Goal: Task Accomplishment & Management: Manage account settings

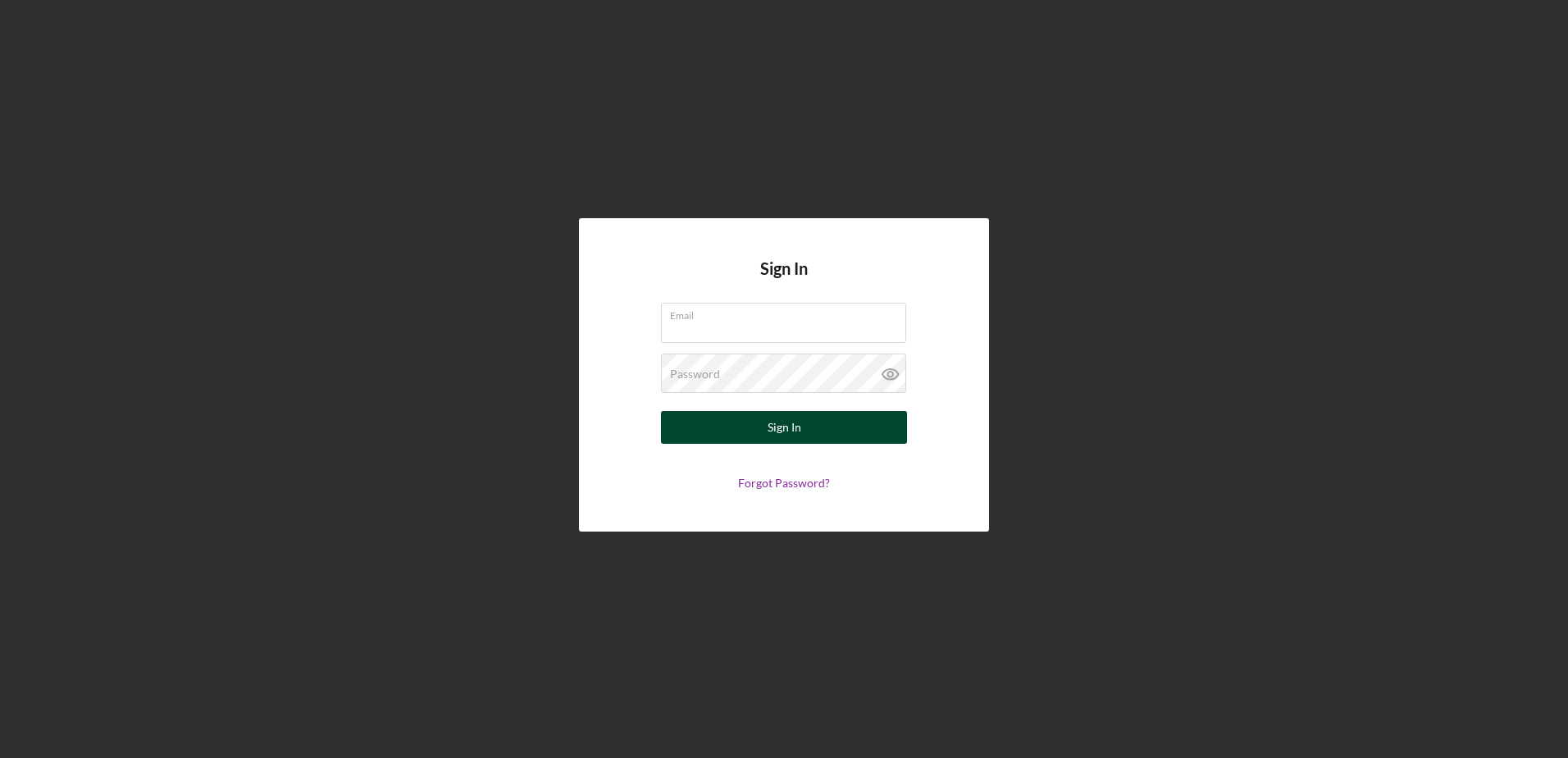
type input "griselda@elpajarocdc.org"
click at [771, 433] on div "Sign In" at bounding box center [784, 428] width 34 height 33
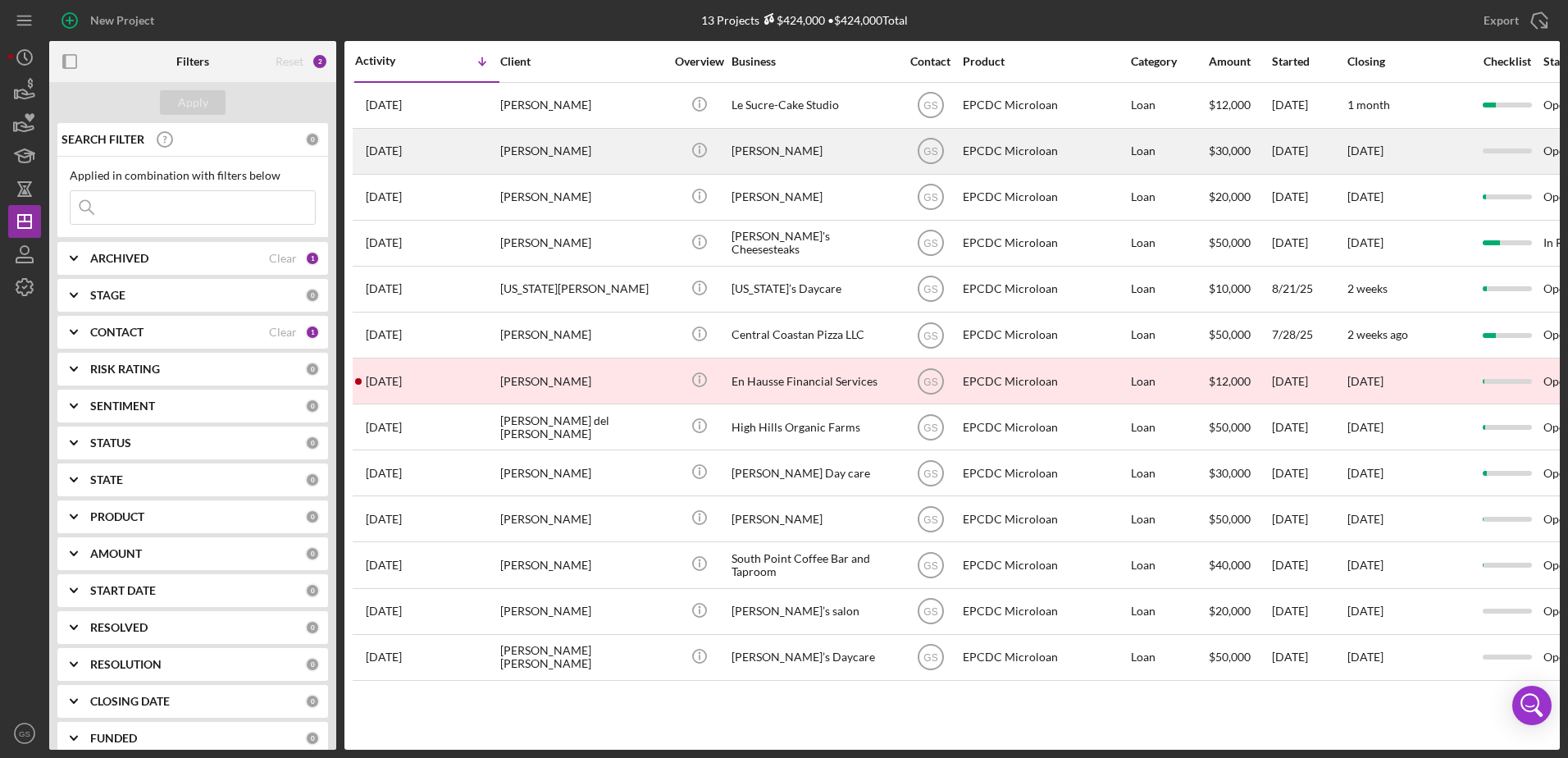
click at [779, 154] on div "Sofia Cruz Bartolo" at bounding box center [813, 151] width 164 height 44
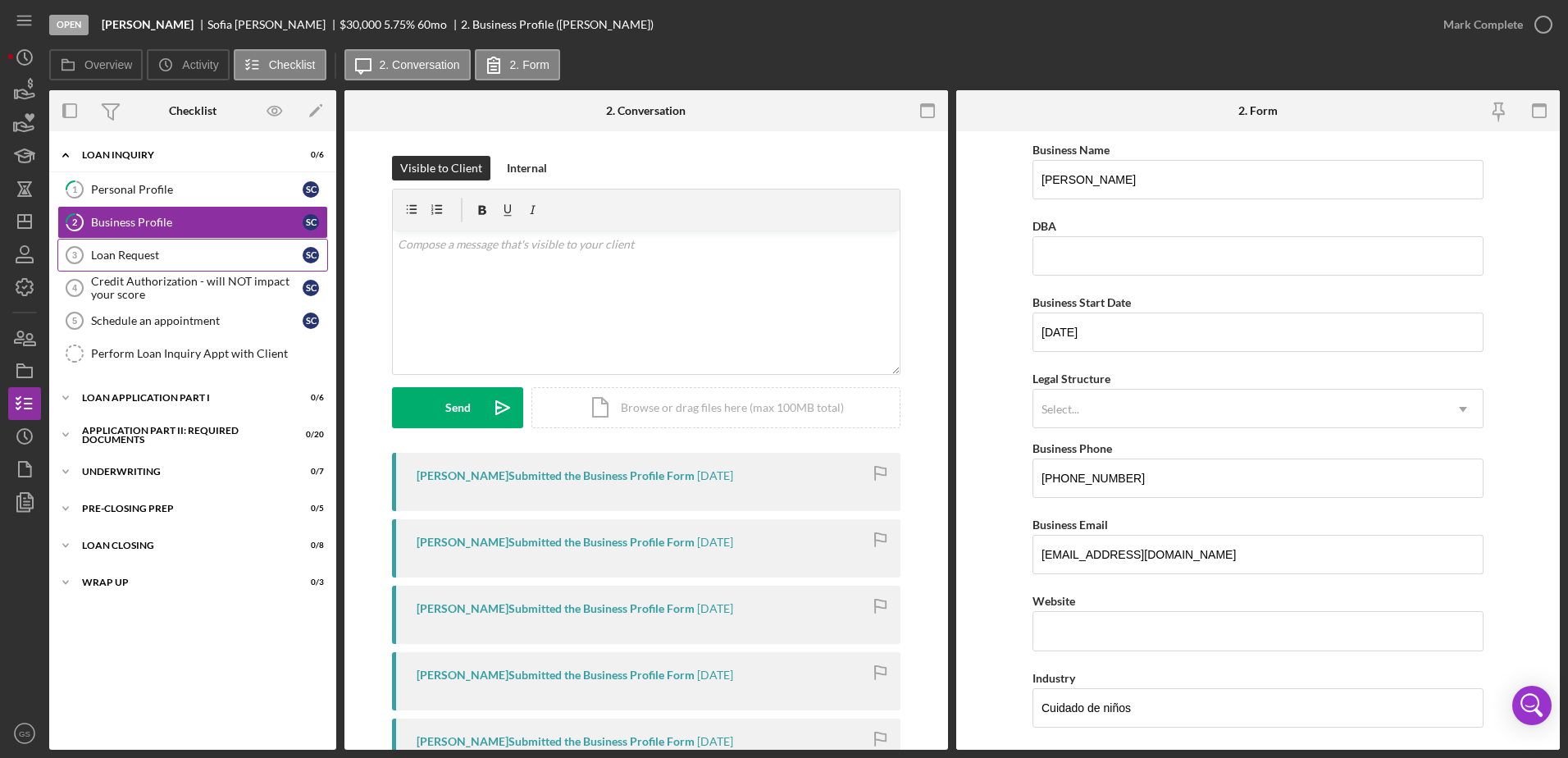
click at [180, 247] on link "Loan Request 3 Loan Request S C" at bounding box center [193, 255] width 270 height 33
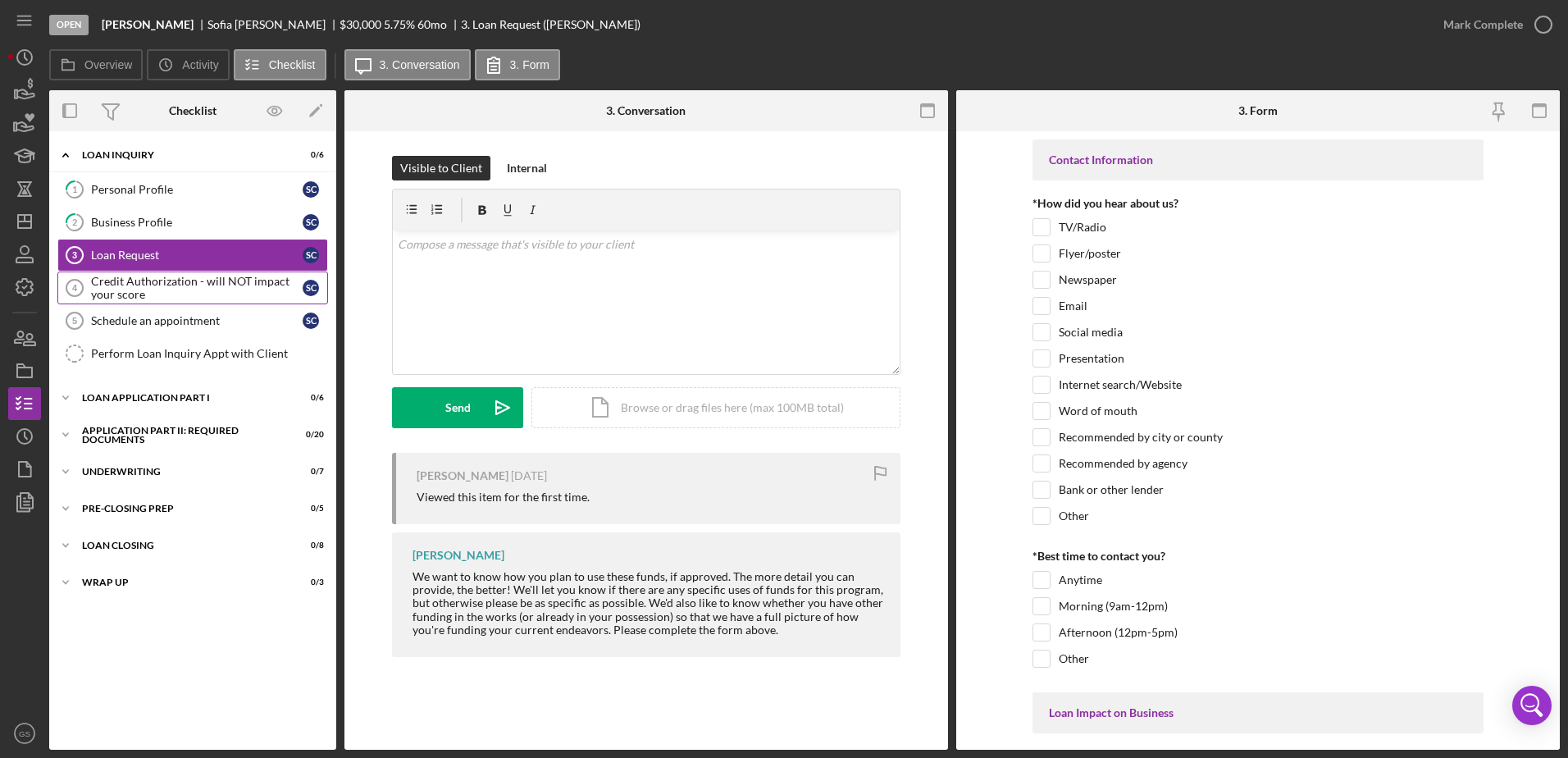
click at [177, 274] on link "Credit Authorization - will NOT impact your score 4 Credit Authorization - will…" at bounding box center [193, 288] width 270 height 33
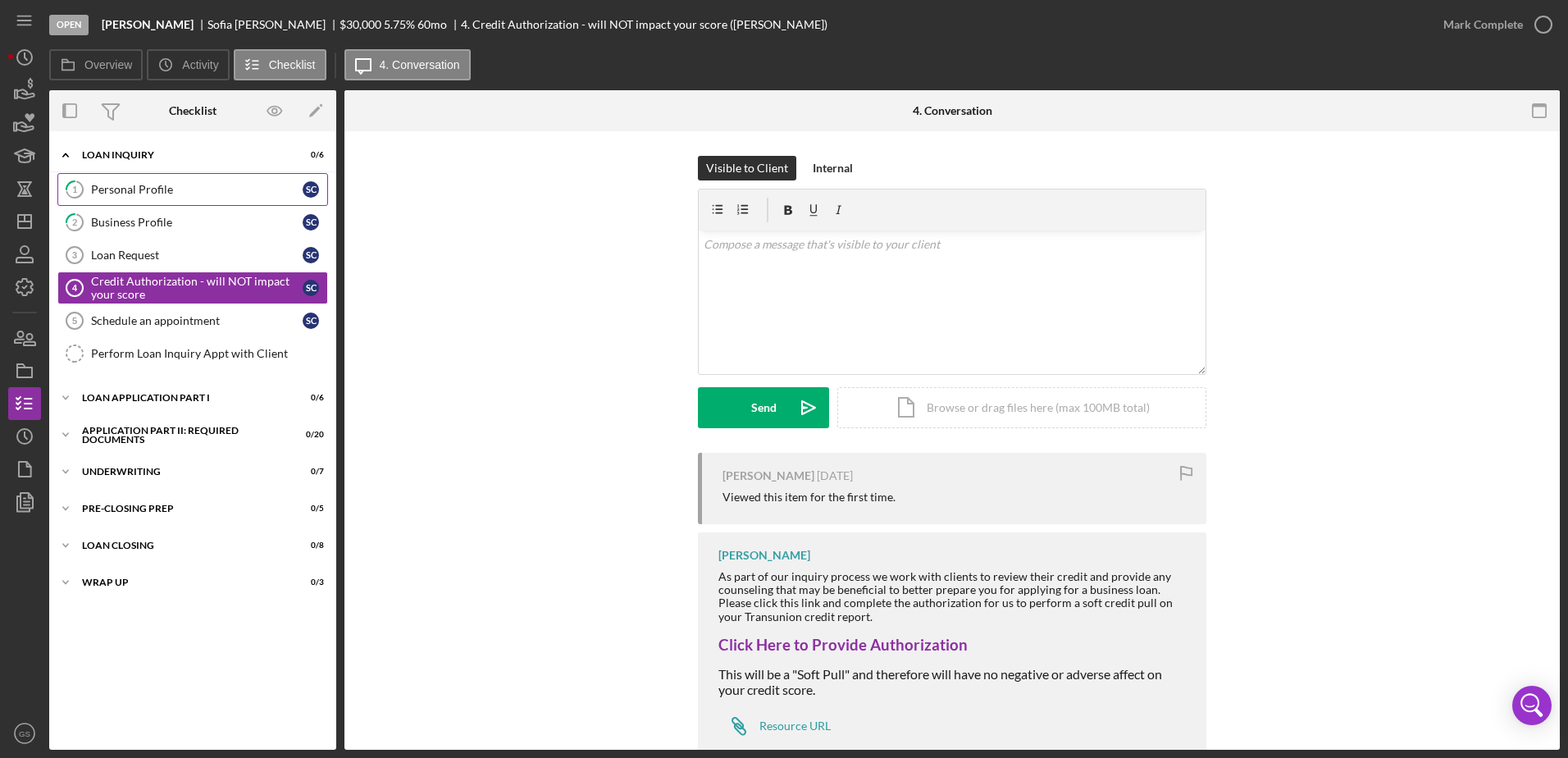
click at [223, 191] on div "Personal Profile" at bounding box center [196, 190] width 212 height 13
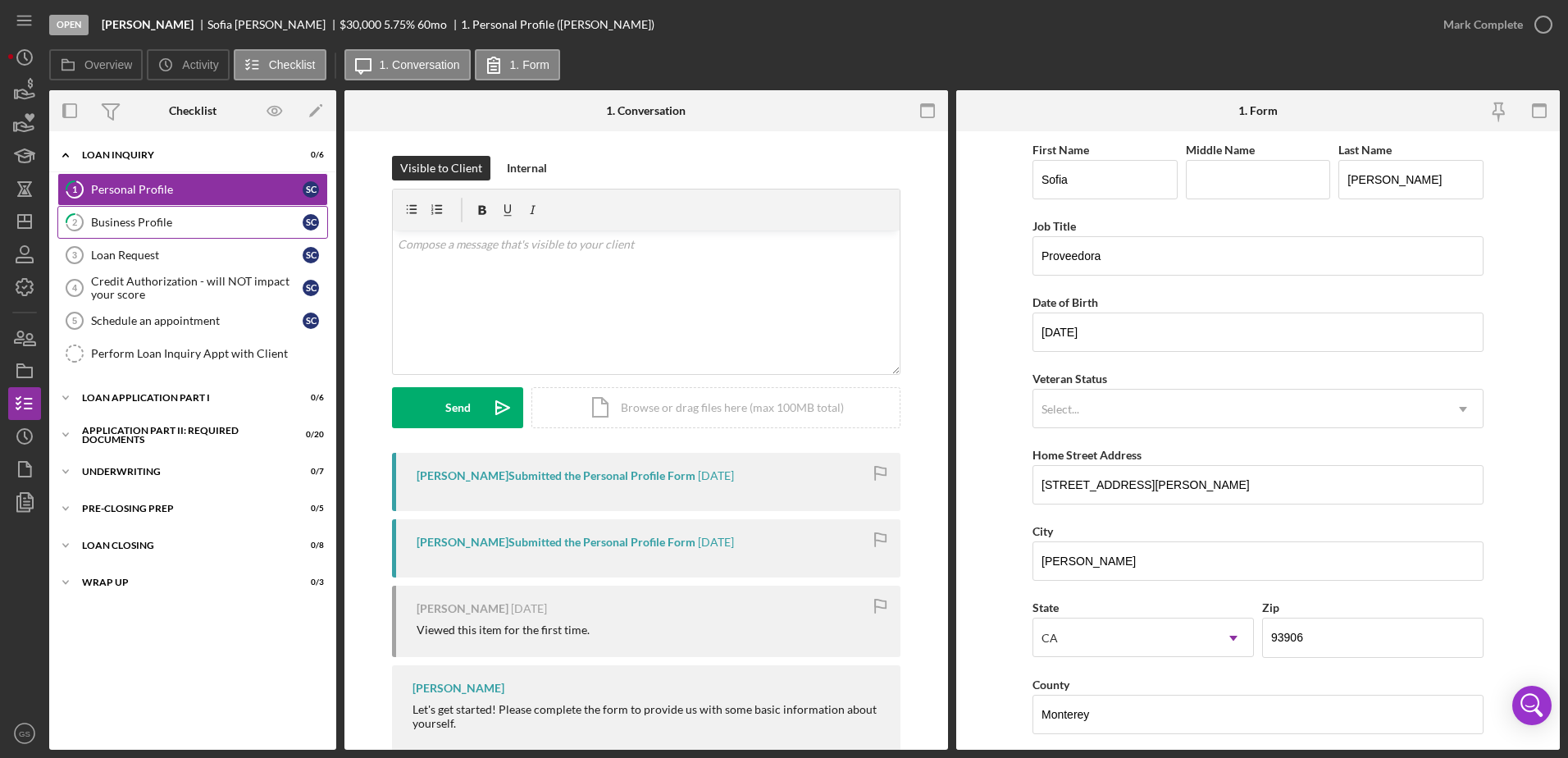
click at [219, 220] on div "Business Profile" at bounding box center [196, 222] width 212 height 13
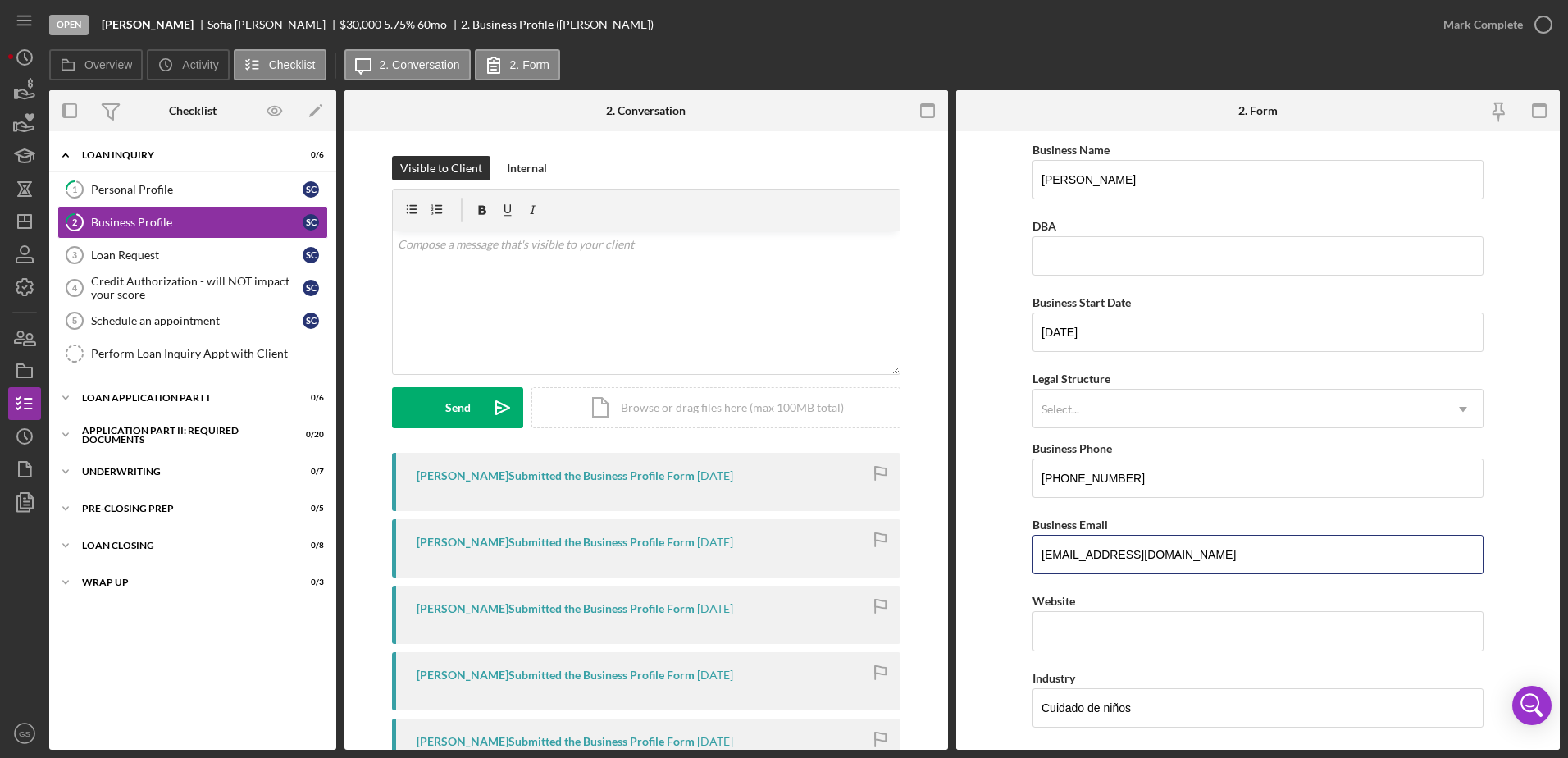
drag, startPoint x: 1219, startPoint y: 554, endPoint x: 1009, endPoint y: 552, distance: 210.0
click at [1009, 552] on form "Business Name Sofia Cruz Bartolo DBA Business Start Date 10/02/2024 Legal Struc…" at bounding box center [1258, 440] width 604 height 618
click at [39, 218] on nav "Icon/Menu Icon/Dashboard Dashboard Navigation Divider Mobile Checklist Navigati…" at bounding box center [29, 375] width 41 height 750
drag, startPoint x: 39, startPoint y: 218, endPoint x: 26, endPoint y: 213, distance: 13.9
click at [26, 213] on icon "Icon/Dashboard" at bounding box center [25, 222] width 41 height 41
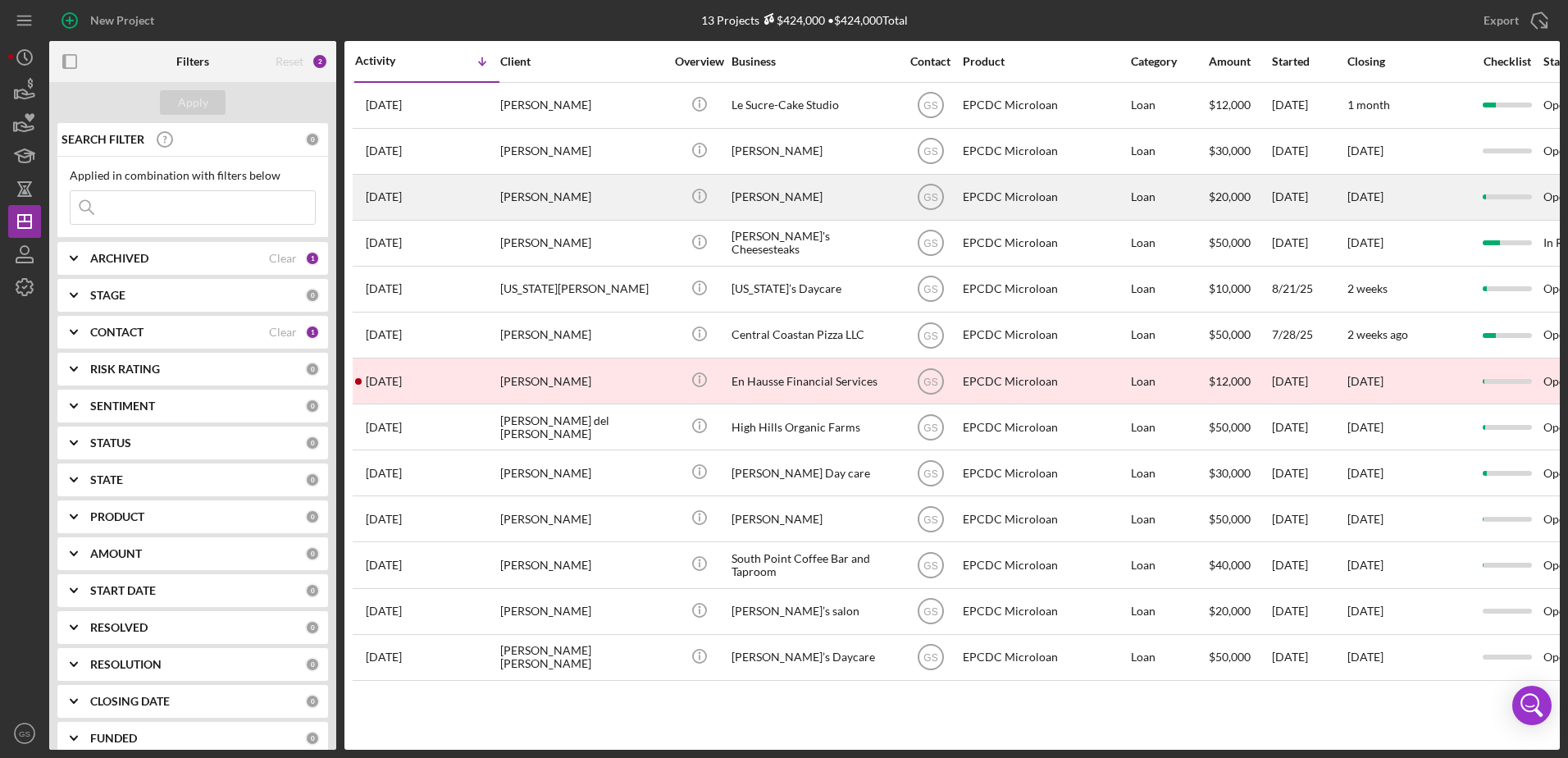
click at [761, 205] on div "Belma Yvette Onofre-Zuniga" at bounding box center [813, 197] width 164 height 44
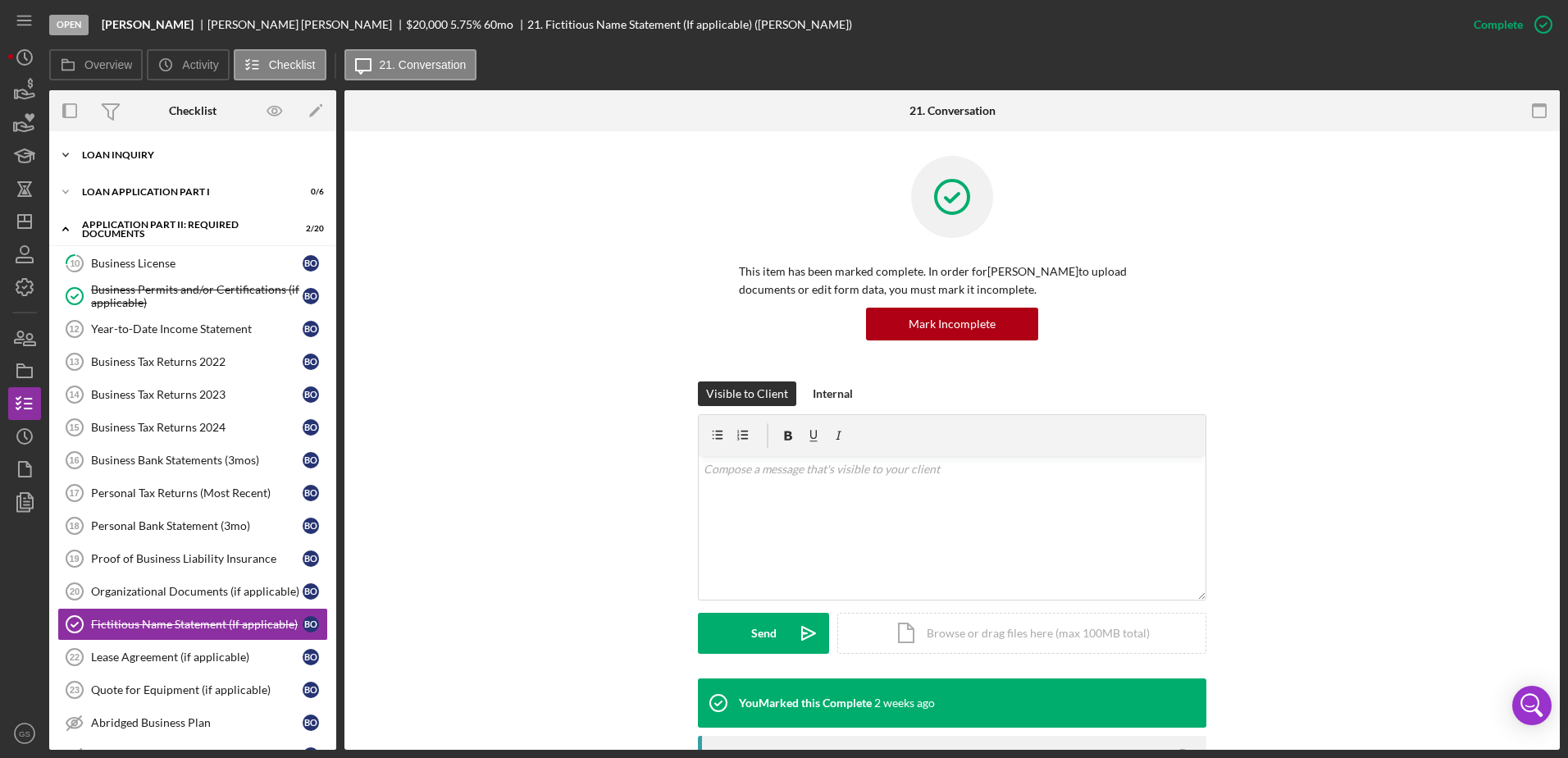
click at [257, 158] on div "Loan Inquiry" at bounding box center [199, 155] width 234 height 10
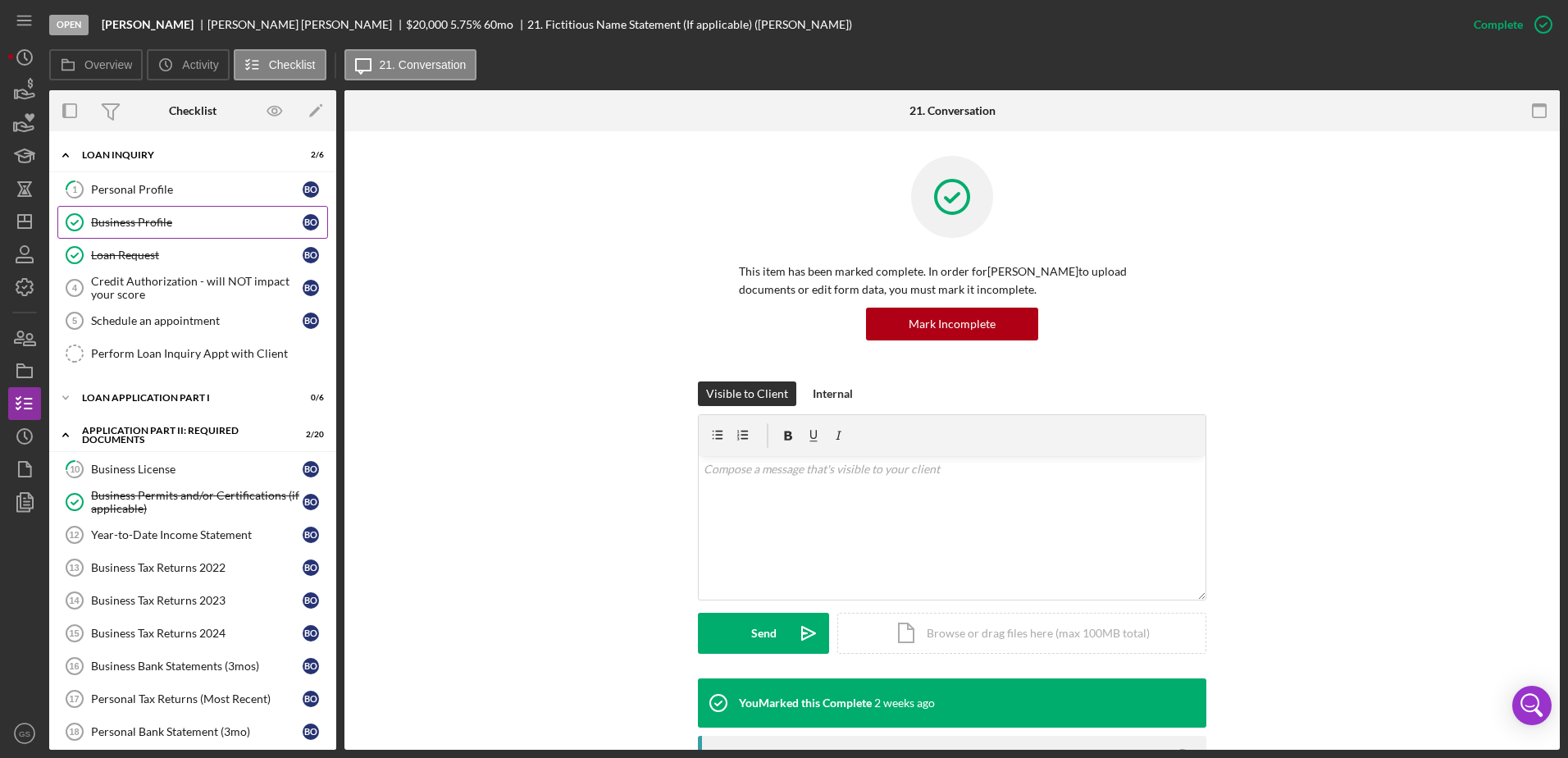
click at [175, 214] on link "Business Profile Business Profile B O" at bounding box center [193, 222] width 270 height 33
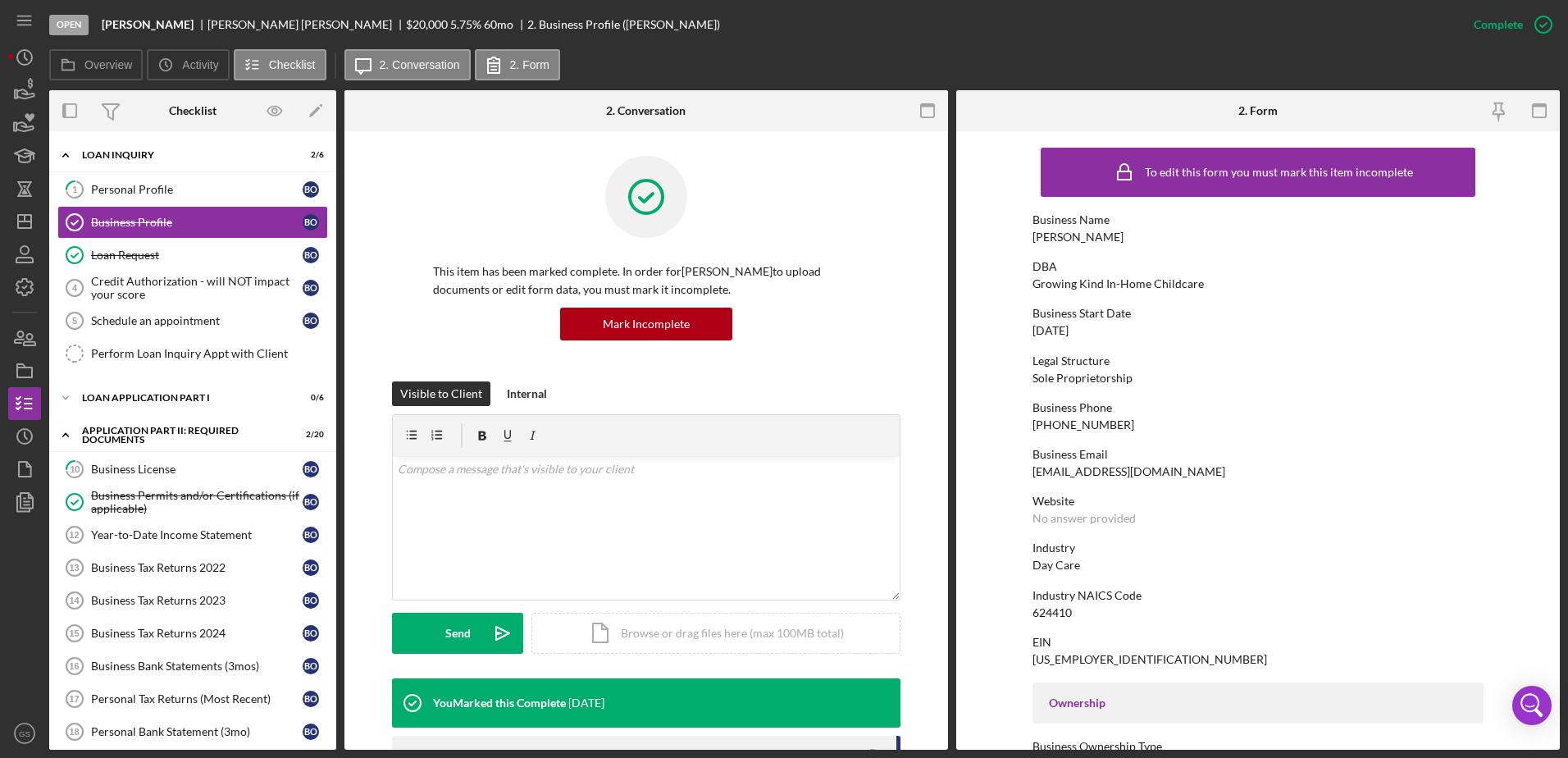
drag, startPoint x: 1199, startPoint y: 473, endPoint x: 1022, endPoint y: 463, distance: 177.3
click at [1022, 463] on form "To edit this form you must mark this item incomplete Business Name Belma Yvette…" at bounding box center [1258, 440] width 604 height 618
drag, startPoint x: 1022, startPoint y: 463, endPoint x: 1057, endPoint y: 473, distance: 36.4
copy div "Growingkindchildcare@gmail.com"
drag, startPoint x: 1137, startPoint y: 494, endPoint x: 1199, endPoint y: 564, distance: 93.5
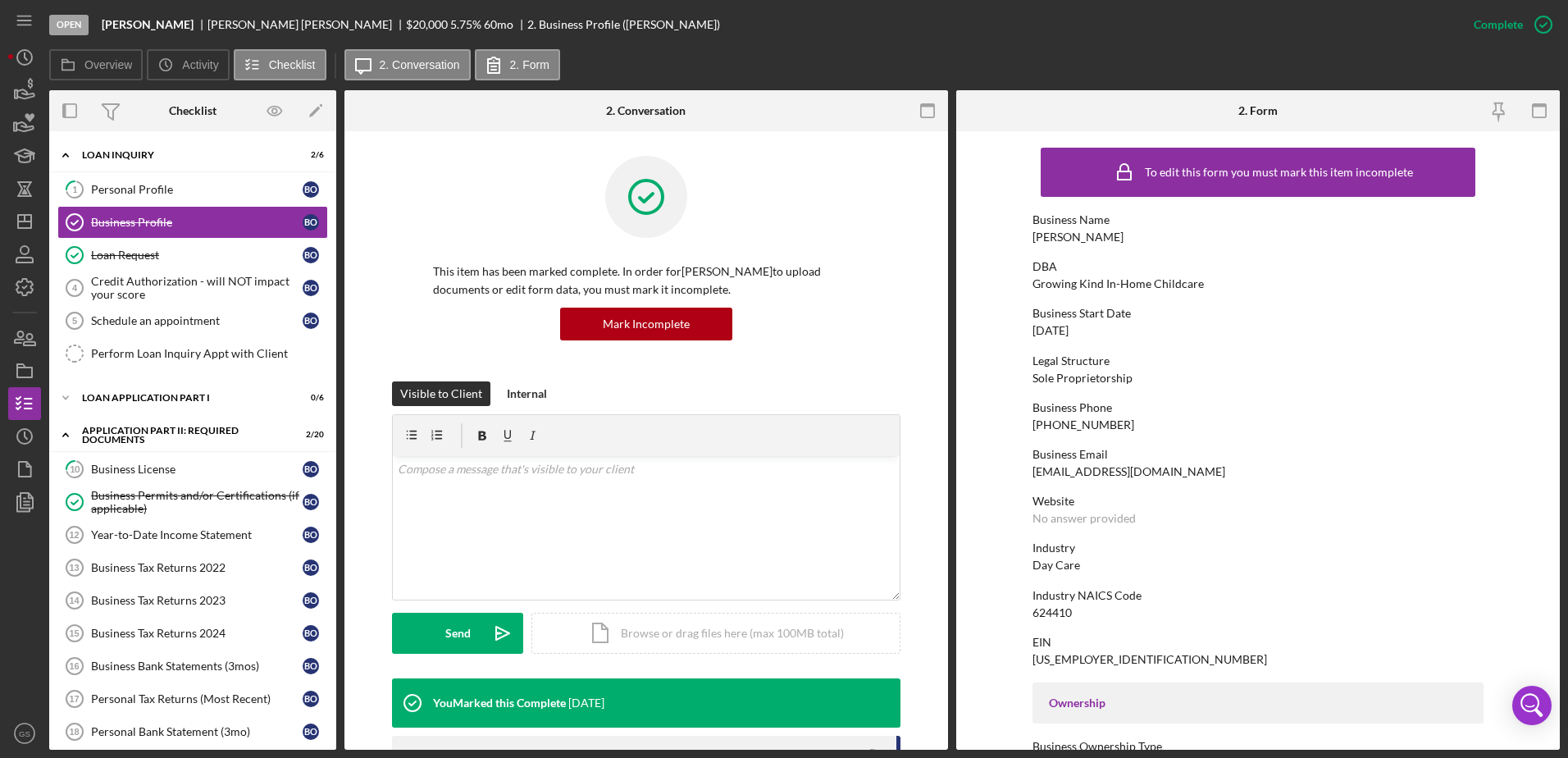
click at [1199, 564] on div "Industry Day Care" at bounding box center [1257, 556] width 451 height 30
click at [29, 220] on icon "Icon/Dashboard" at bounding box center [25, 222] width 41 height 41
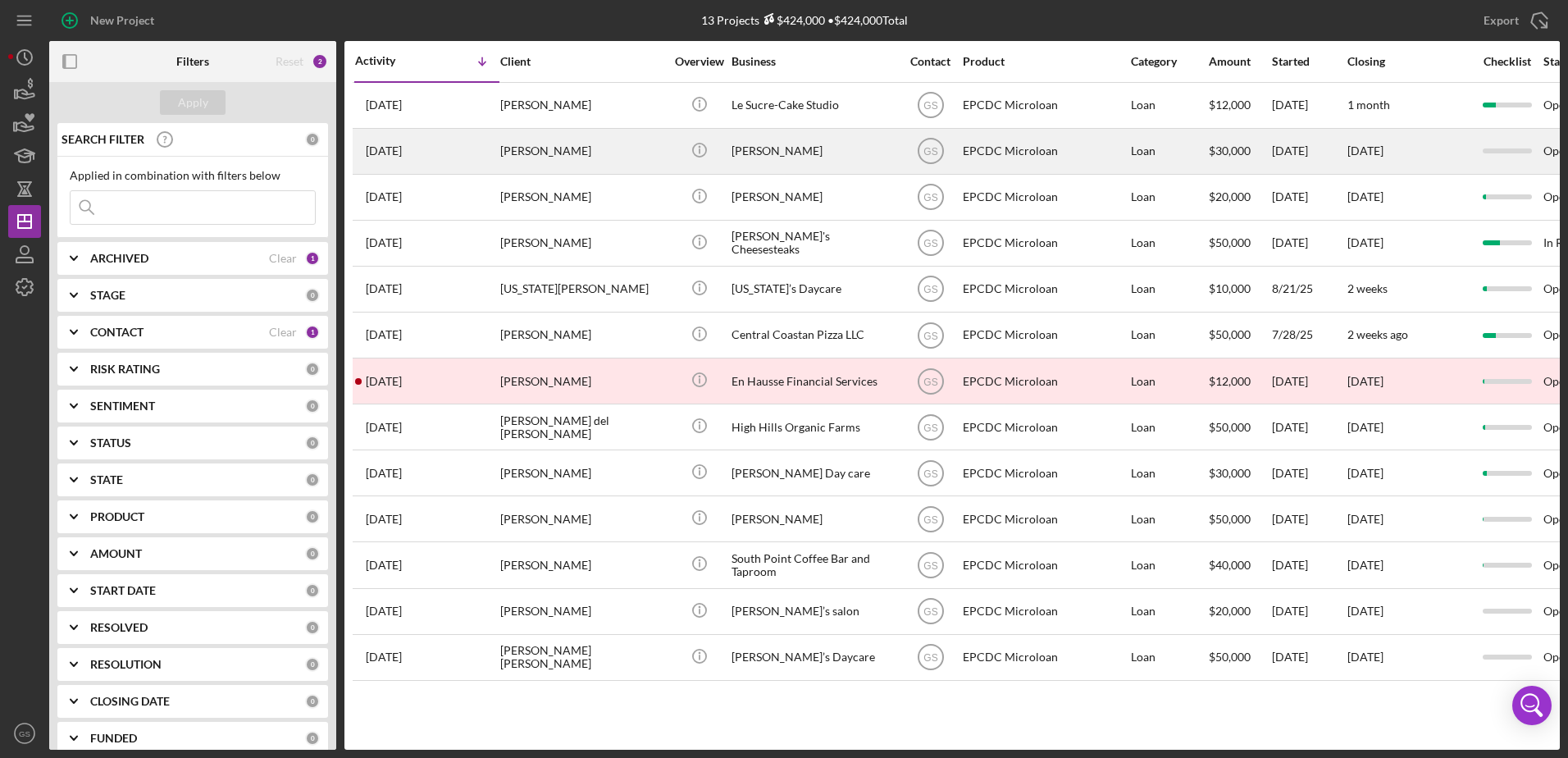
click at [862, 162] on div "[PERSON_NAME]" at bounding box center [813, 151] width 164 height 44
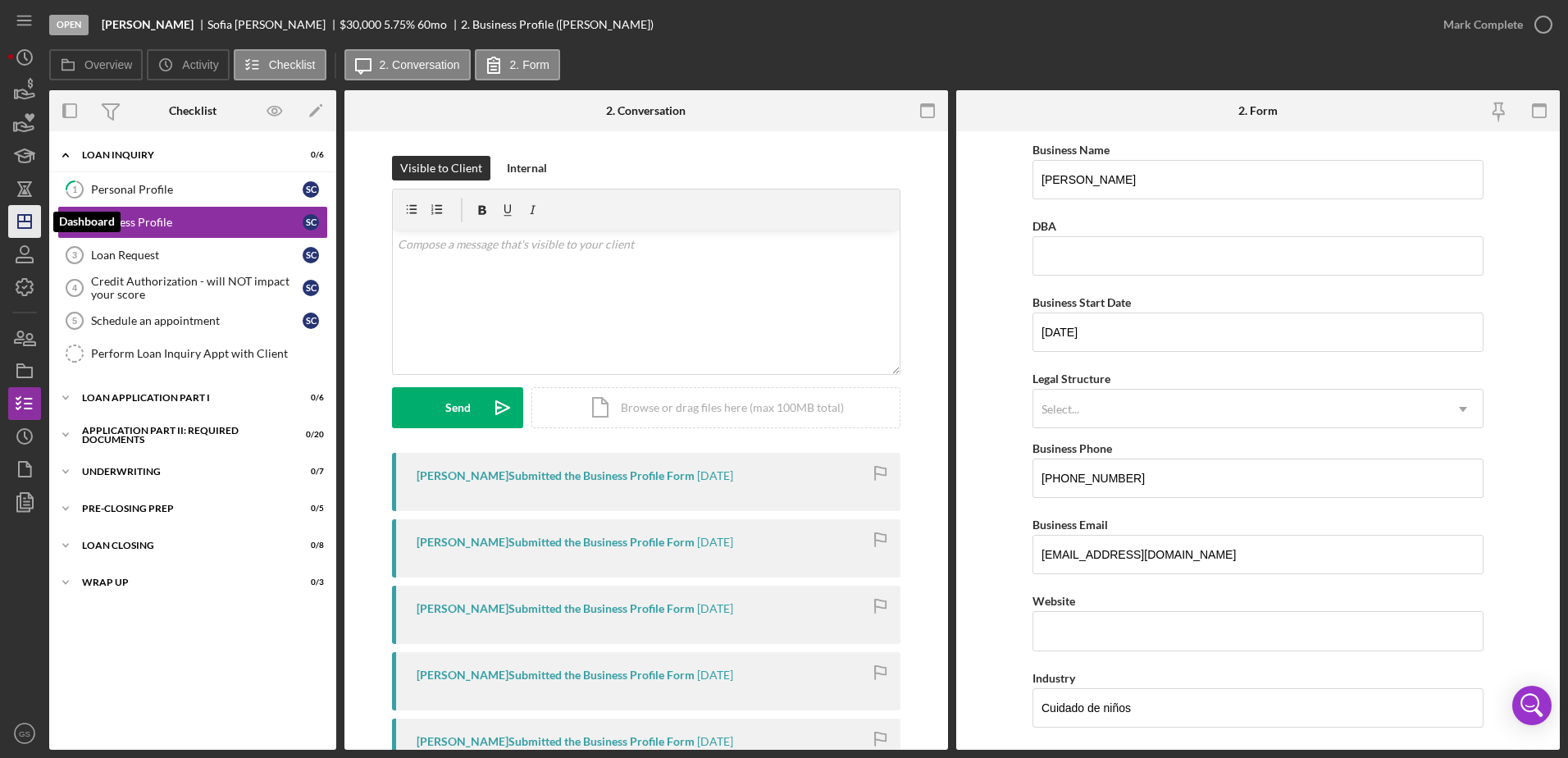
click at [26, 214] on icon "Icon/Dashboard" at bounding box center [25, 222] width 41 height 41
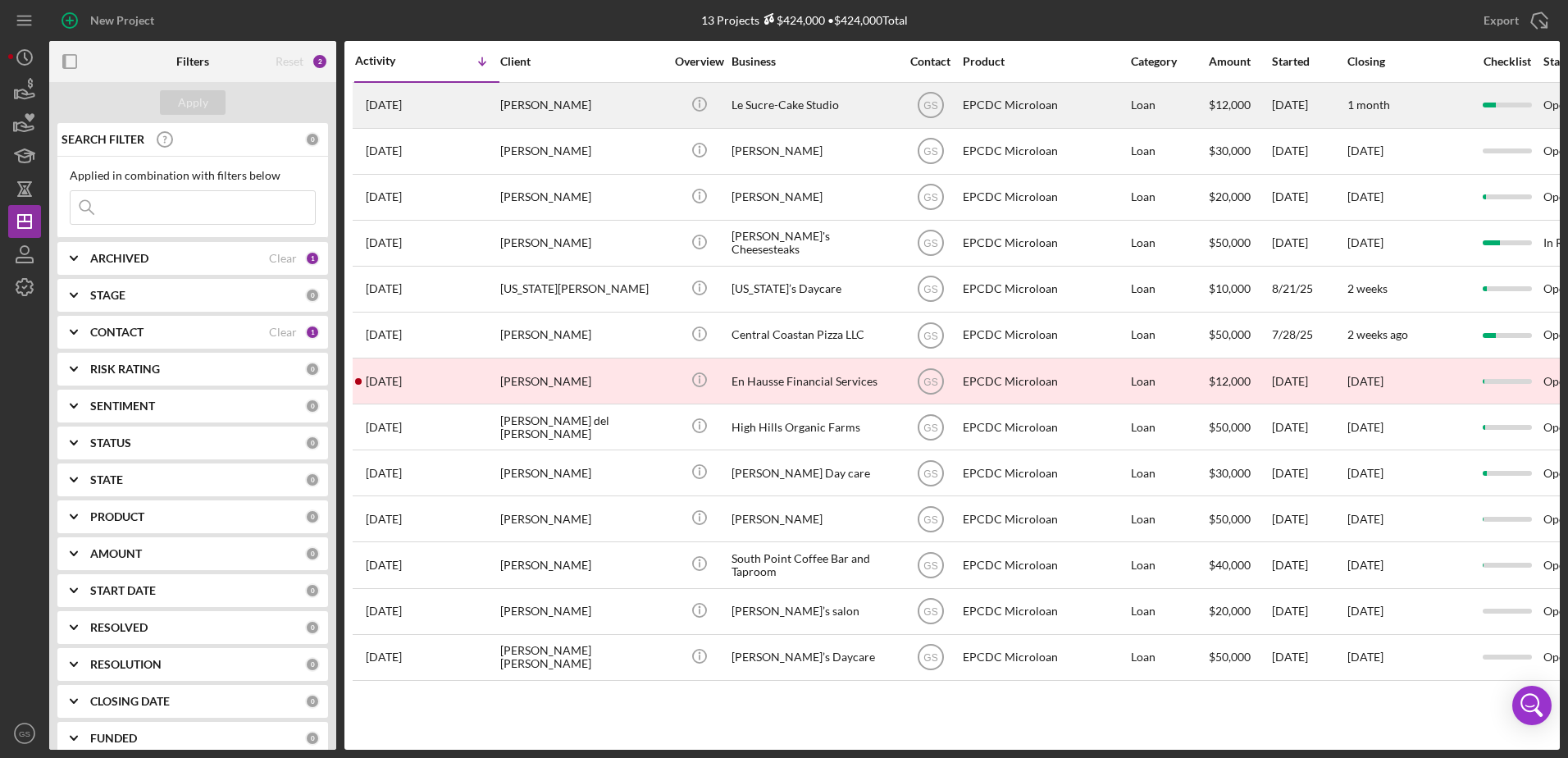
click at [812, 110] on div "Le Sucre-Cake Studio" at bounding box center [813, 105] width 164 height 44
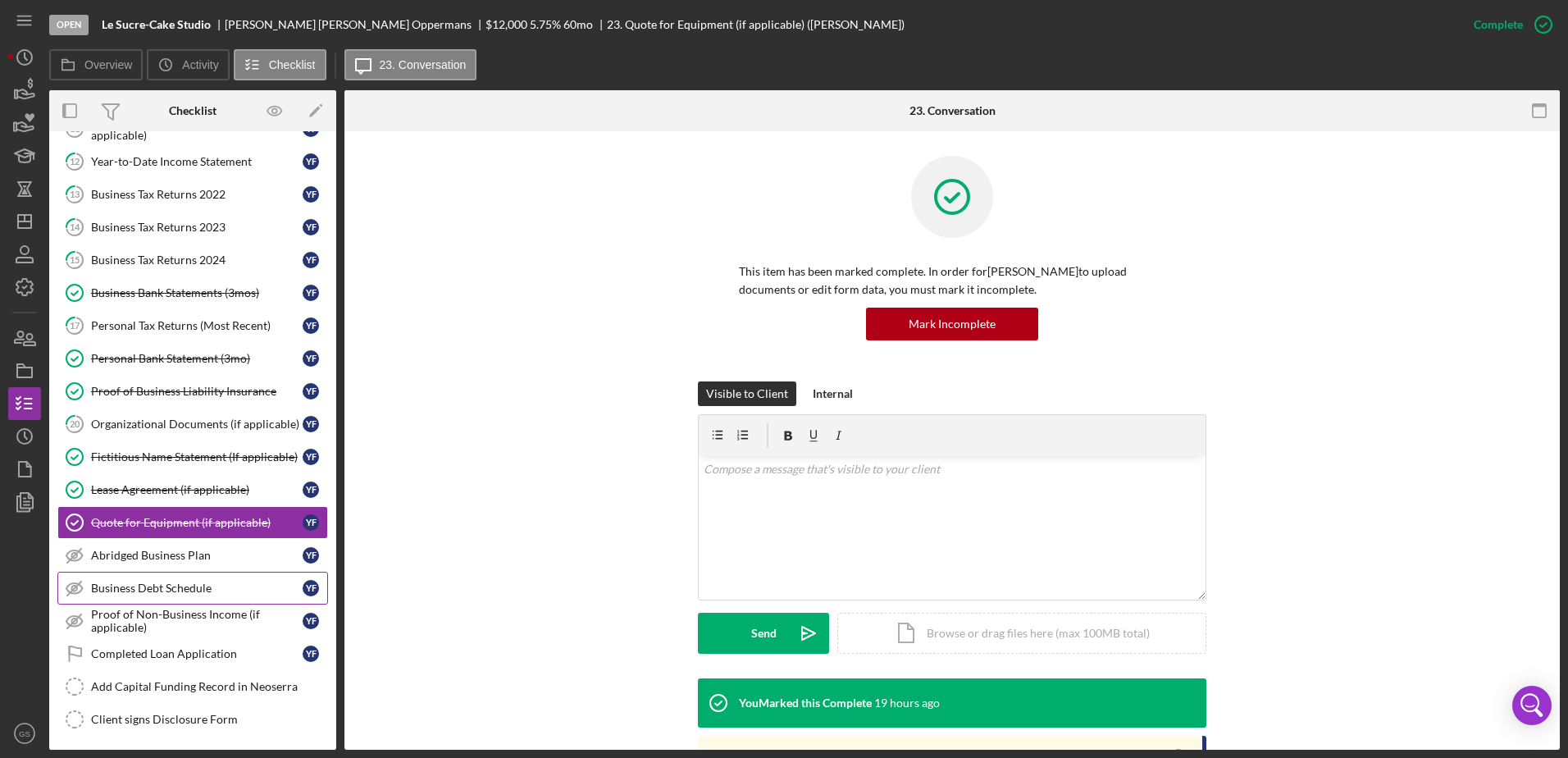
scroll to position [85, 0]
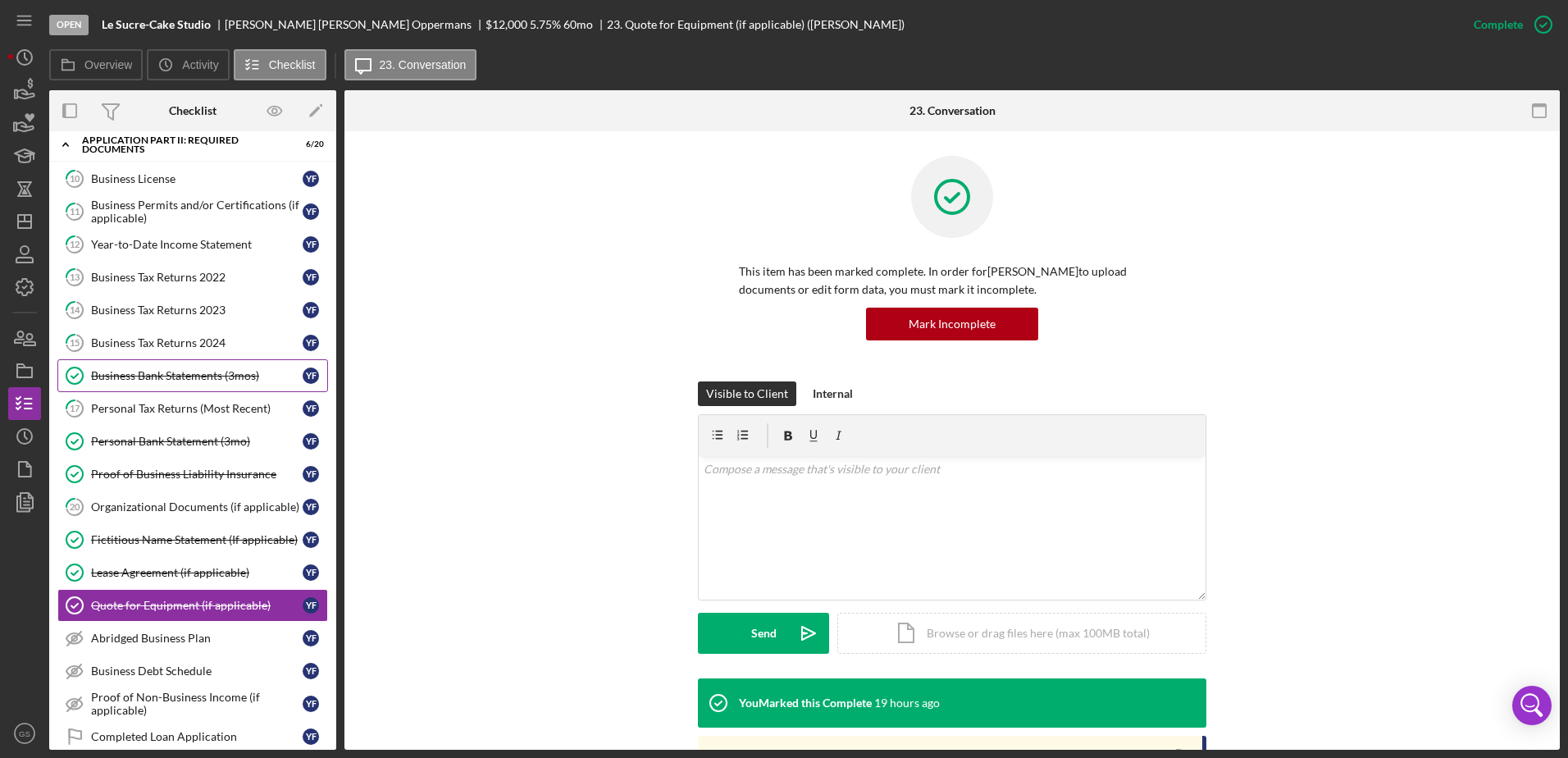
click at [188, 383] on link "Business Bank Statements (3mos) Business Bank Statements (3mos) Y F" at bounding box center [193, 376] width 270 height 33
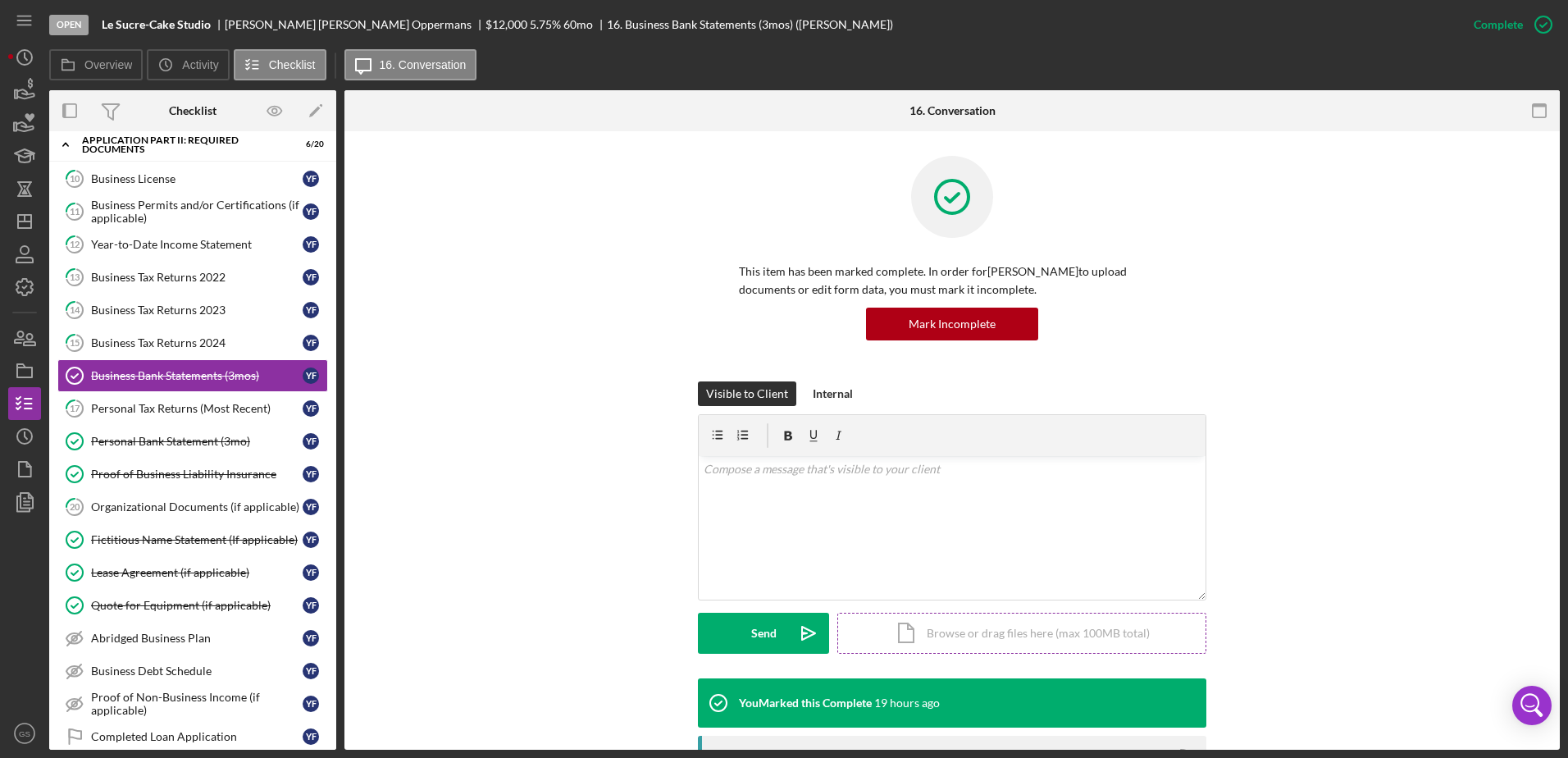
scroll to position [390, 0]
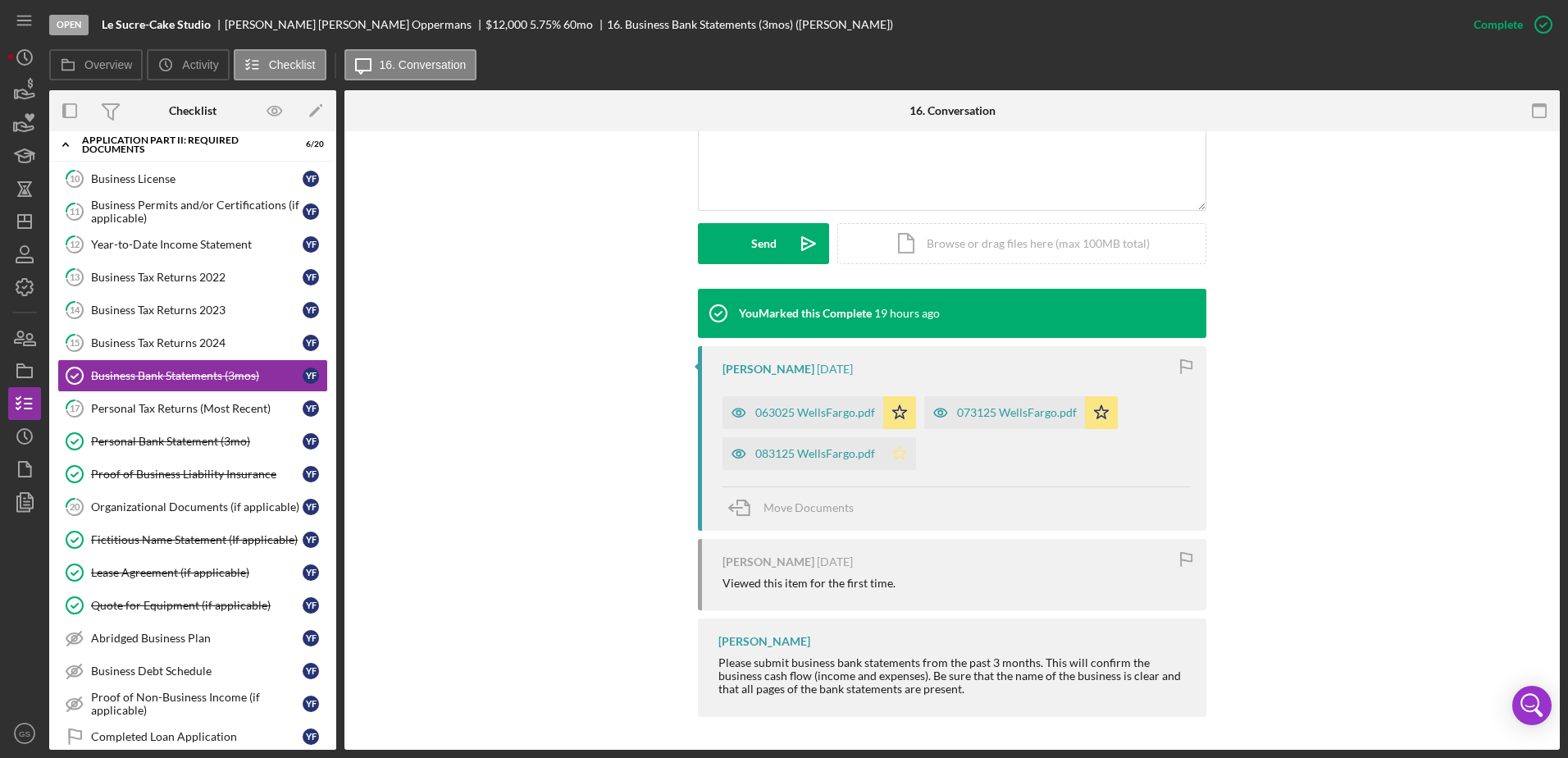
click at [895, 447] on icon "Icon/Star" at bounding box center [900, 454] width 33 height 33
click at [853, 418] on div "063025 WellsFargo.pdf" at bounding box center [815, 413] width 119 height 13
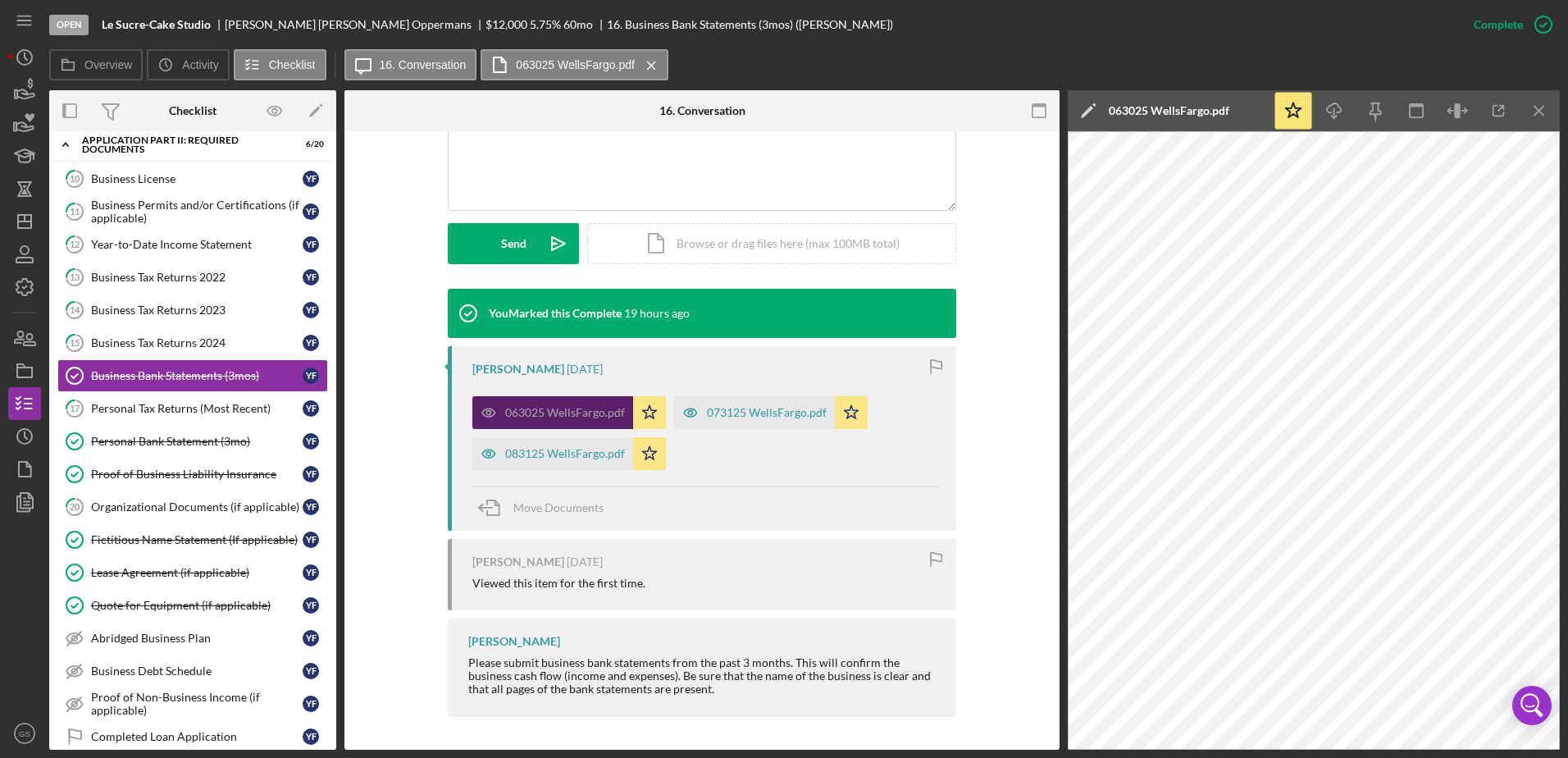
click at [585, 410] on div "063025 WellsFargo.pdf" at bounding box center [564, 413] width 119 height 13
click at [1501, 113] on icon "button" at bounding box center [1499, 110] width 37 height 37
click at [190, 447] on div "Personal Bank Statement (3mo)" at bounding box center [196, 442] width 212 height 13
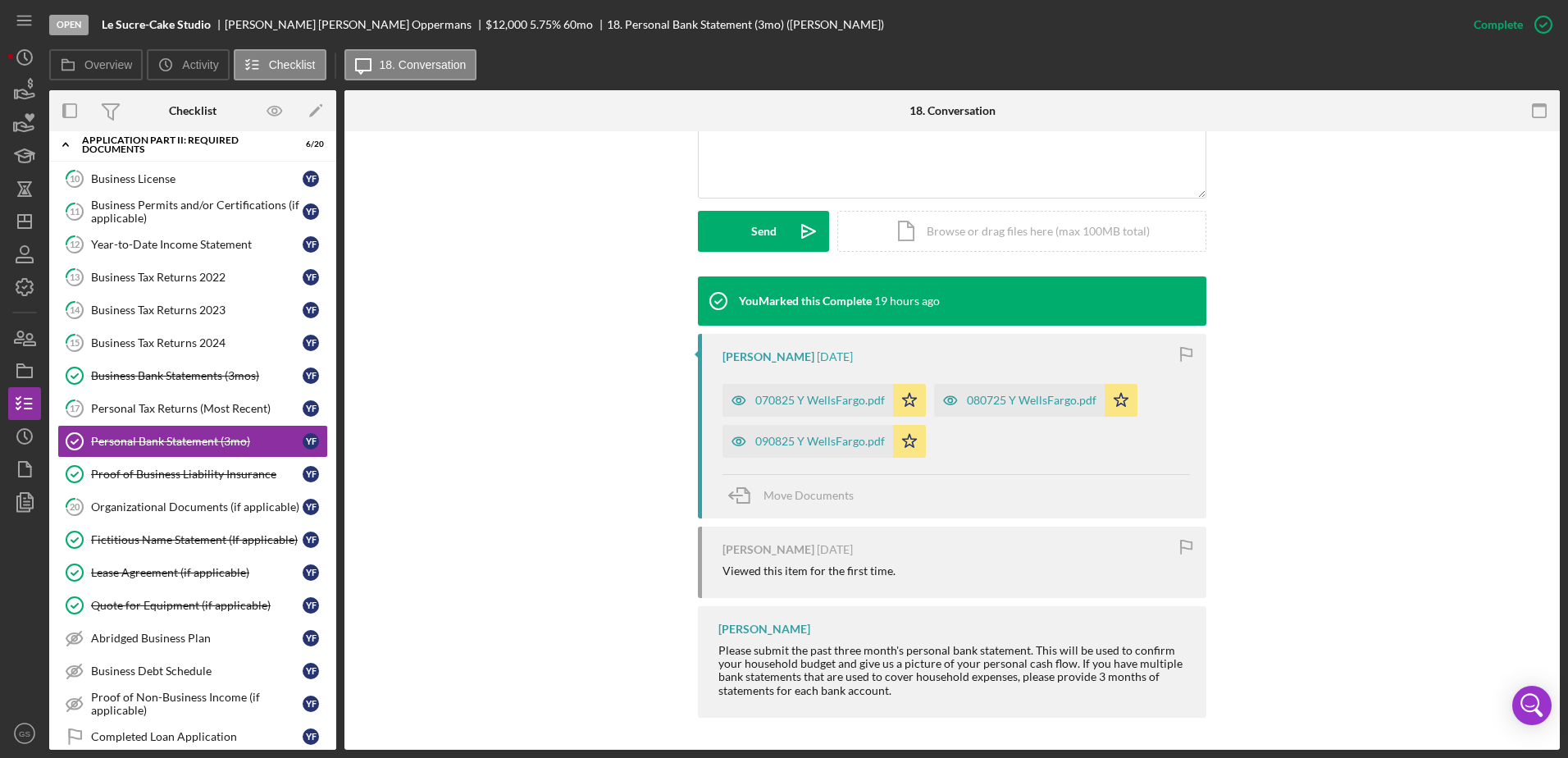
scroll to position [403, 0]
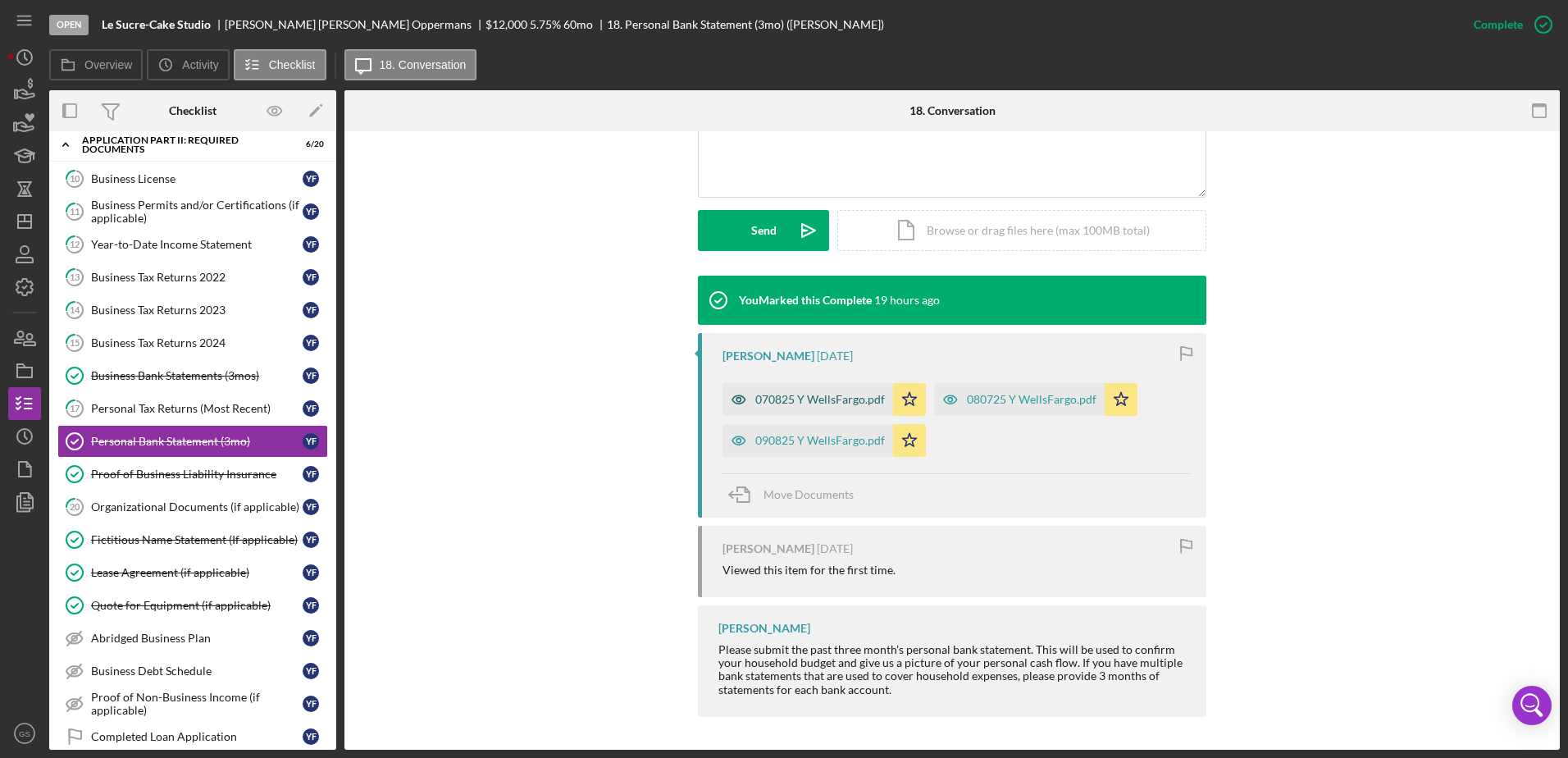
click at [850, 402] on div "070825 Y WellsFargo.pdf" at bounding box center [820, 400] width 129 height 13
click at [934, 402] on button "080725 Y WellsFargo.pdf Icon/Star" at bounding box center [1036, 400] width 204 height 33
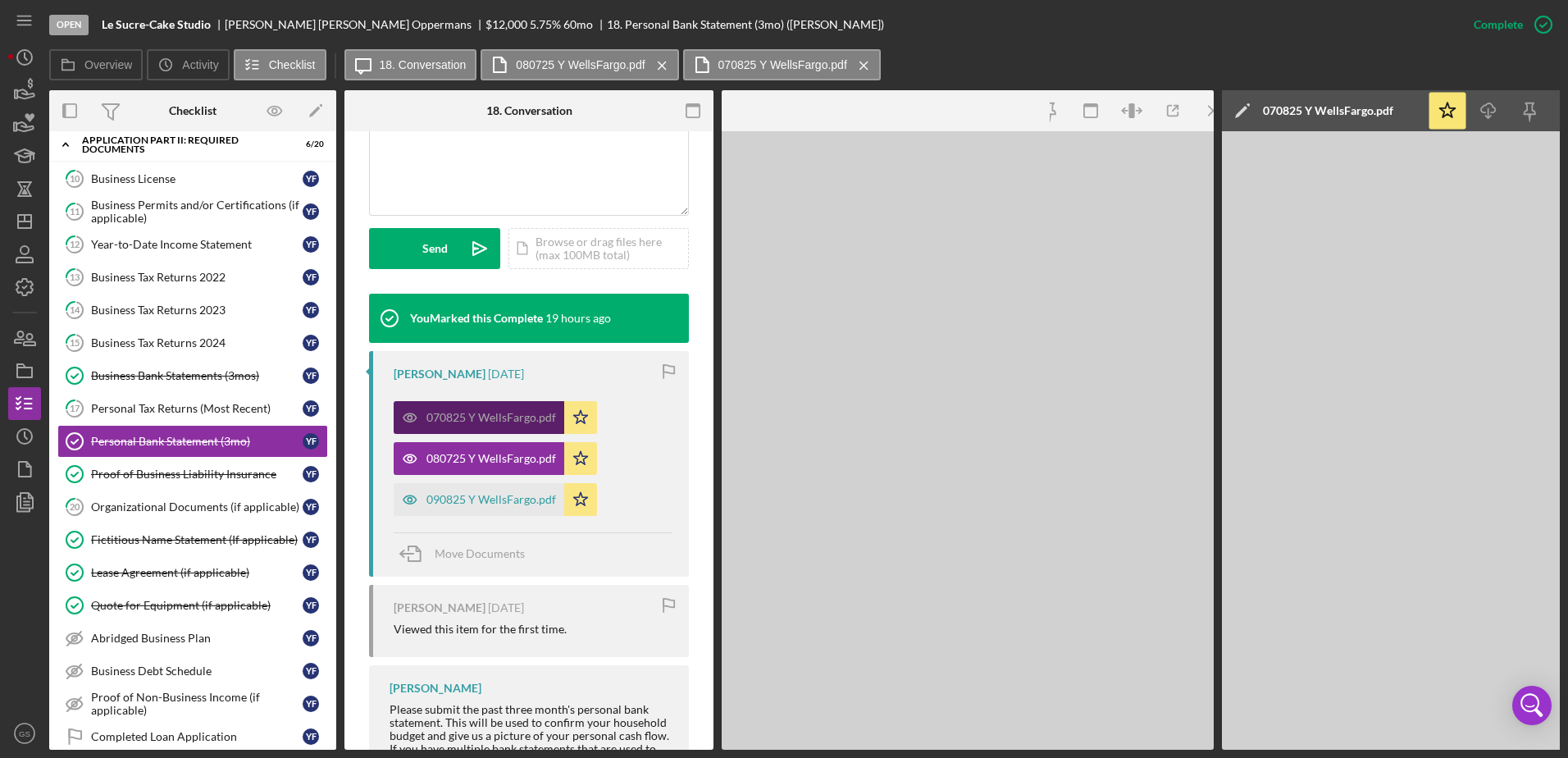
scroll to position [440, 0]
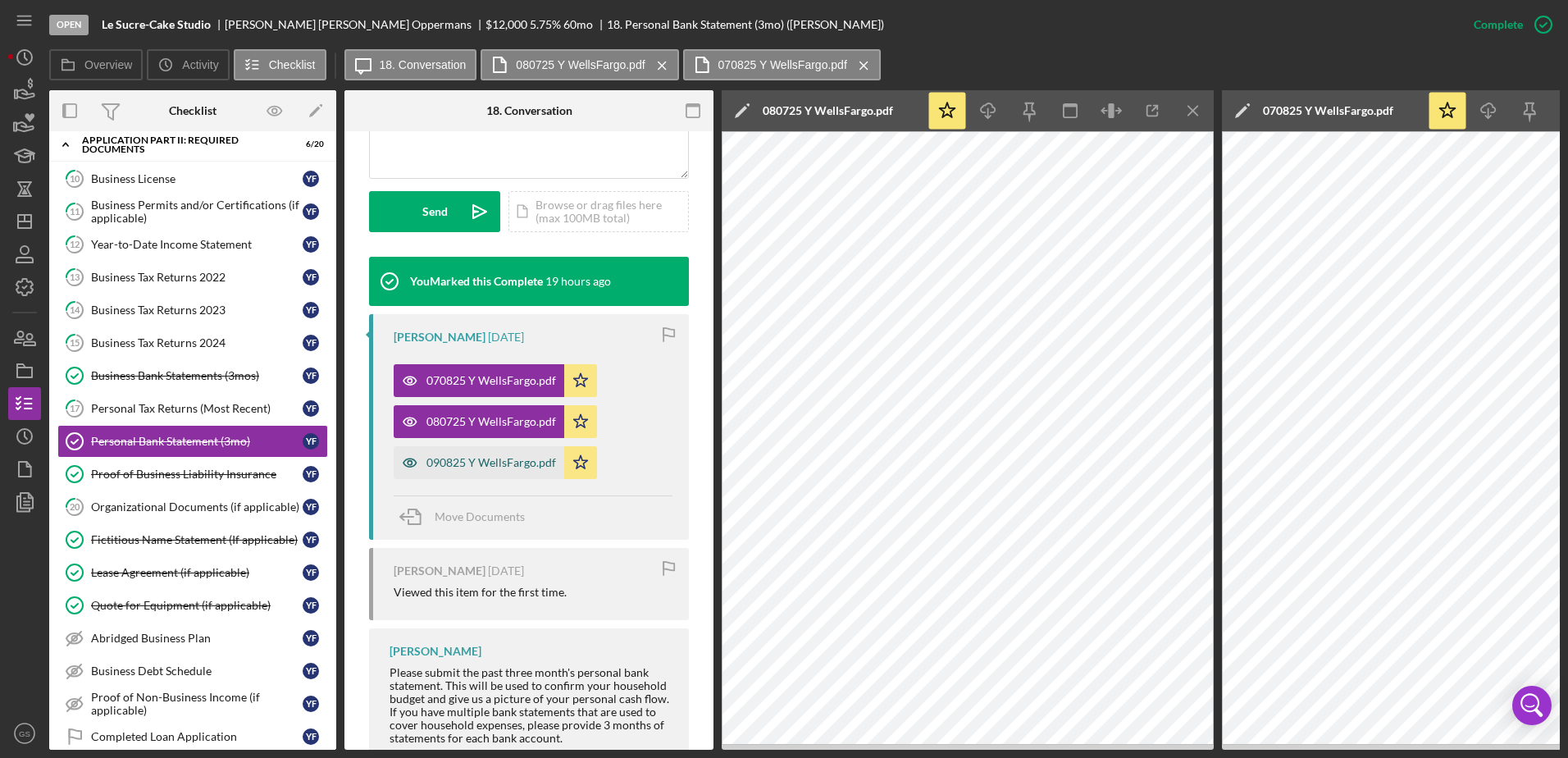
click at [526, 469] on div "090825 Y WellsFargo.pdf" at bounding box center [491, 462] width 129 height 13
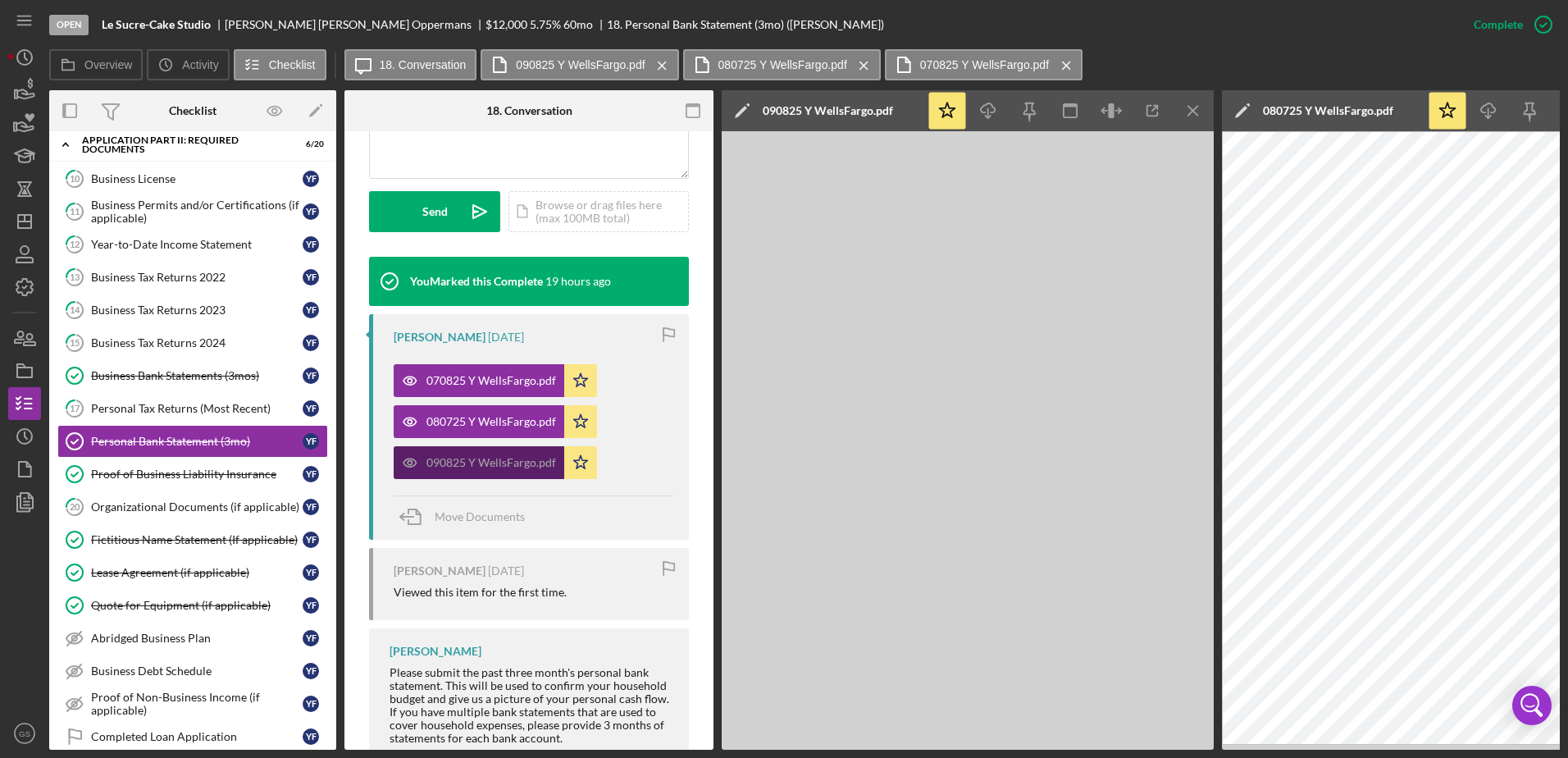
click at [526, 469] on div "090825 Y WellsFargo.pdf" at bounding box center [491, 462] width 129 height 13
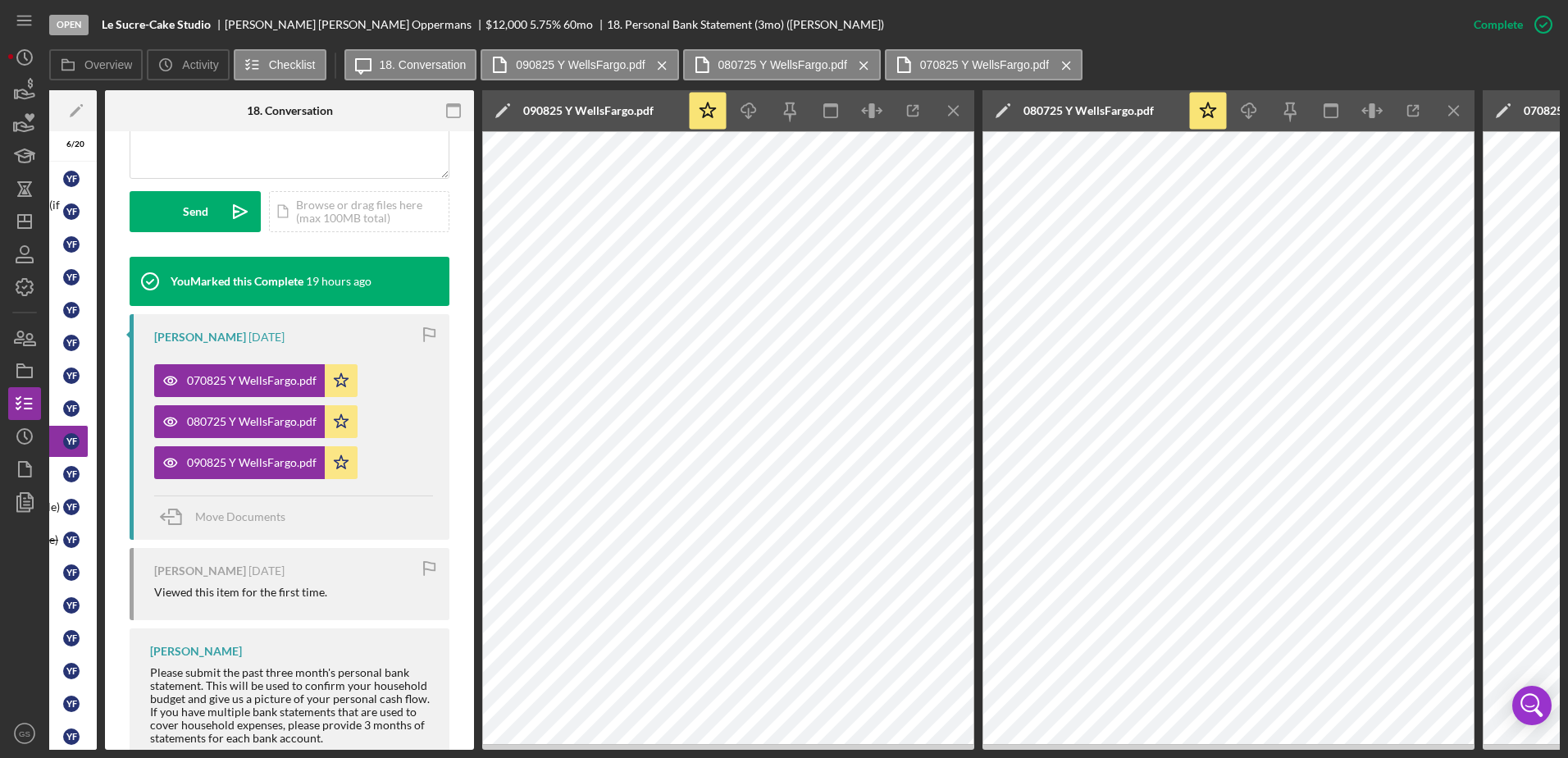
scroll to position [0, 235]
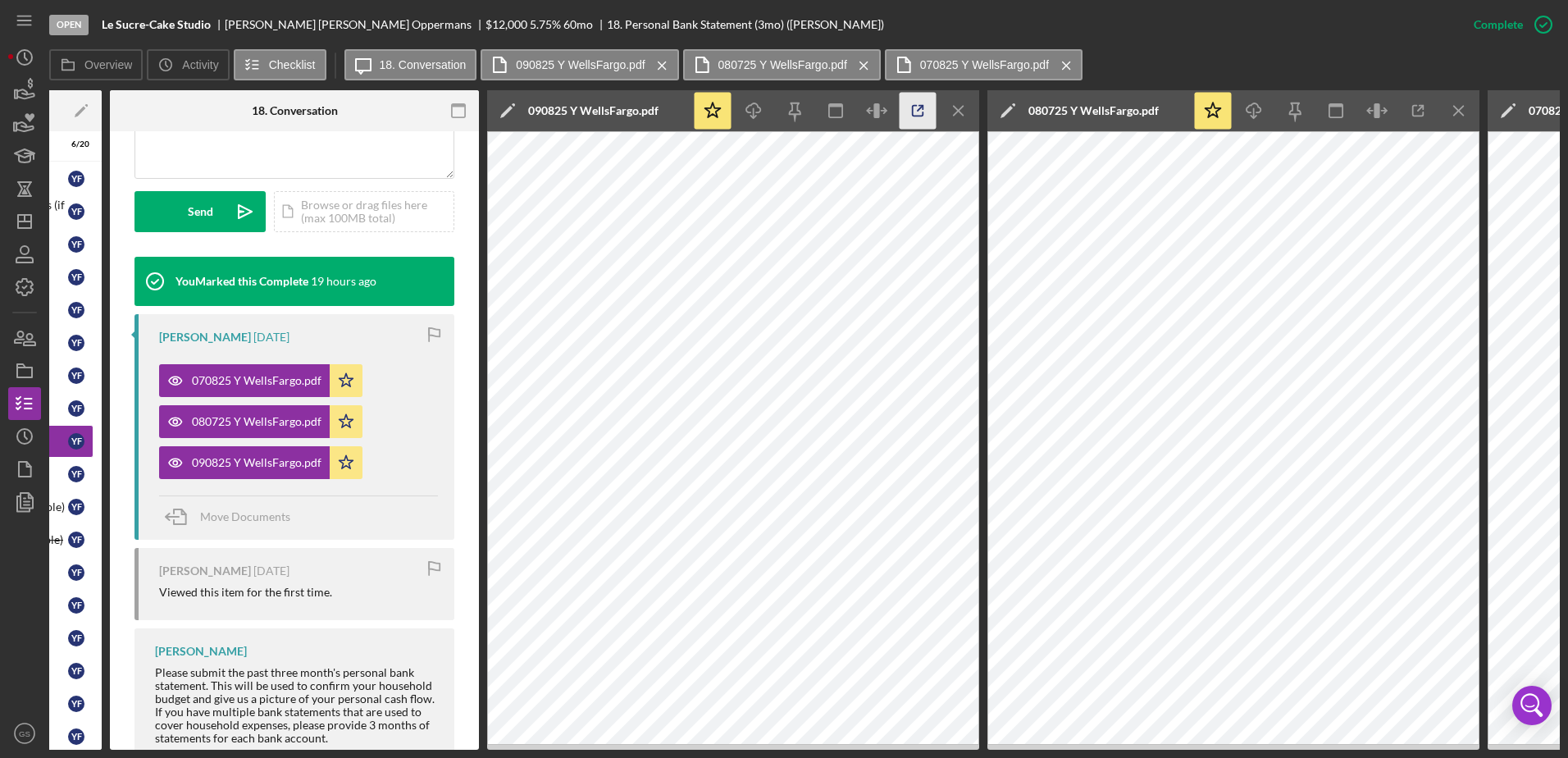
click at [915, 106] on icon "button" at bounding box center [918, 110] width 37 height 37
click at [1467, 105] on icon "Icon/Menu Close" at bounding box center [1459, 110] width 37 height 37
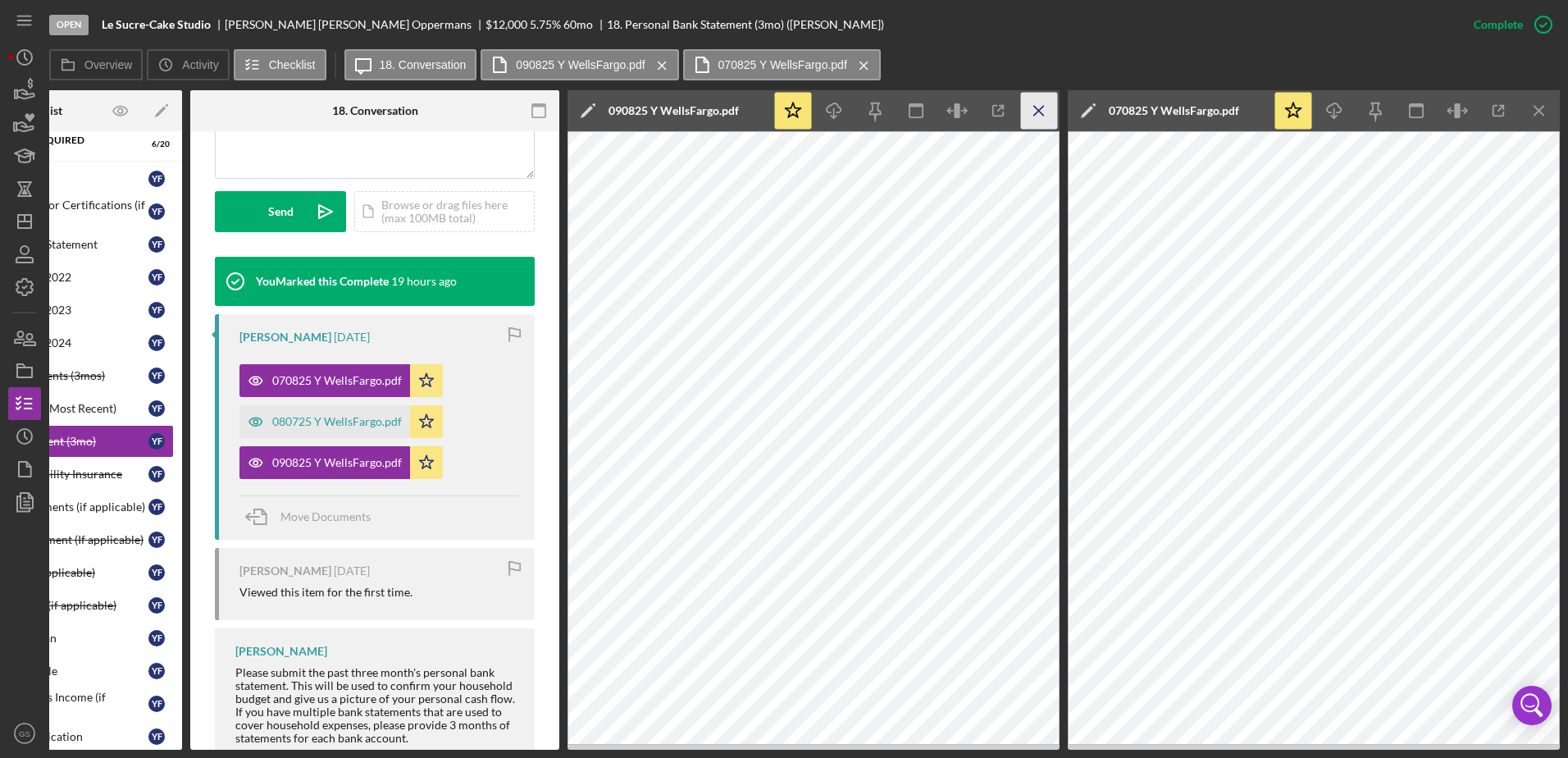
click at [1040, 109] on line "button" at bounding box center [1038, 110] width 9 height 9
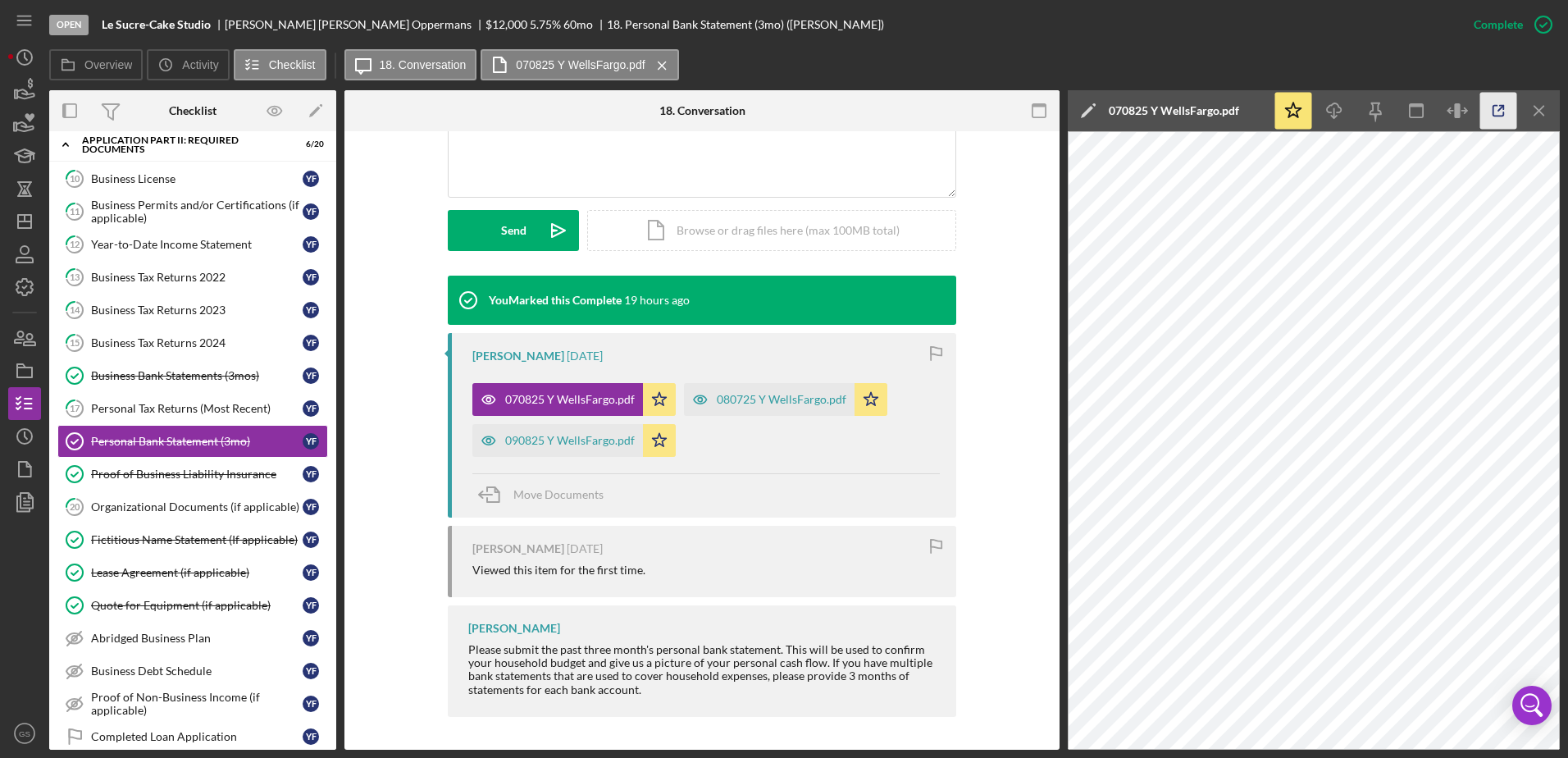
click at [1494, 106] on icon "button" at bounding box center [1499, 110] width 11 height 11
click at [236, 252] on link "12 Year-to-Date Income Statement Y F" at bounding box center [193, 245] width 270 height 33
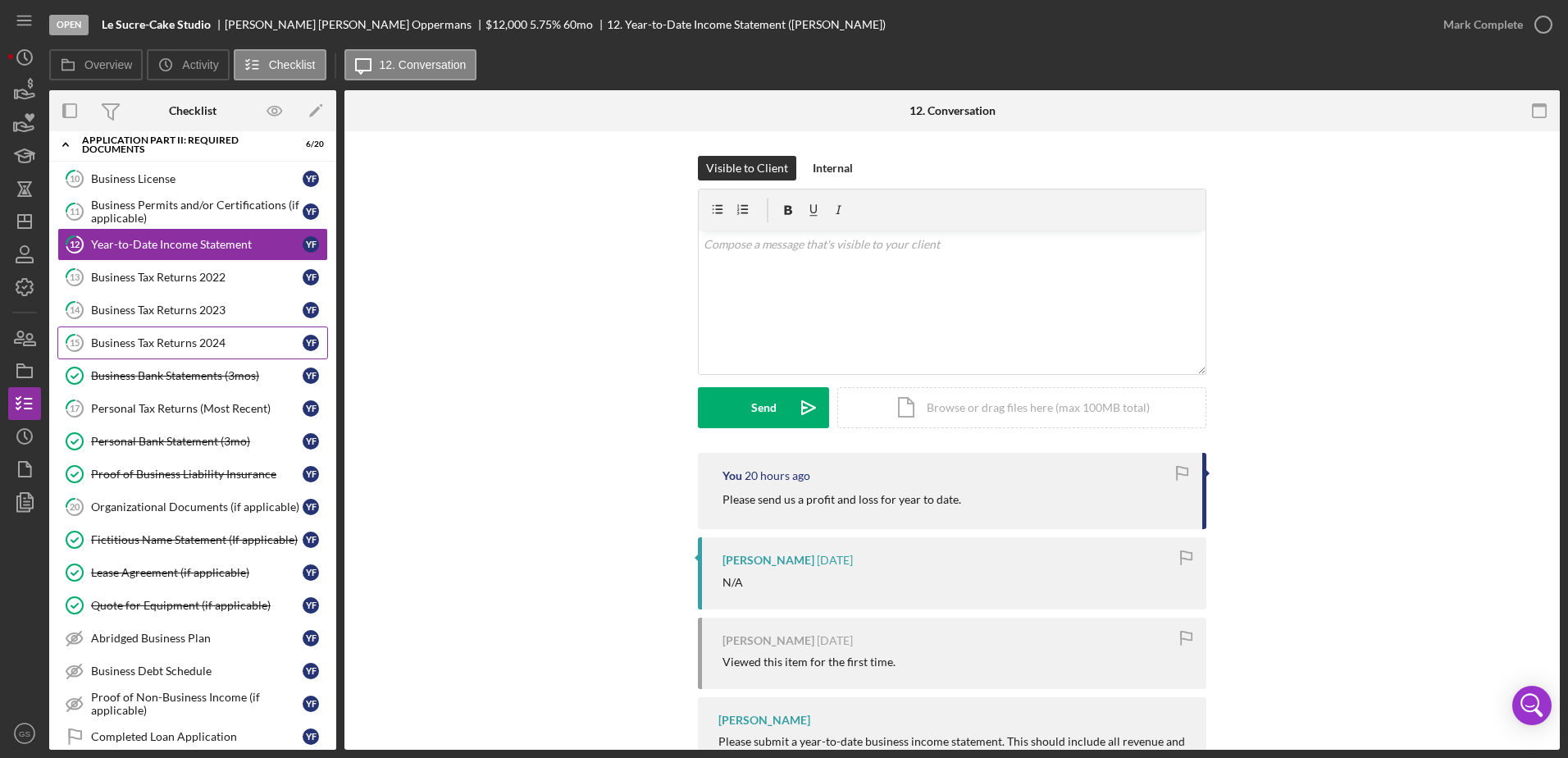
click at [206, 346] on div "Business Tax Returns 2024" at bounding box center [196, 343] width 212 height 13
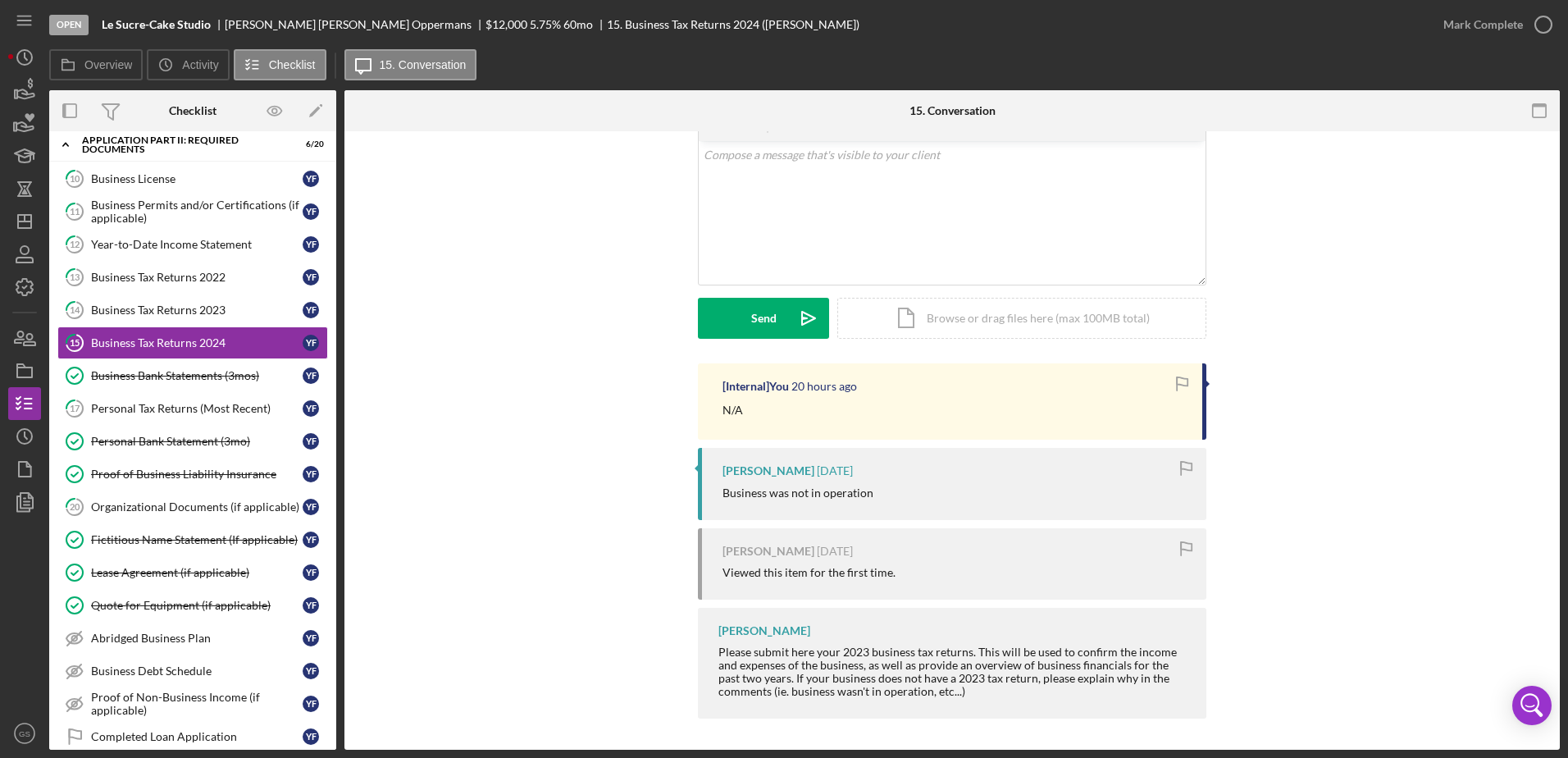
scroll to position [91, 0]
click at [232, 412] on div "Personal Tax Returns (Most Recent)" at bounding box center [196, 409] width 212 height 13
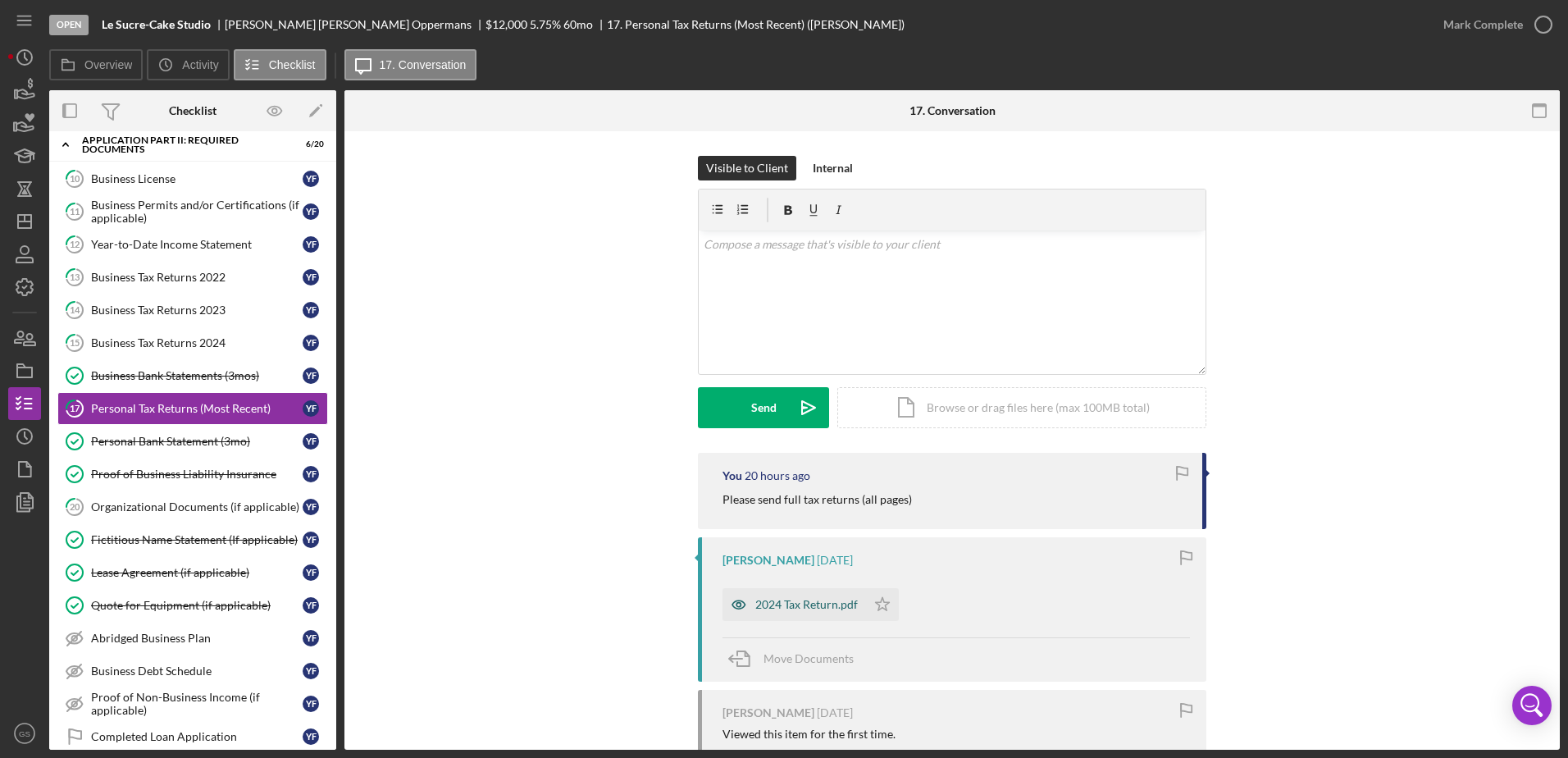
click at [832, 608] on div "2024 Tax Return.pdf" at bounding box center [807, 605] width 102 height 13
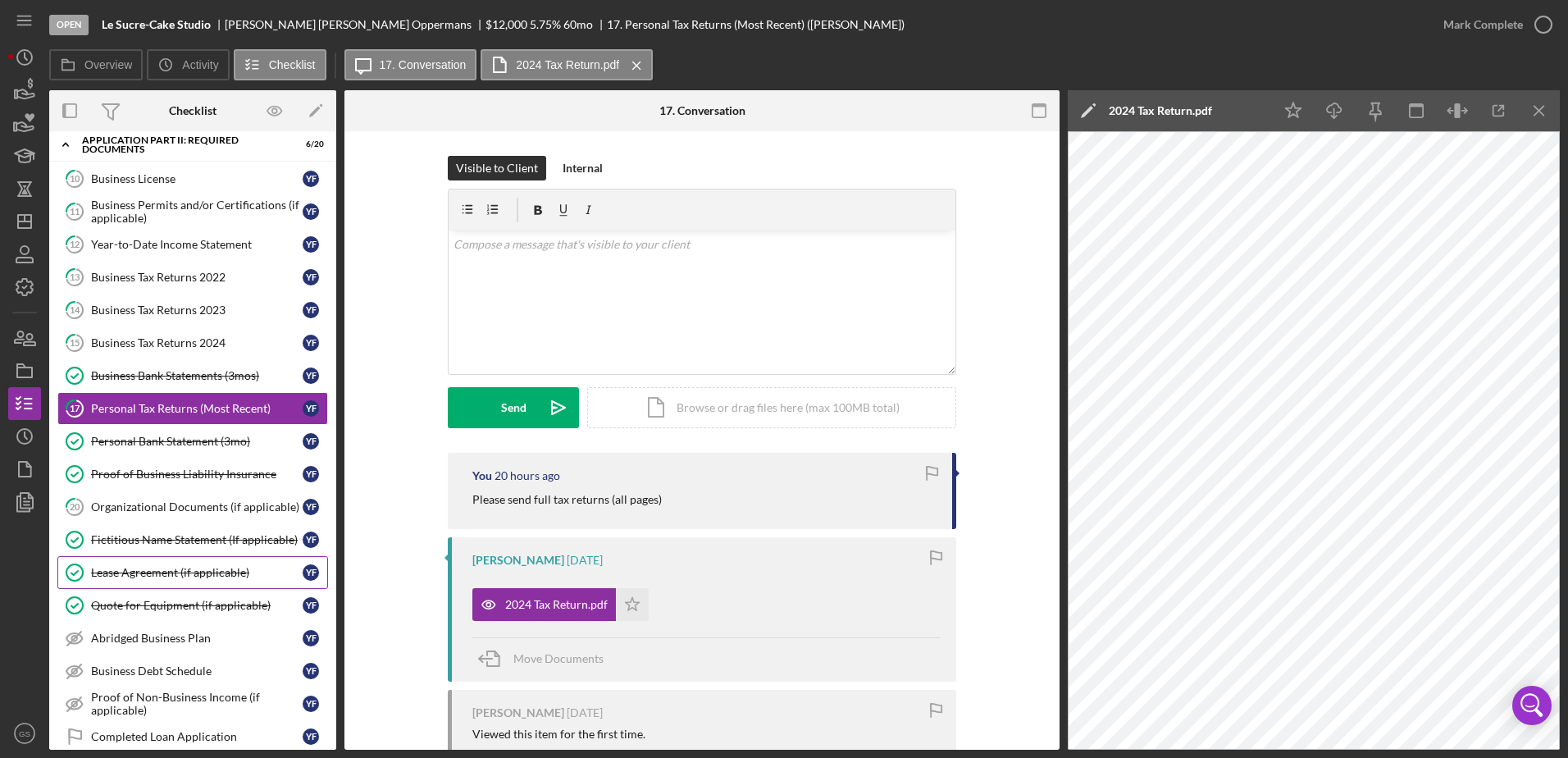
click at [218, 576] on div "Lease Agreement (if applicable)" at bounding box center [196, 573] width 212 height 13
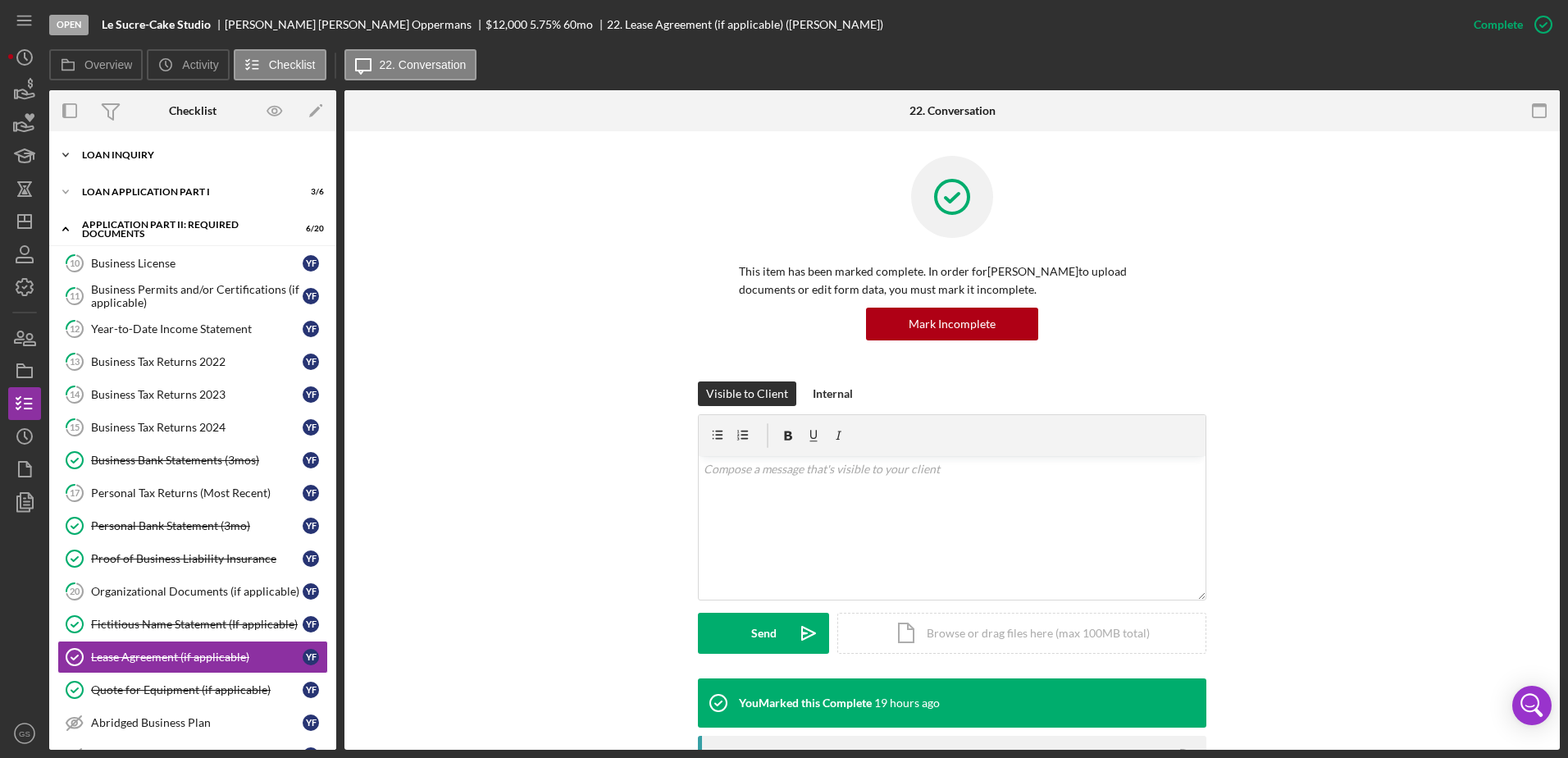
click at [213, 160] on div "Icon/Expander Loan Inquiry 6 / 6" at bounding box center [193, 155] width 287 height 33
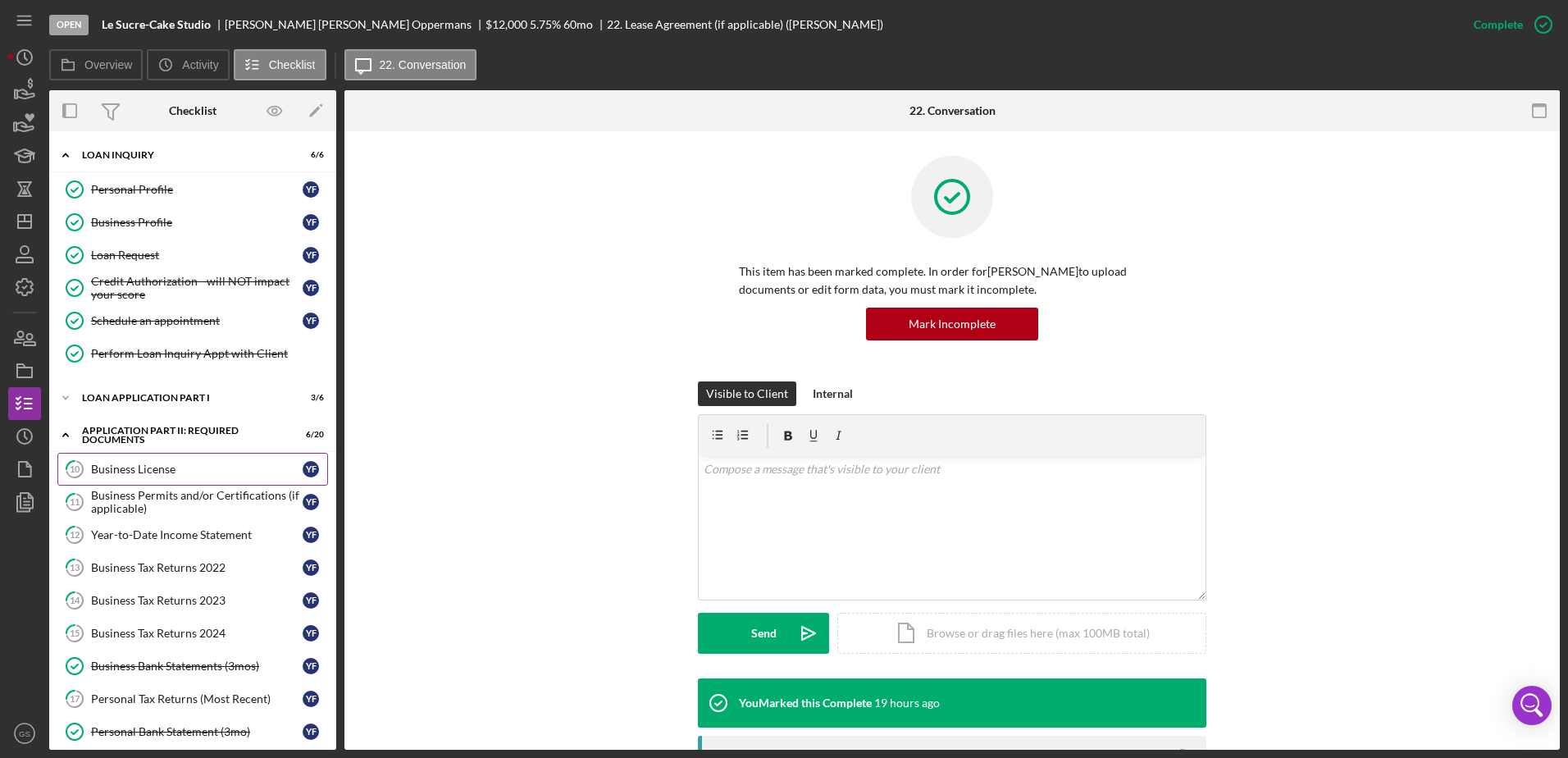
click at [171, 467] on div "Business License" at bounding box center [196, 469] width 212 height 13
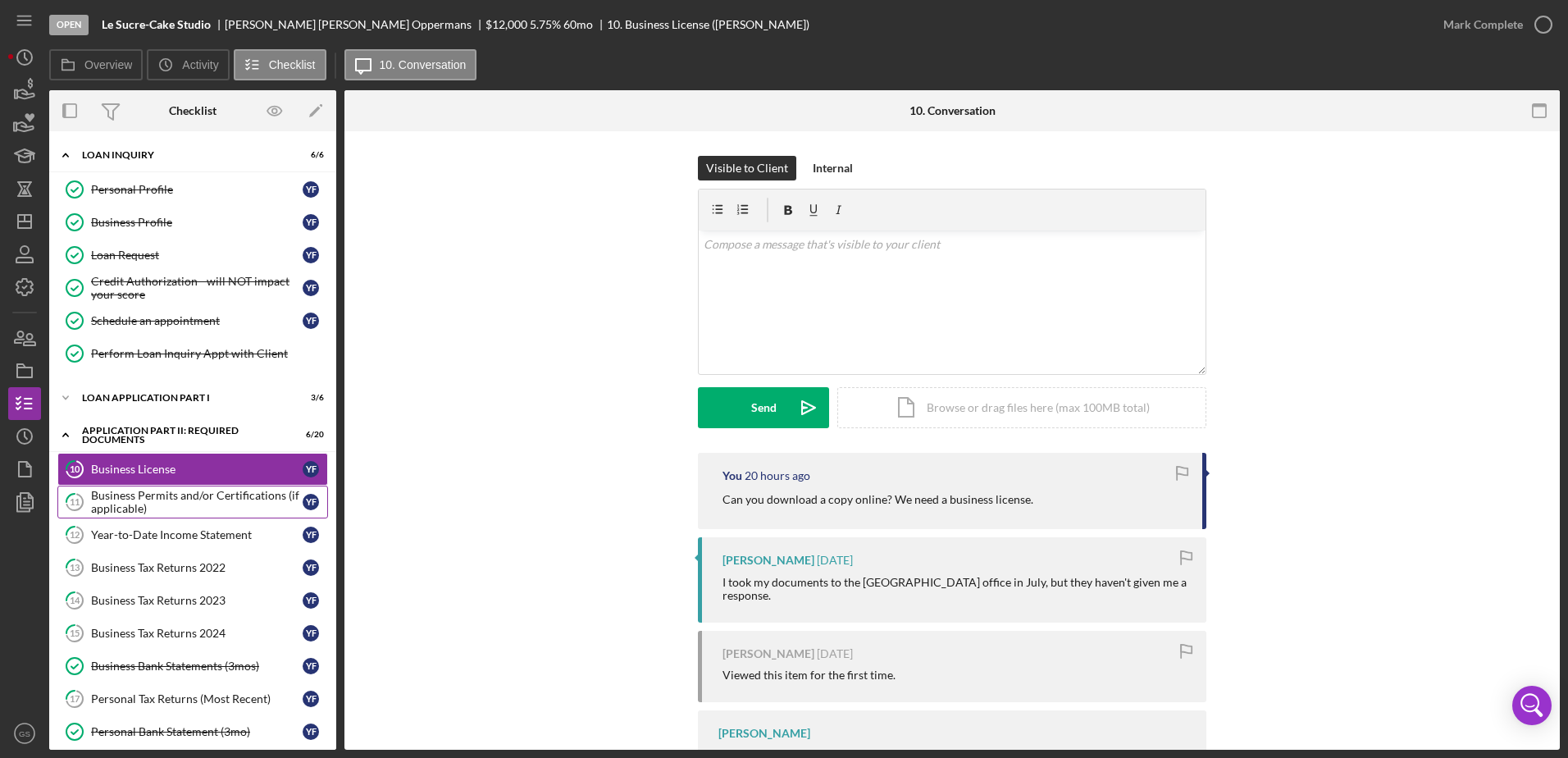
click at [177, 492] on div "Business Permits and/or Certifications (if applicable)" at bounding box center [196, 502] width 212 height 26
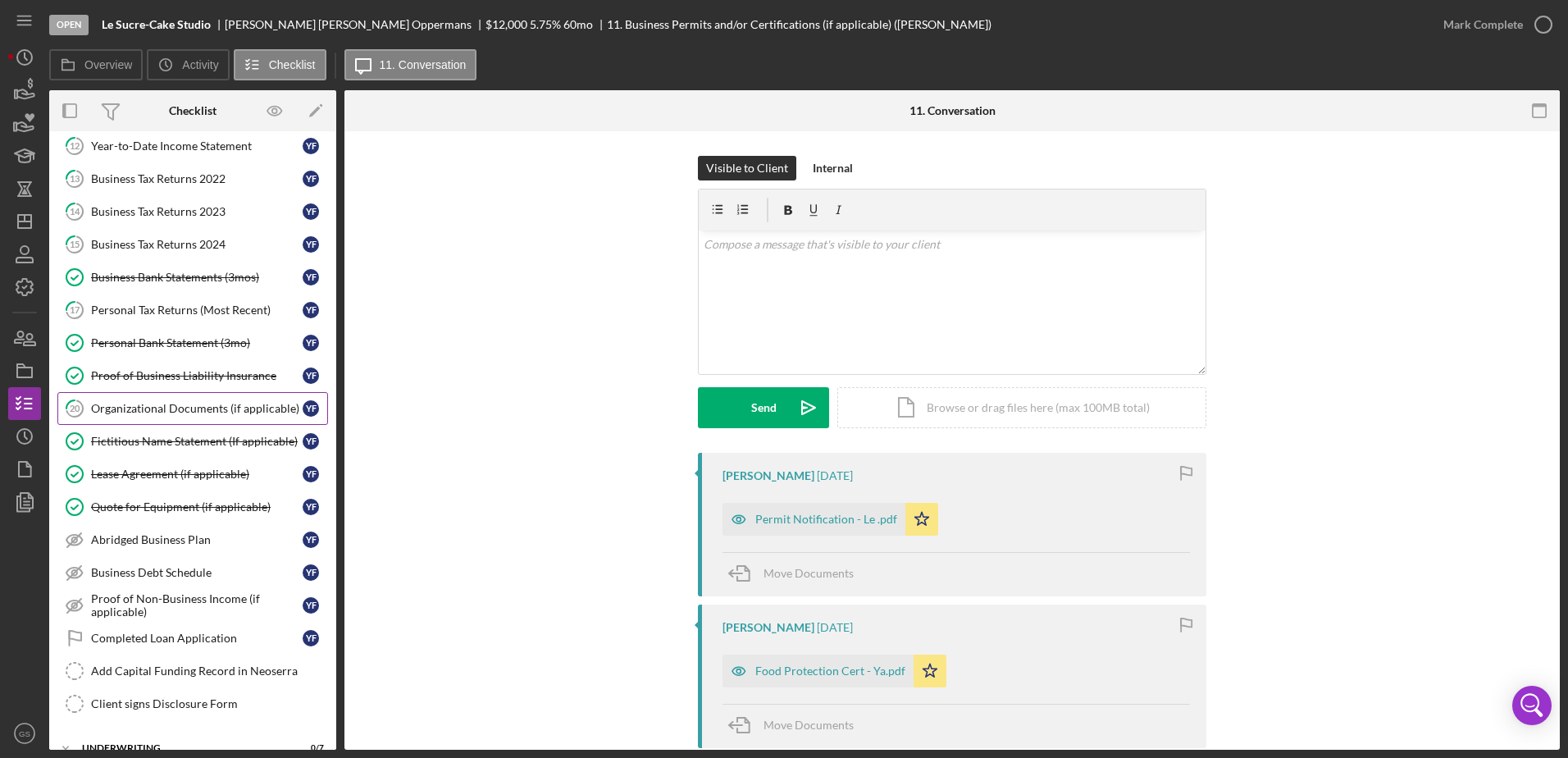
scroll to position [359, 0]
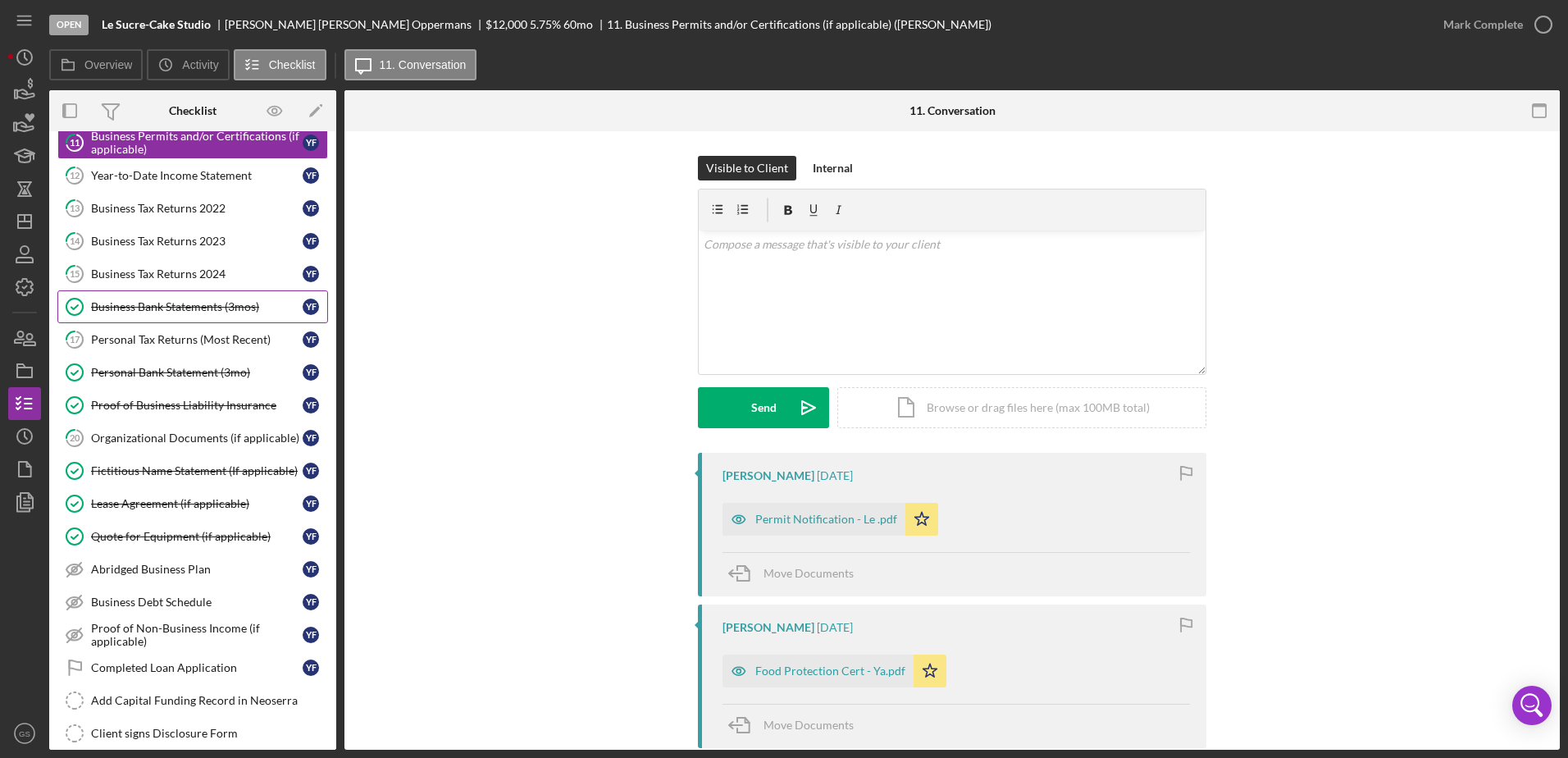
click at [214, 312] on div "Business Bank Statements (3mos)" at bounding box center [196, 306] width 212 height 13
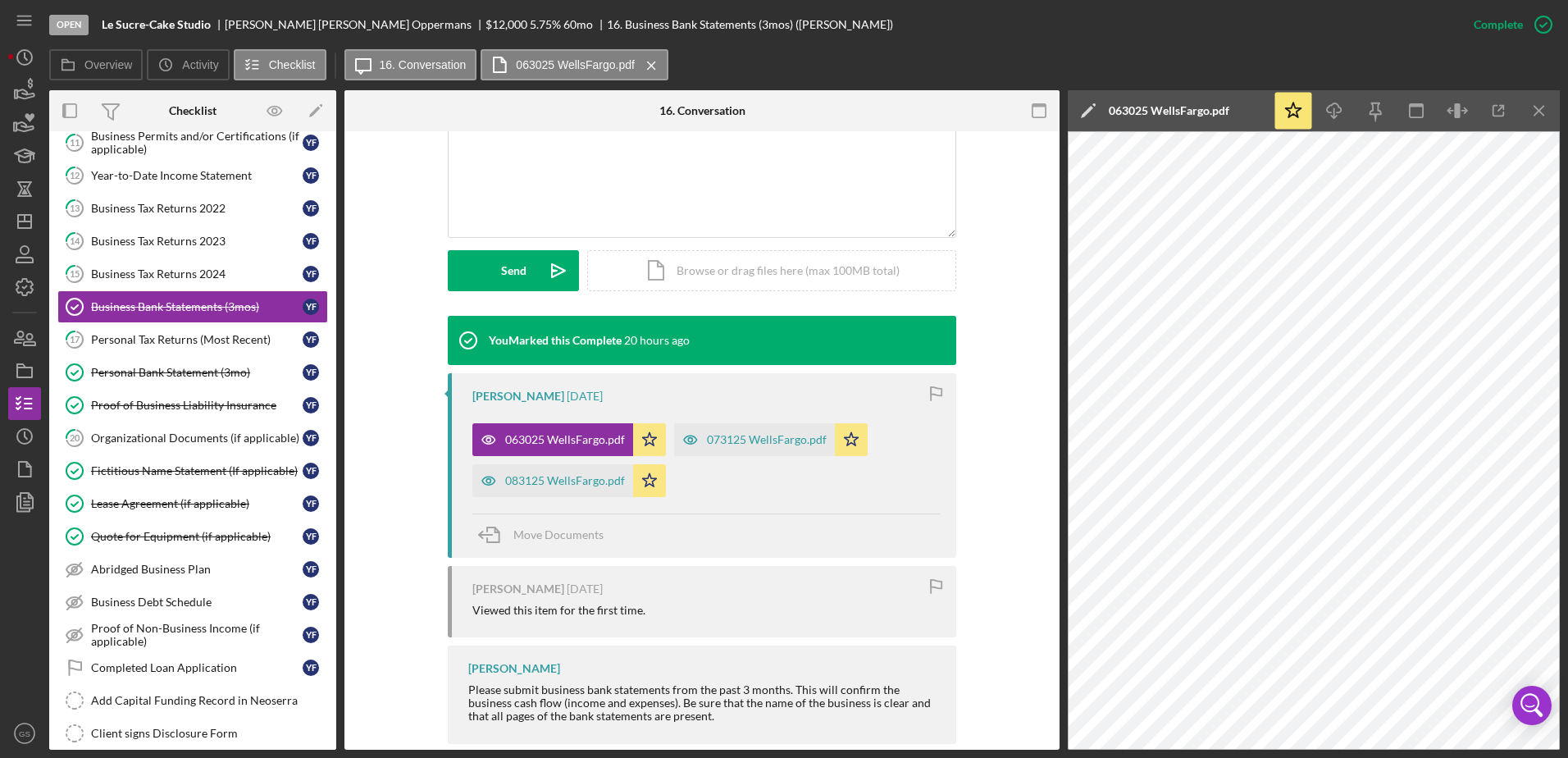
scroll to position [390, 0]
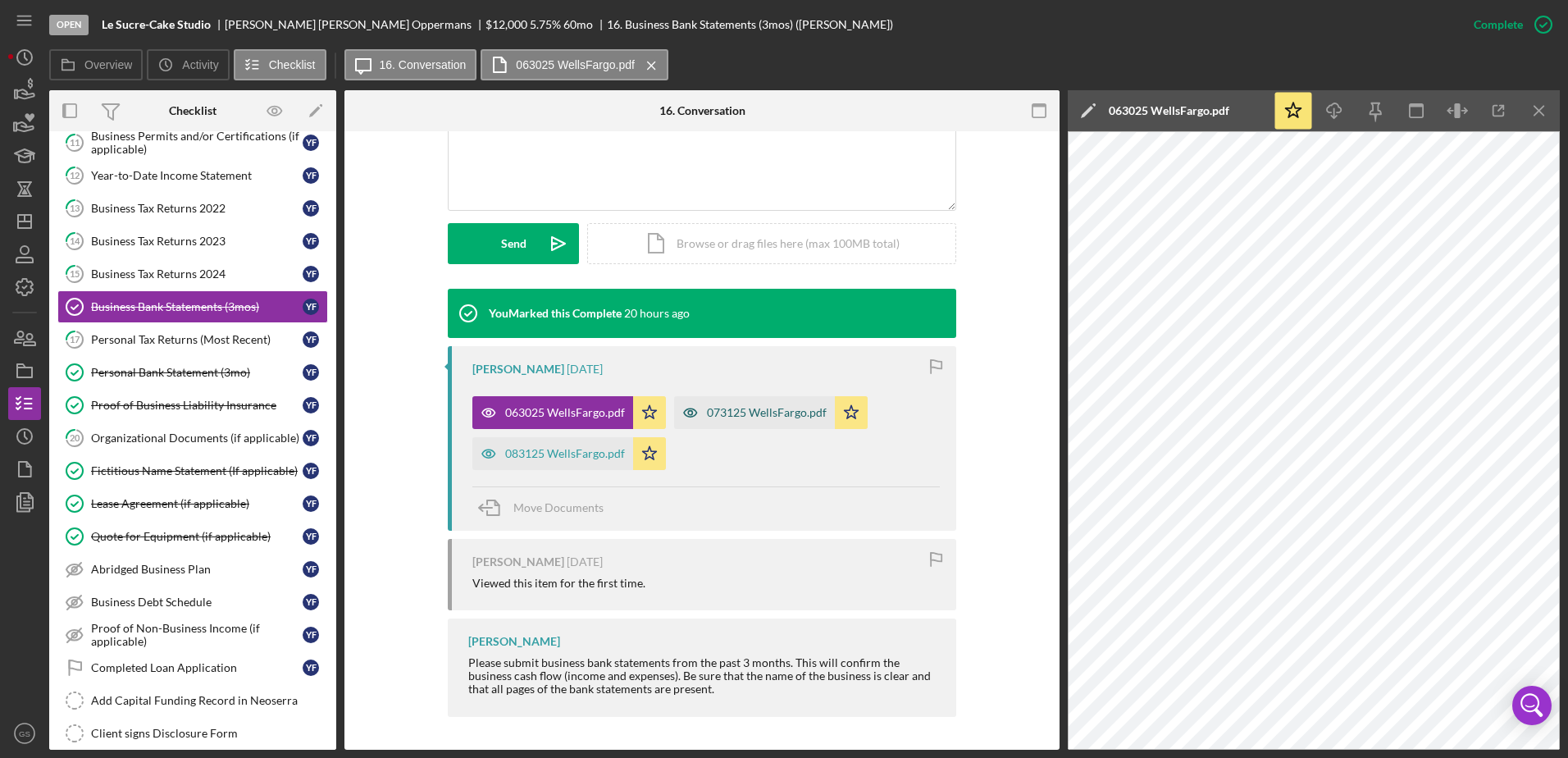
click at [759, 421] on div "073125 WellsFargo.pdf" at bounding box center [754, 413] width 161 height 33
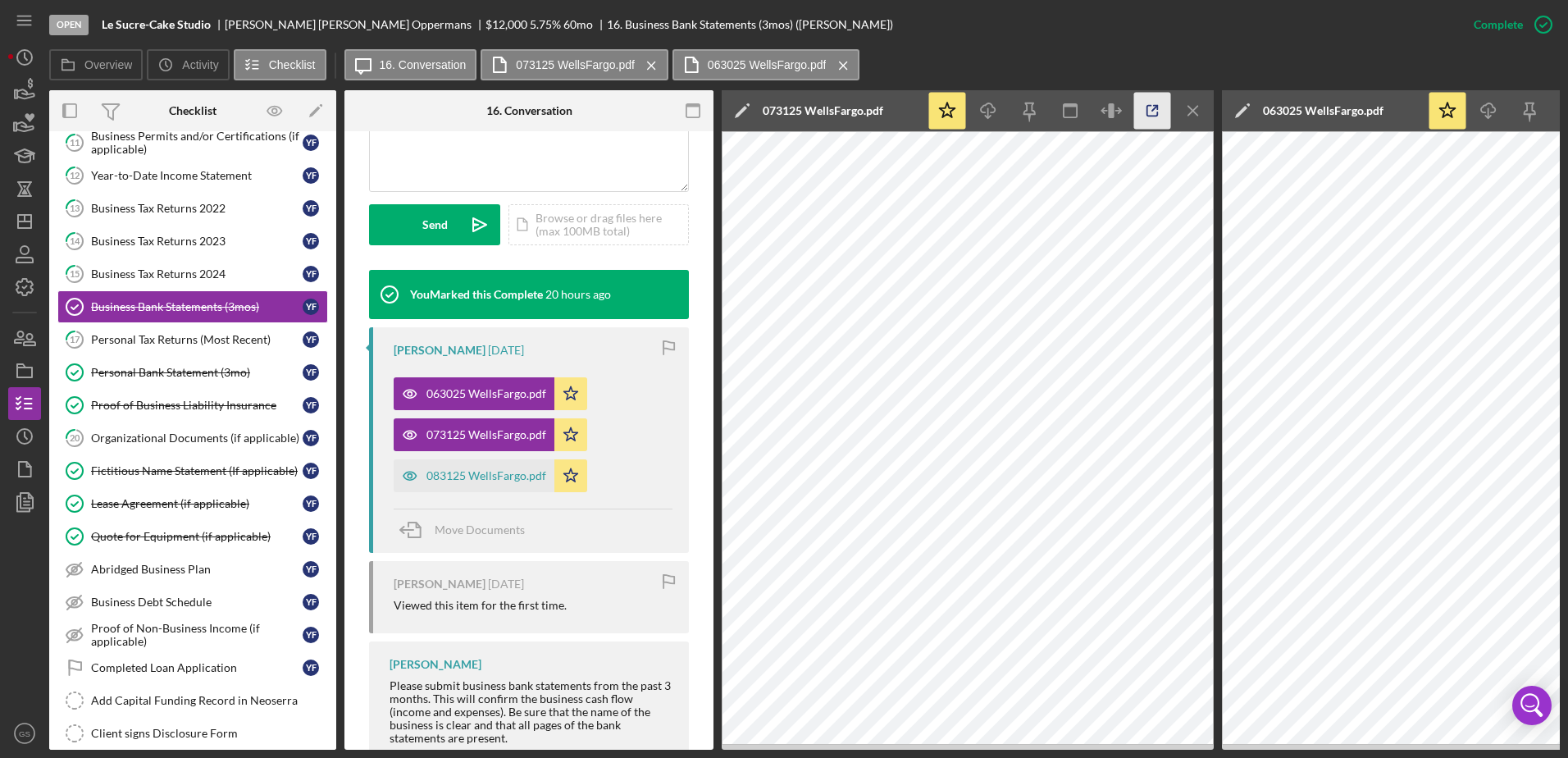
click at [1158, 116] on icon "button" at bounding box center [1153, 110] width 37 height 37
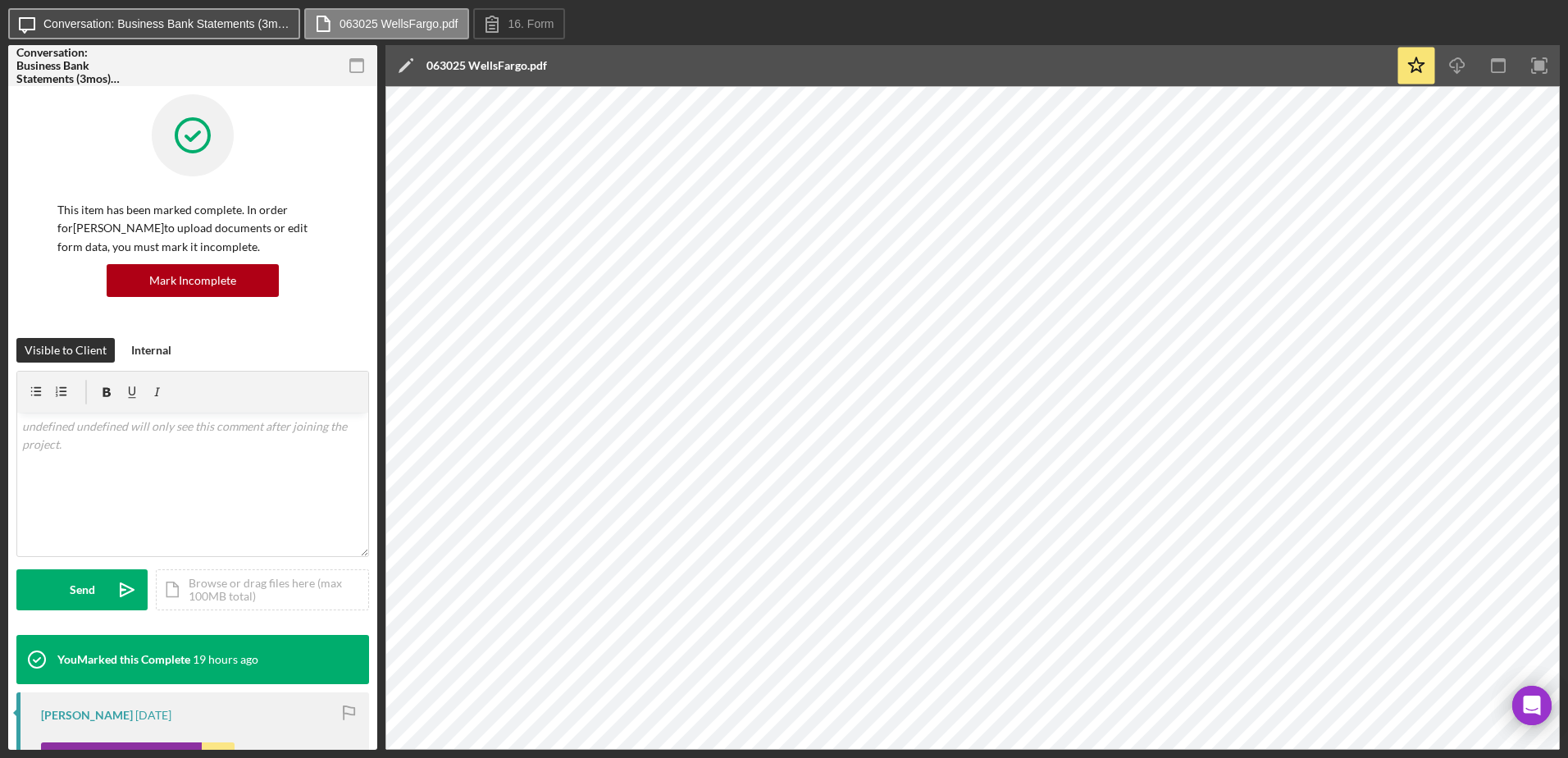
click at [261, 23] on label "Conversation: Business Bank Statements (3mos) (Yazmin F.)" at bounding box center [166, 24] width 246 height 13
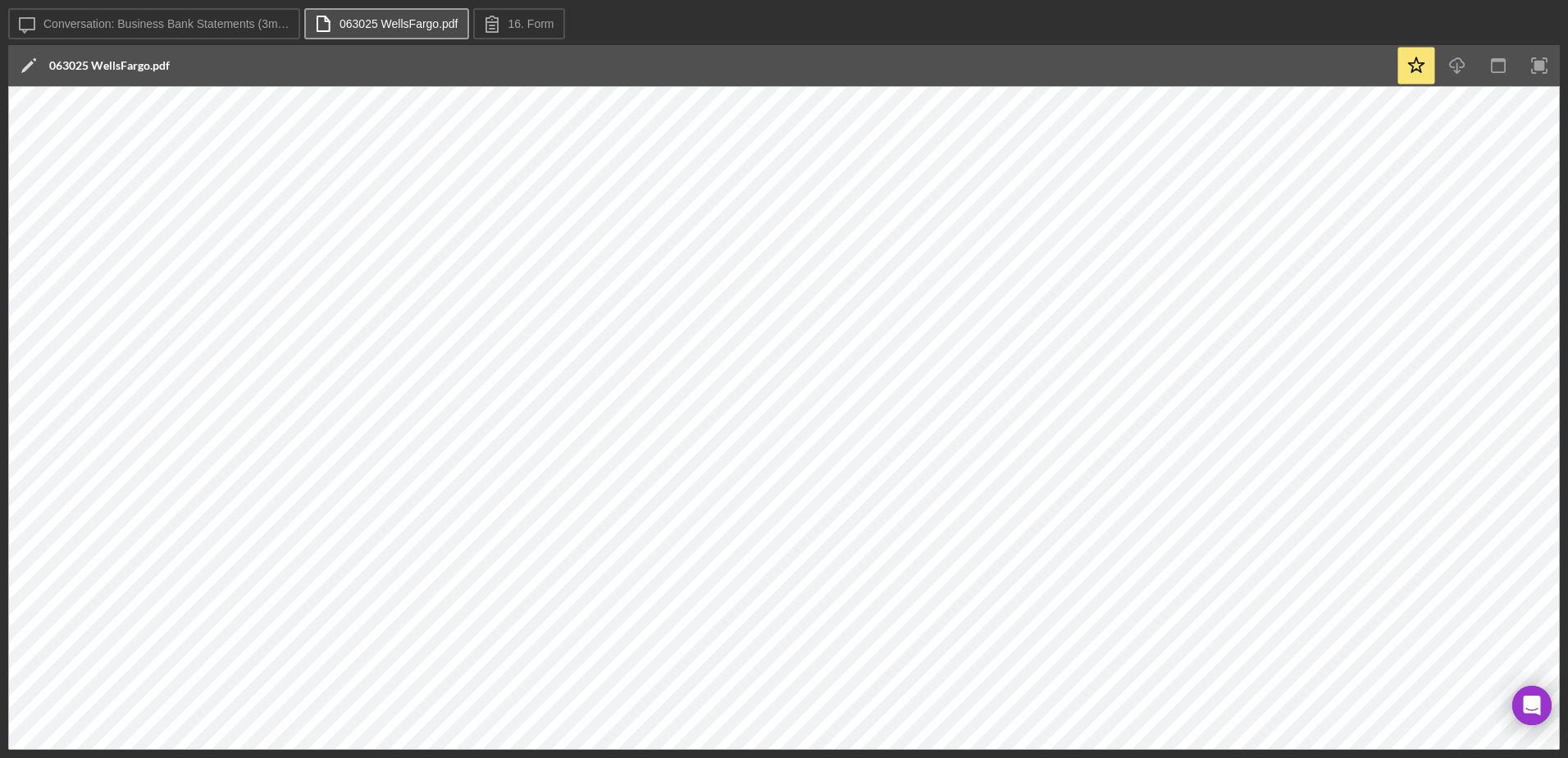
click at [381, 25] on label "063025 WellsFargo.pdf" at bounding box center [399, 24] width 119 height 13
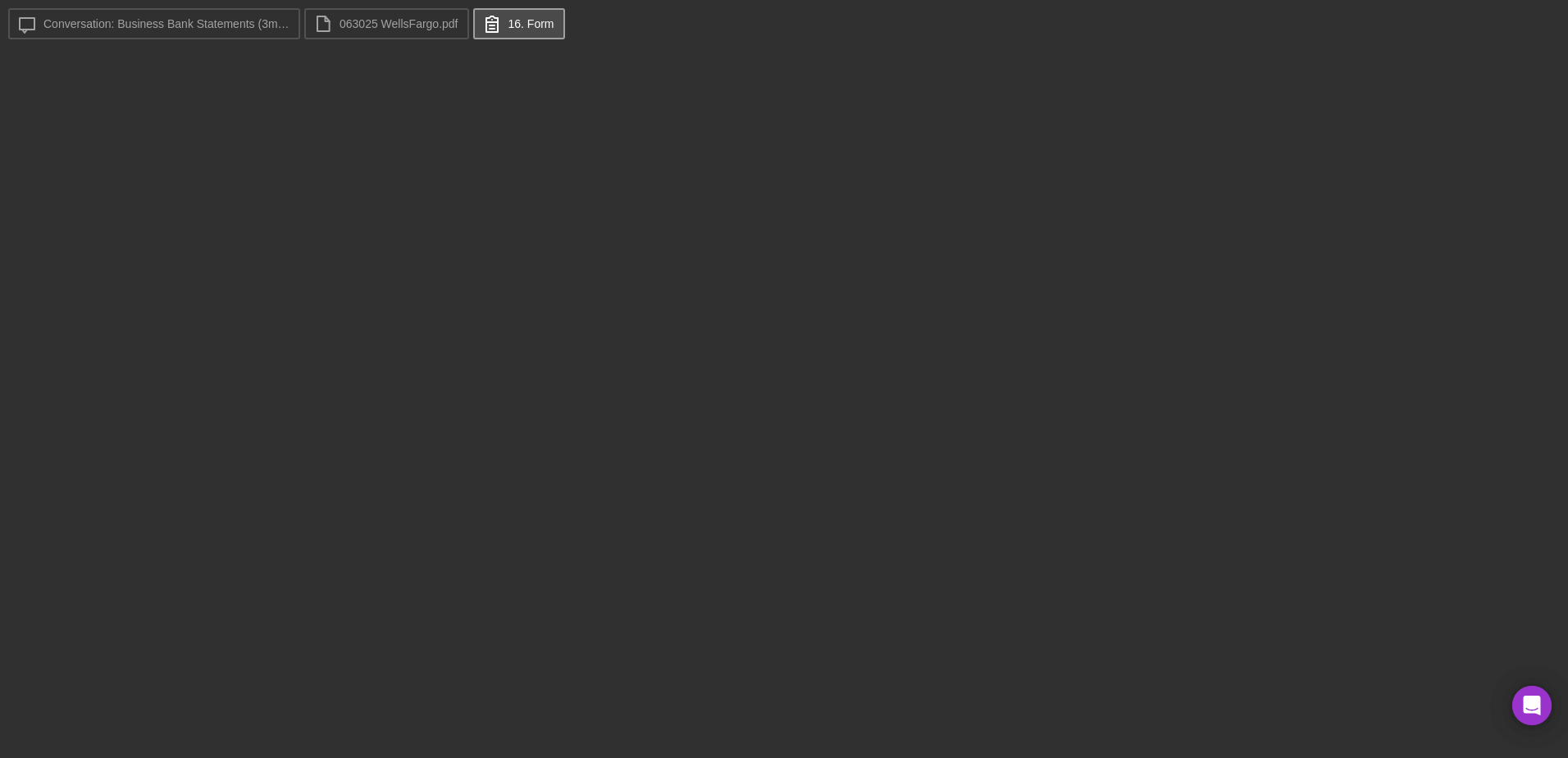
click at [505, 19] on icon at bounding box center [492, 24] width 41 height 41
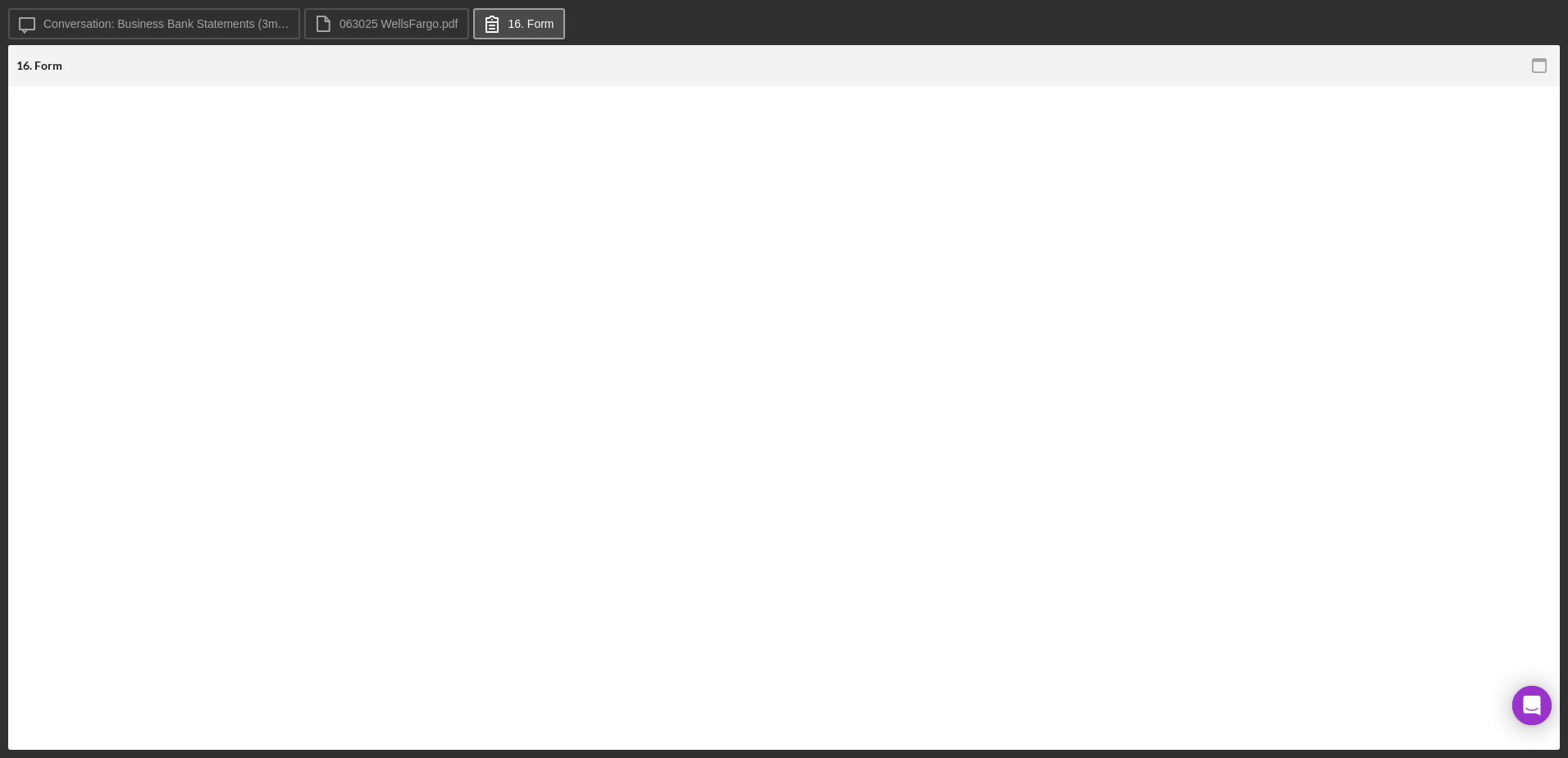
click at [508, 30] on label "16. Form" at bounding box center [531, 24] width 46 height 13
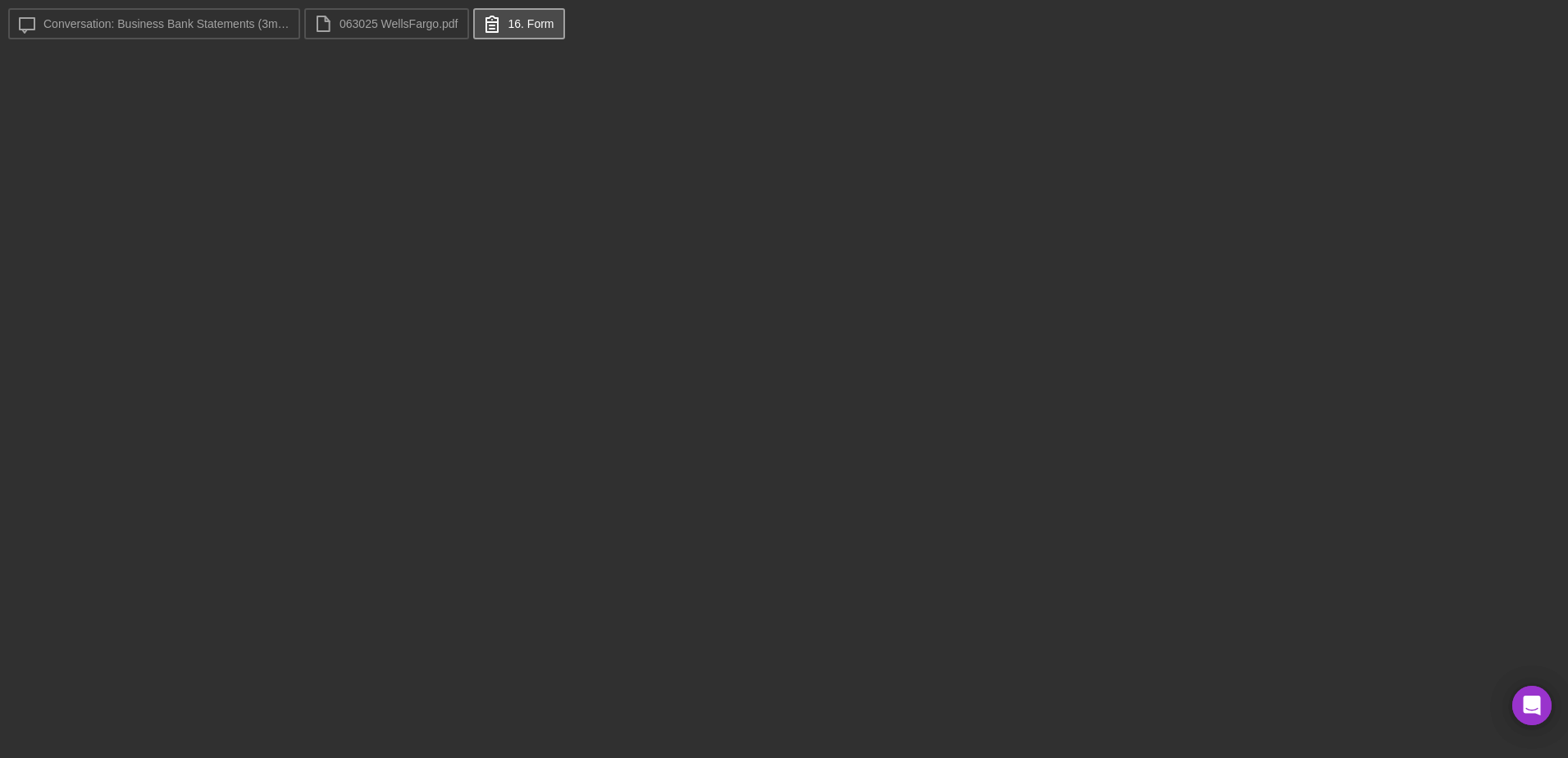
click at [552, 9] on button "16. Form" at bounding box center [518, 24] width 91 height 31
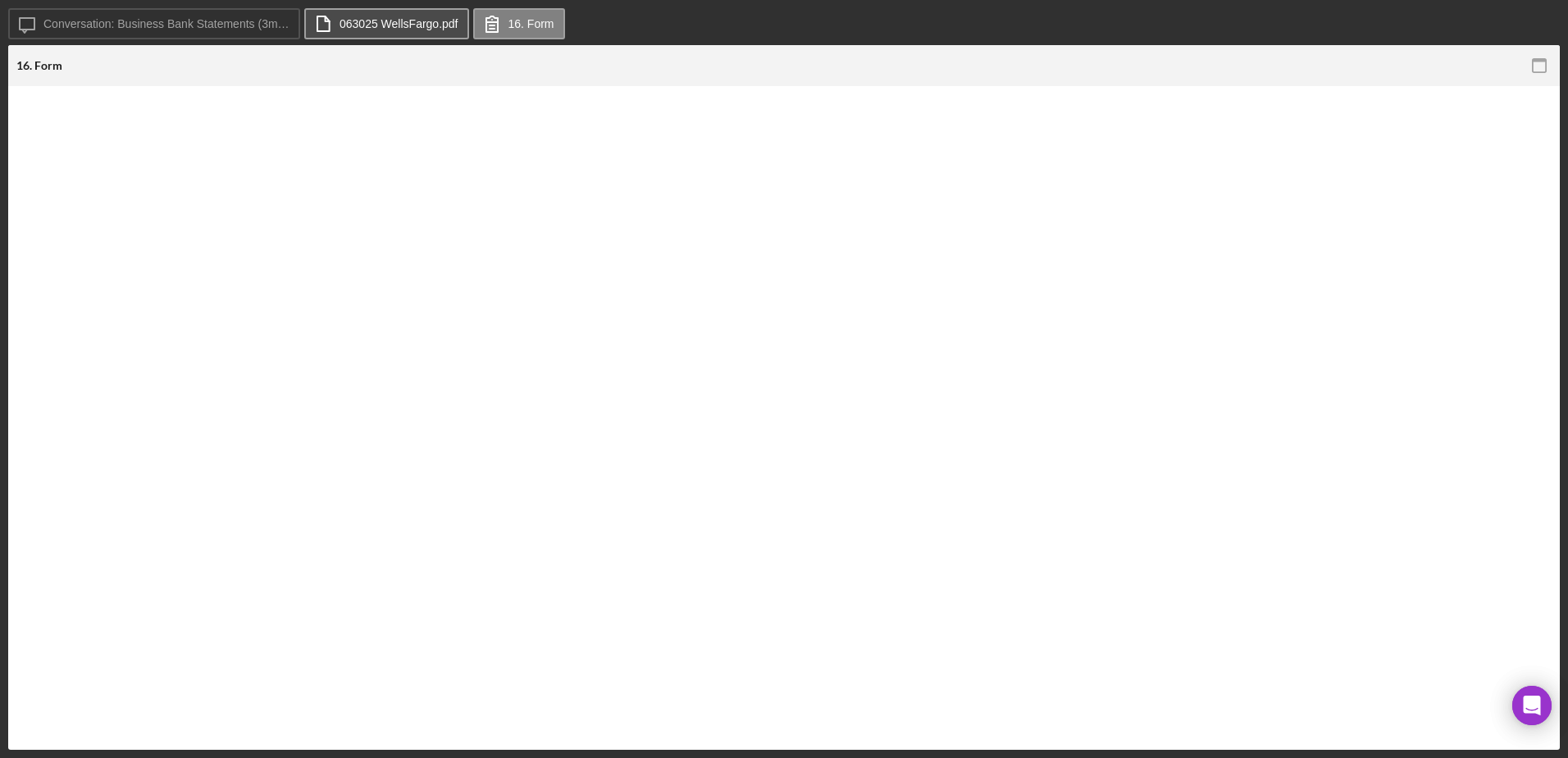
click at [434, 29] on label "063025 WellsFargo.pdf" at bounding box center [399, 24] width 119 height 13
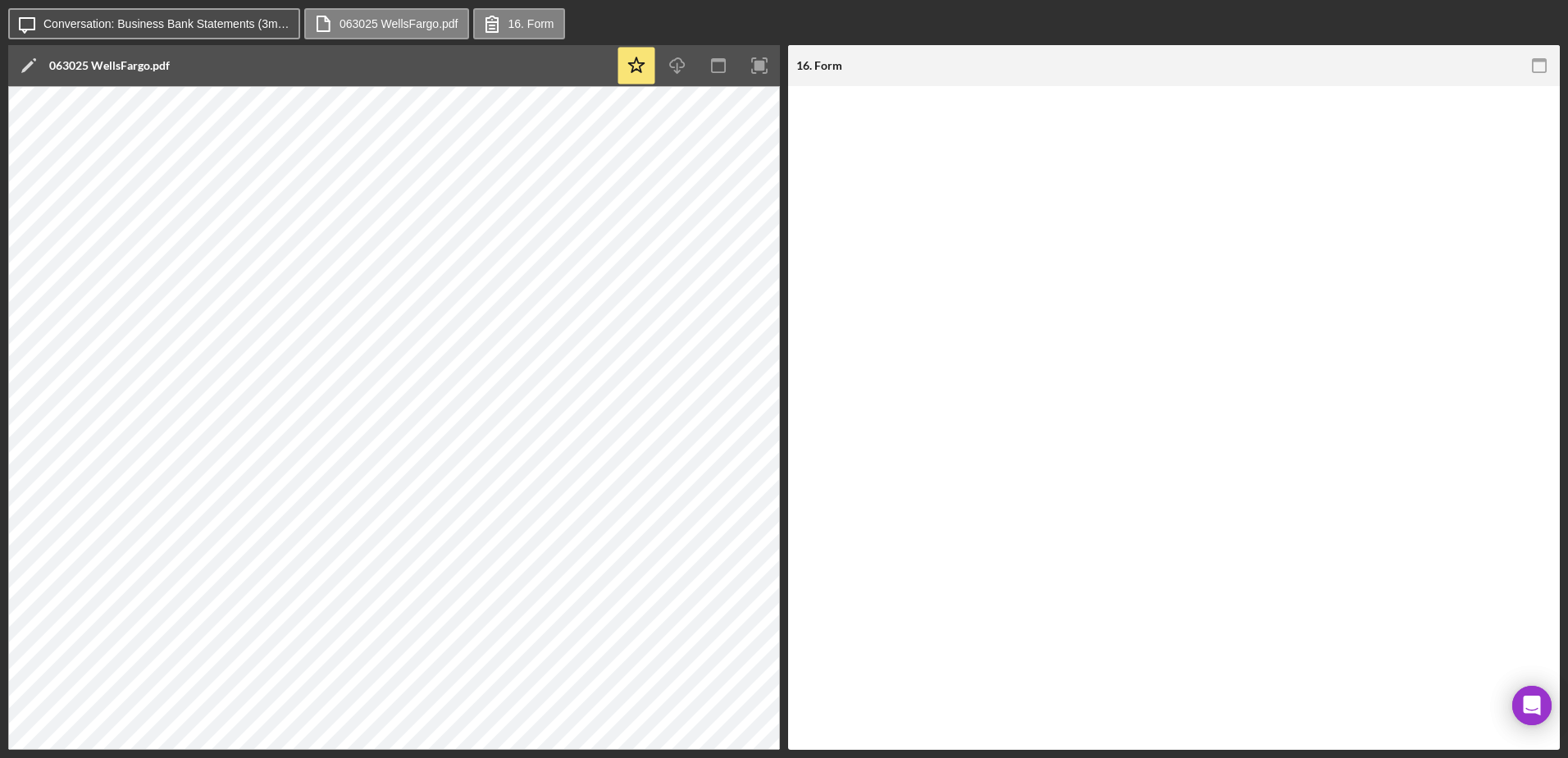
click at [239, 18] on label "Conversation: Business Bank Statements (3mos) (Yazmin F.)" at bounding box center [166, 24] width 246 height 13
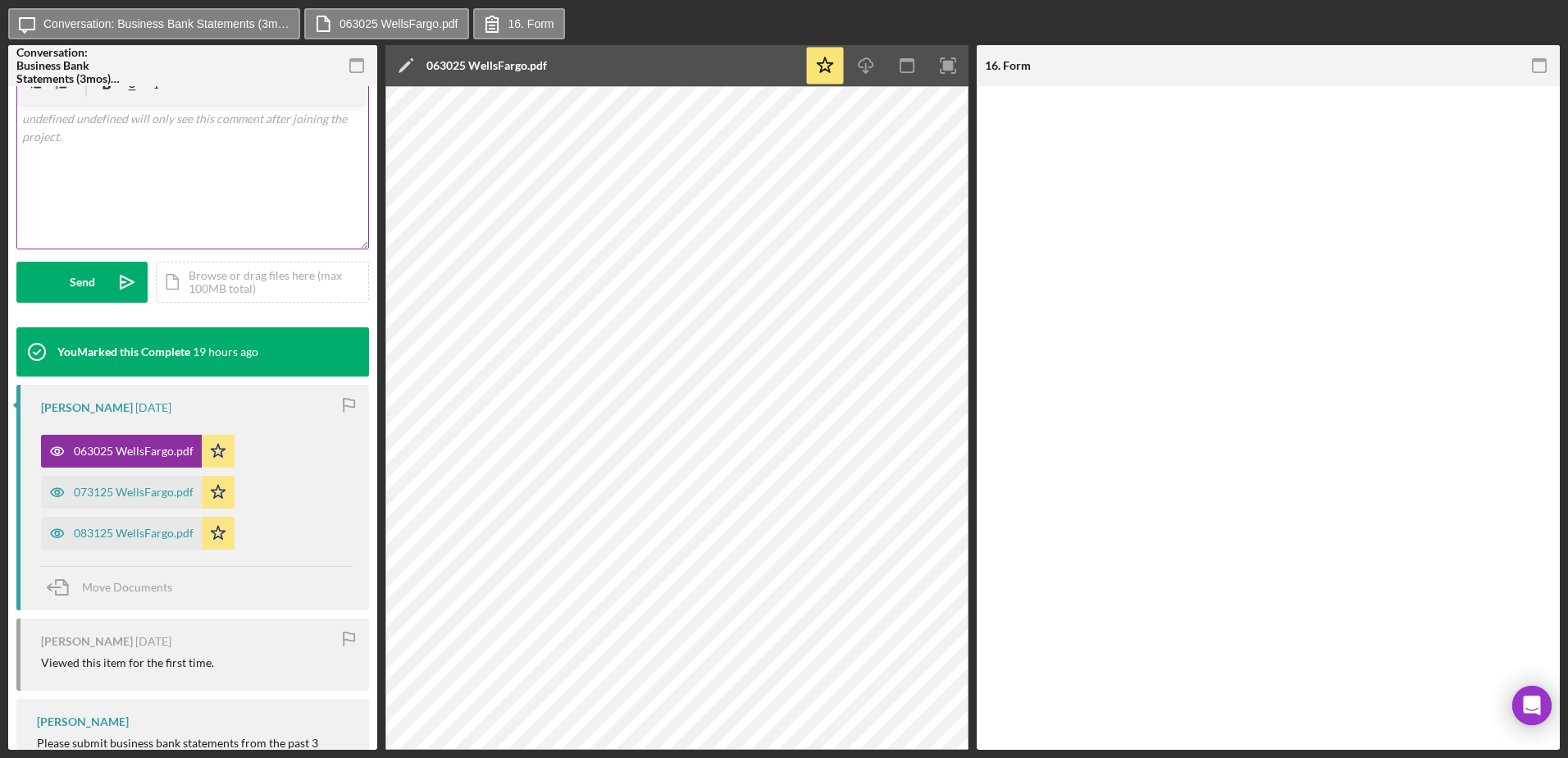
scroll to position [328, 0]
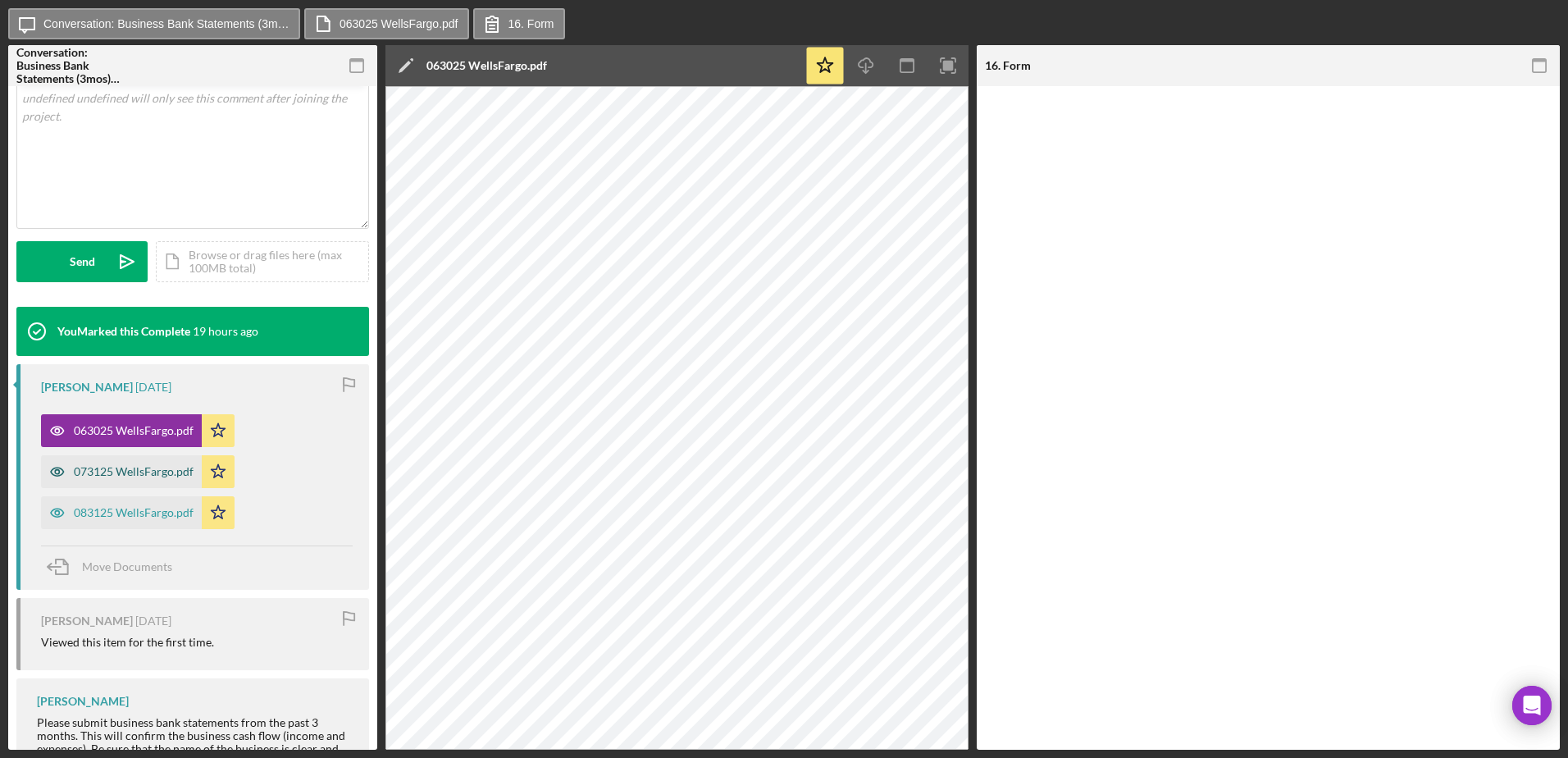
click at [138, 470] on div "073125 WellsFargo.pdf" at bounding box center [133, 471] width 119 height 13
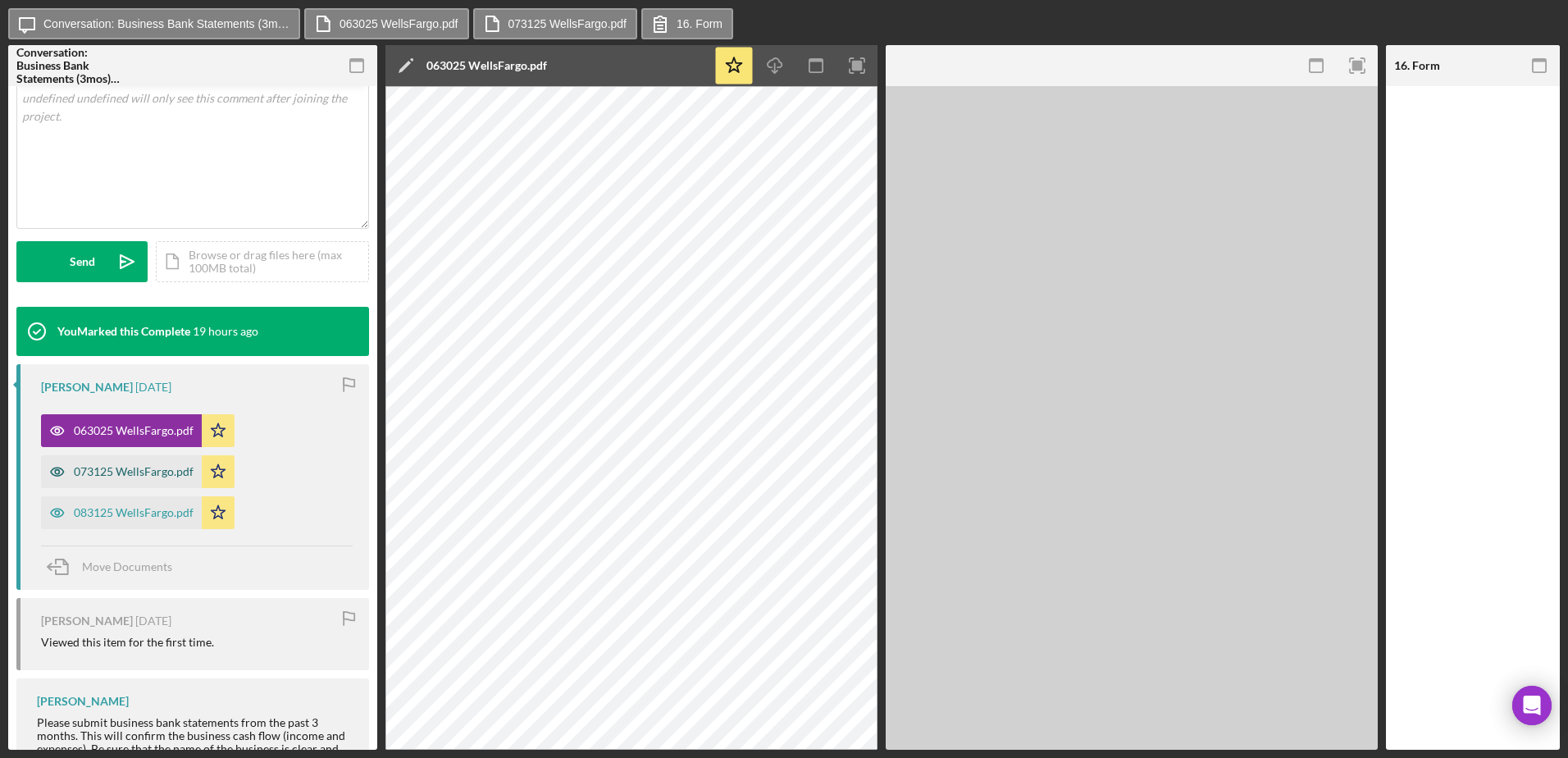
click at [138, 470] on div "073125 WellsFargo.pdf" at bounding box center [133, 471] width 119 height 13
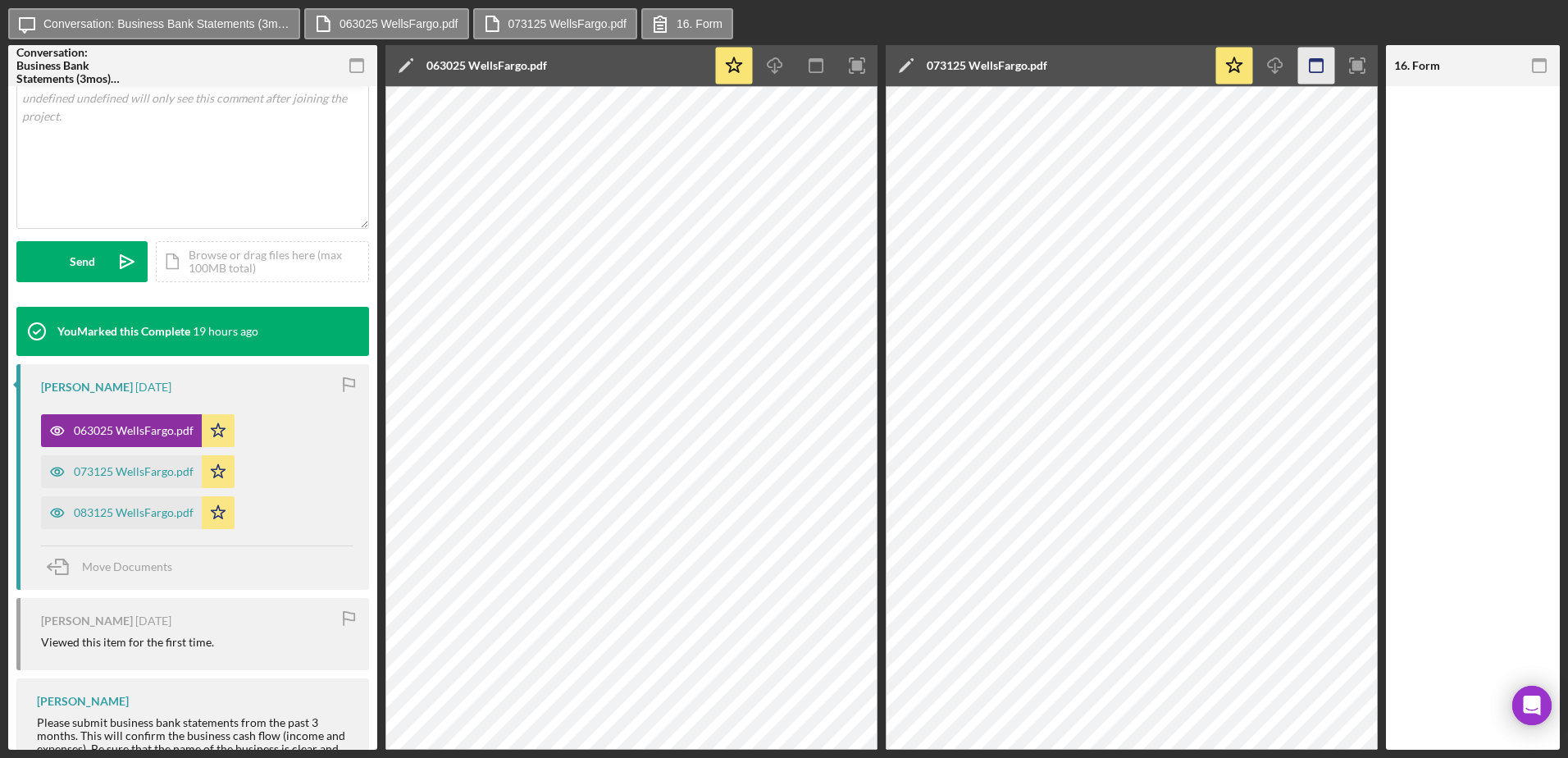
click at [1318, 74] on icon "button" at bounding box center [1317, 66] width 37 height 37
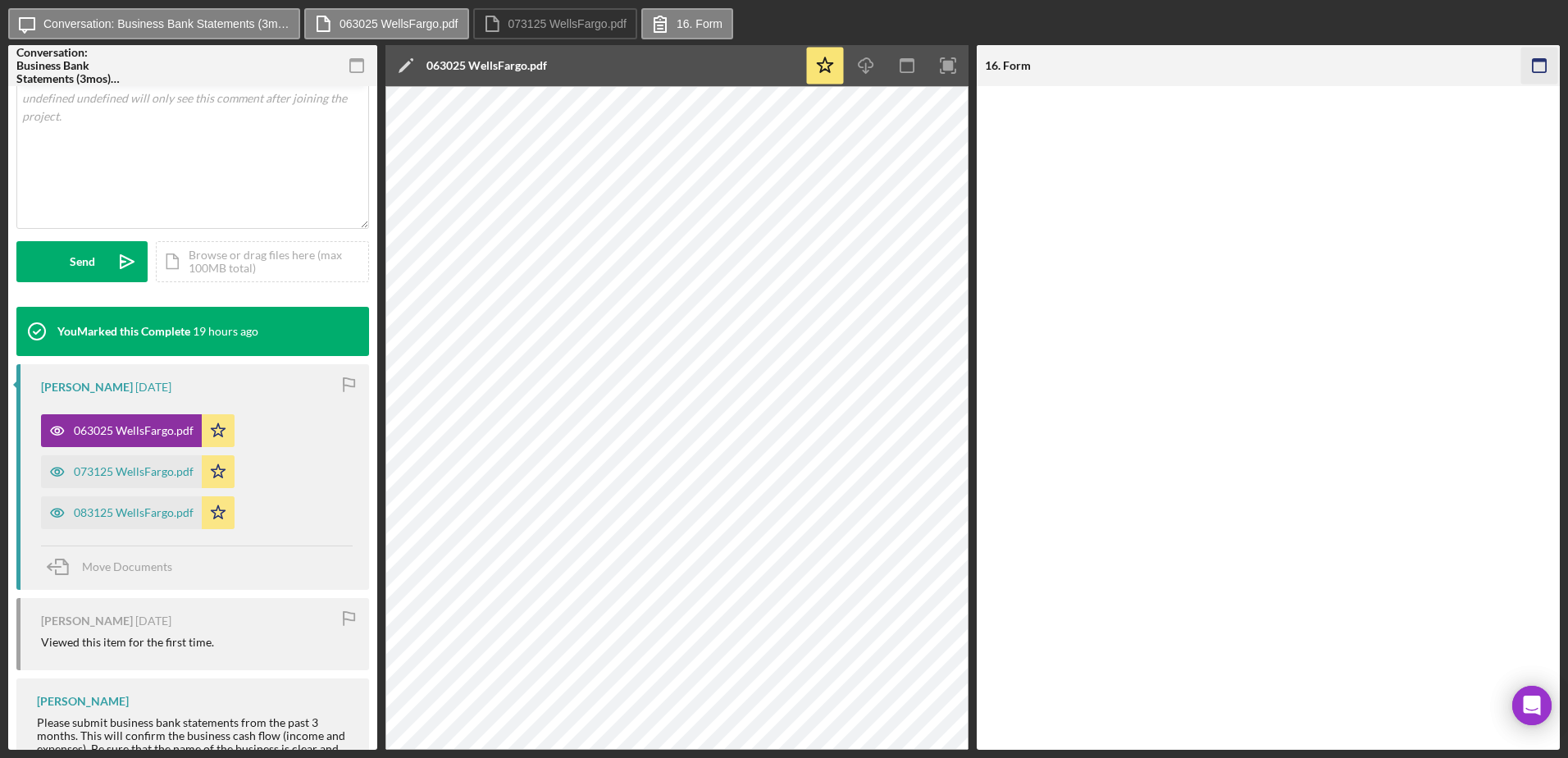
click at [1542, 73] on rect "button" at bounding box center [1539, 66] width 13 height 13
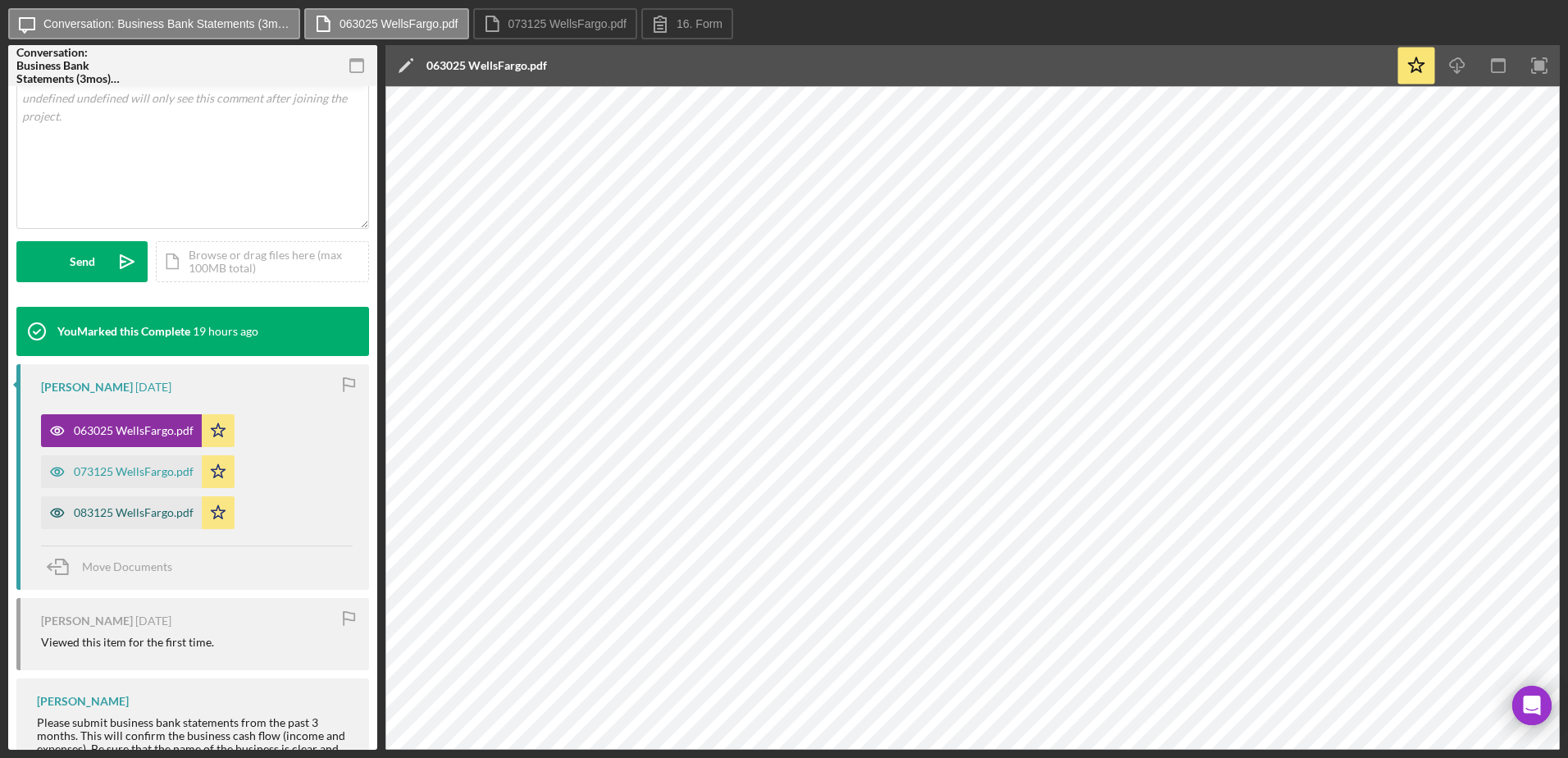
click at [158, 517] on div "083125 WellsFargo.pdf" at bounding box center [133, 512] width 119 height 13
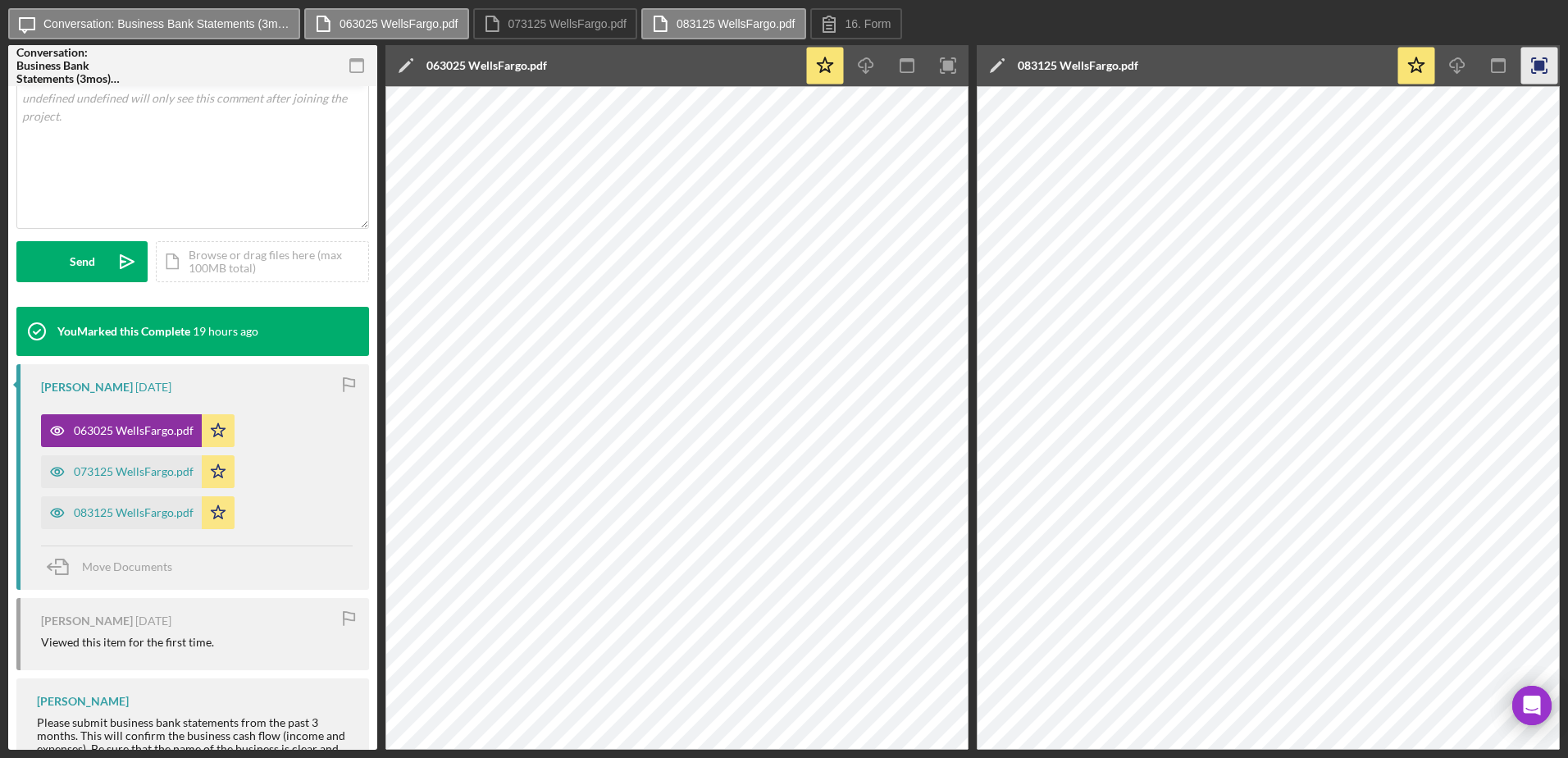
click at [1536, 67] on rect "button" at bounding box center [1539, 66] width 11 height 11
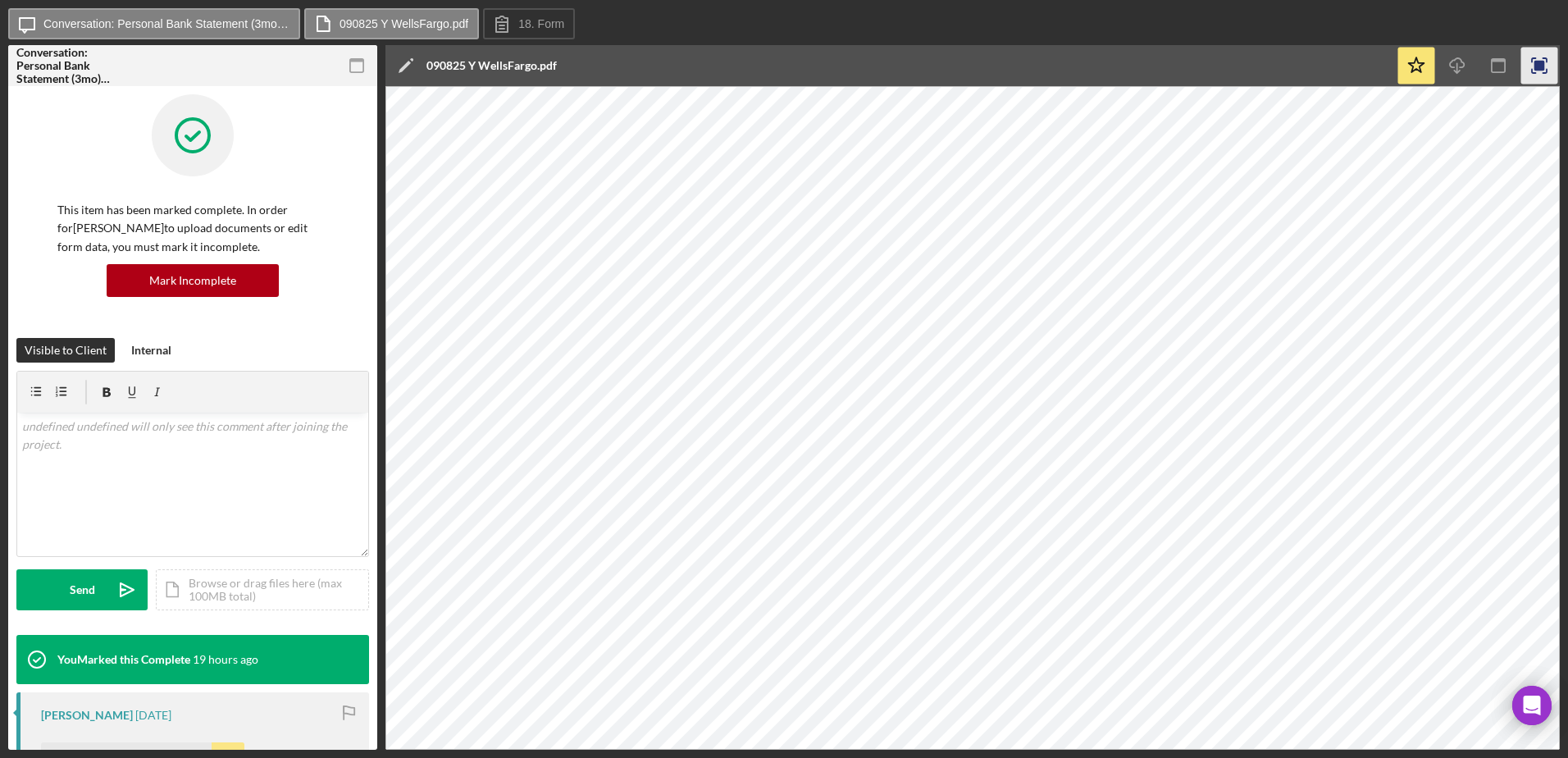
click at [1539, 63] on rect "button" at bounding box center [1539, 66] width 11 height 11
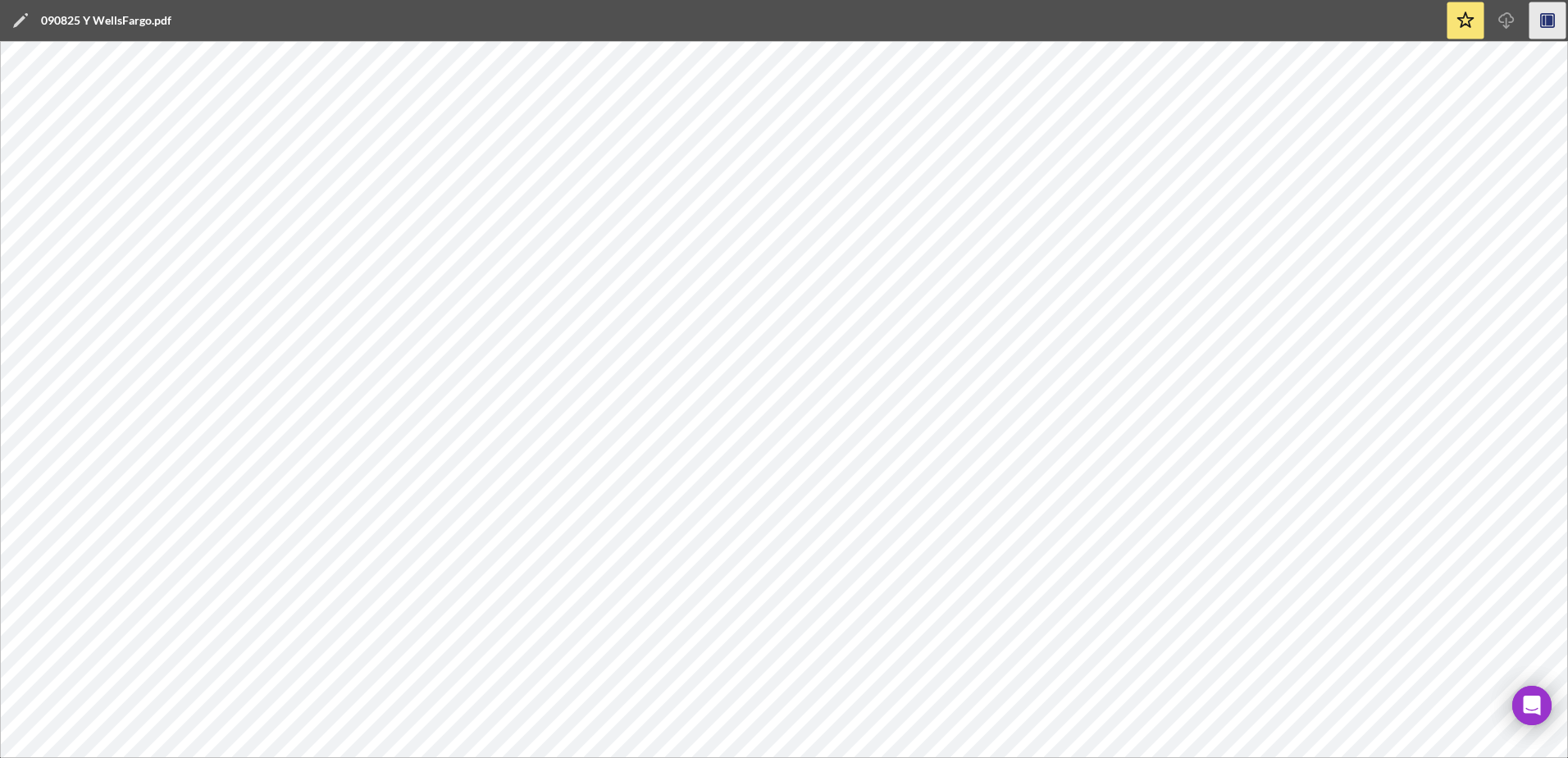
click at [1556, 19] on icon "button" at bounding box center [1547, 21] width 37 height 37
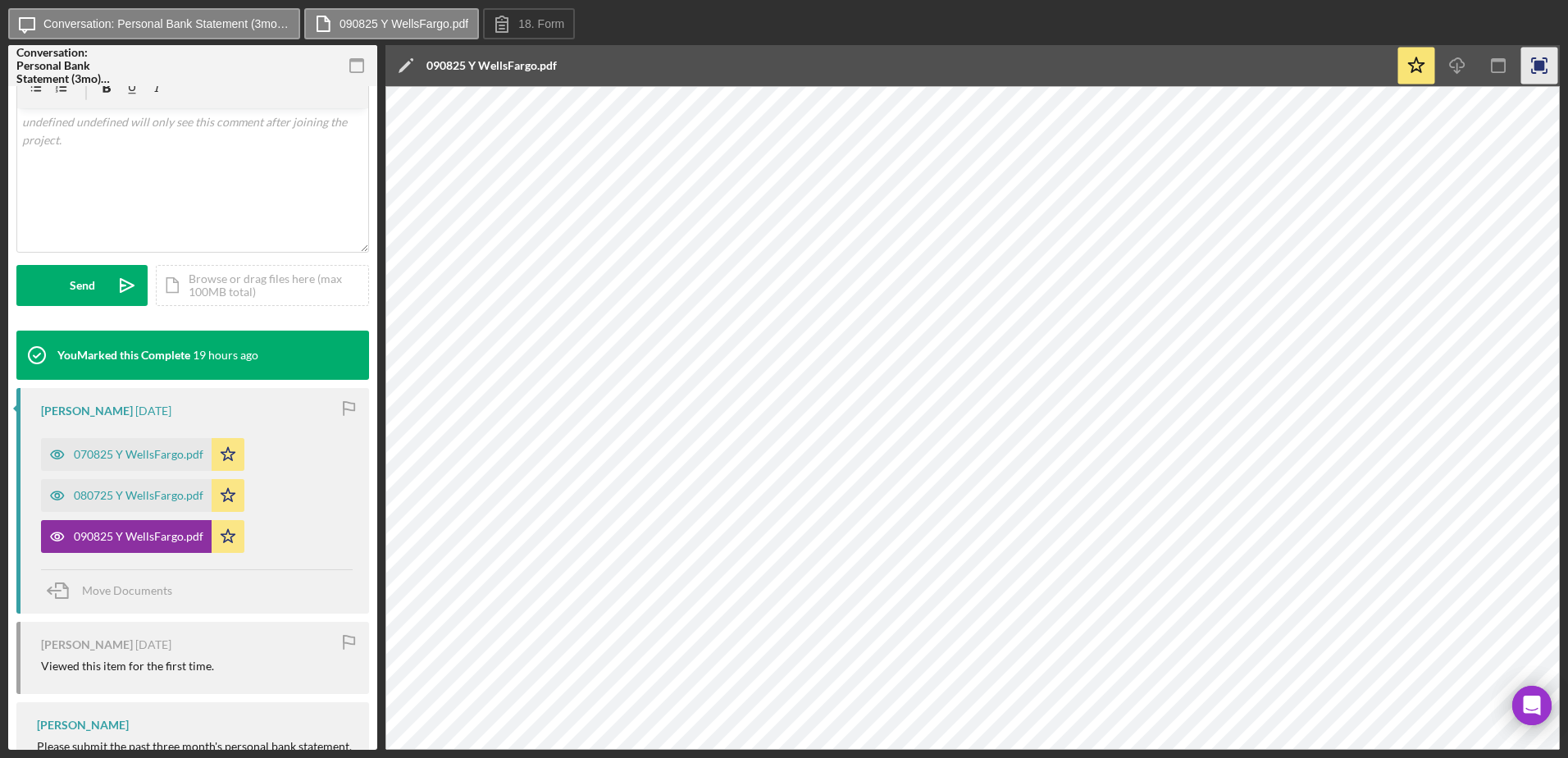
scroll to position [410, 0]
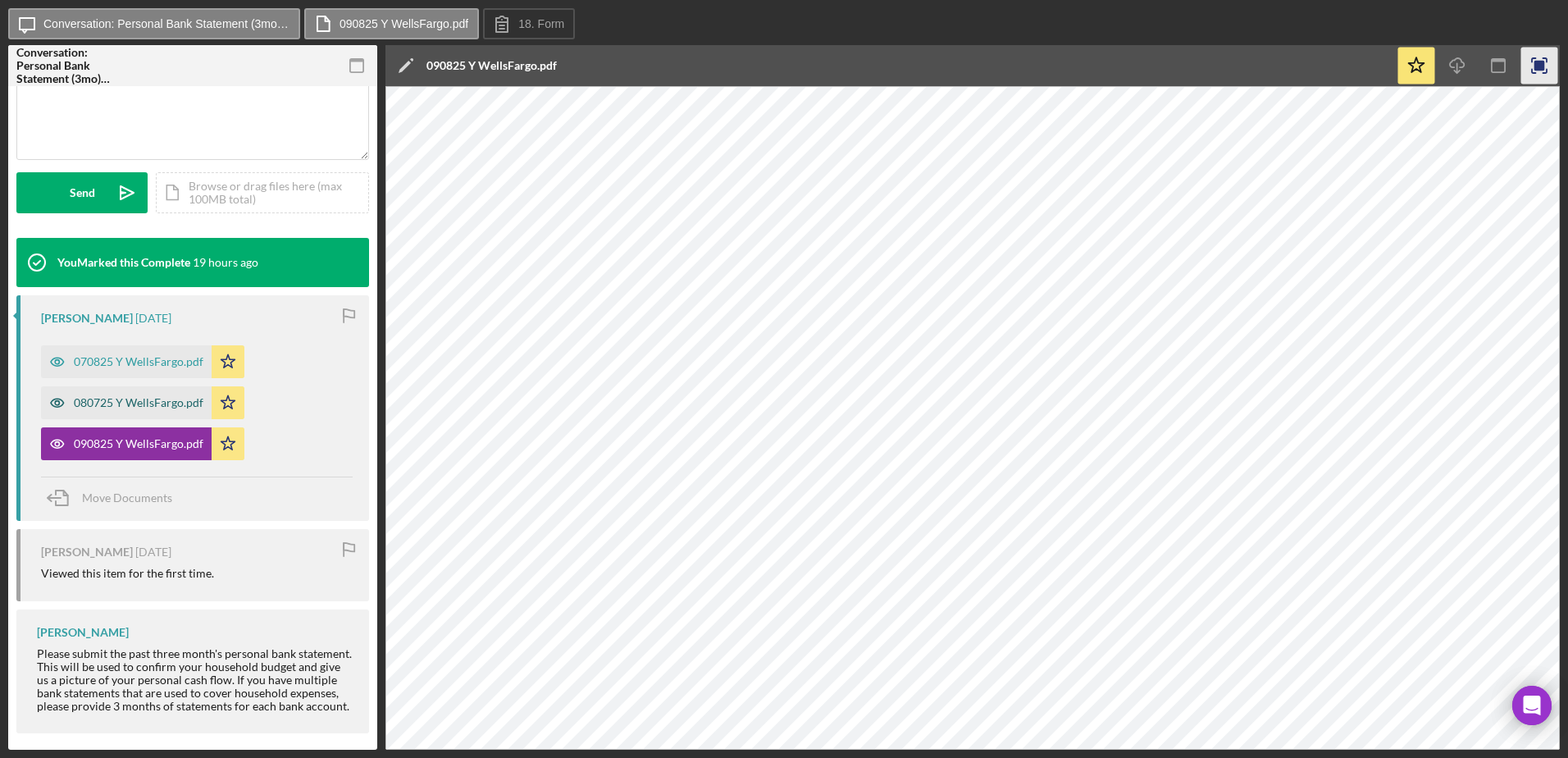
click at [183, 396] on div "080725 Y WellsFargo.pdf" at bounding box center [138, 403] width 129 height 13
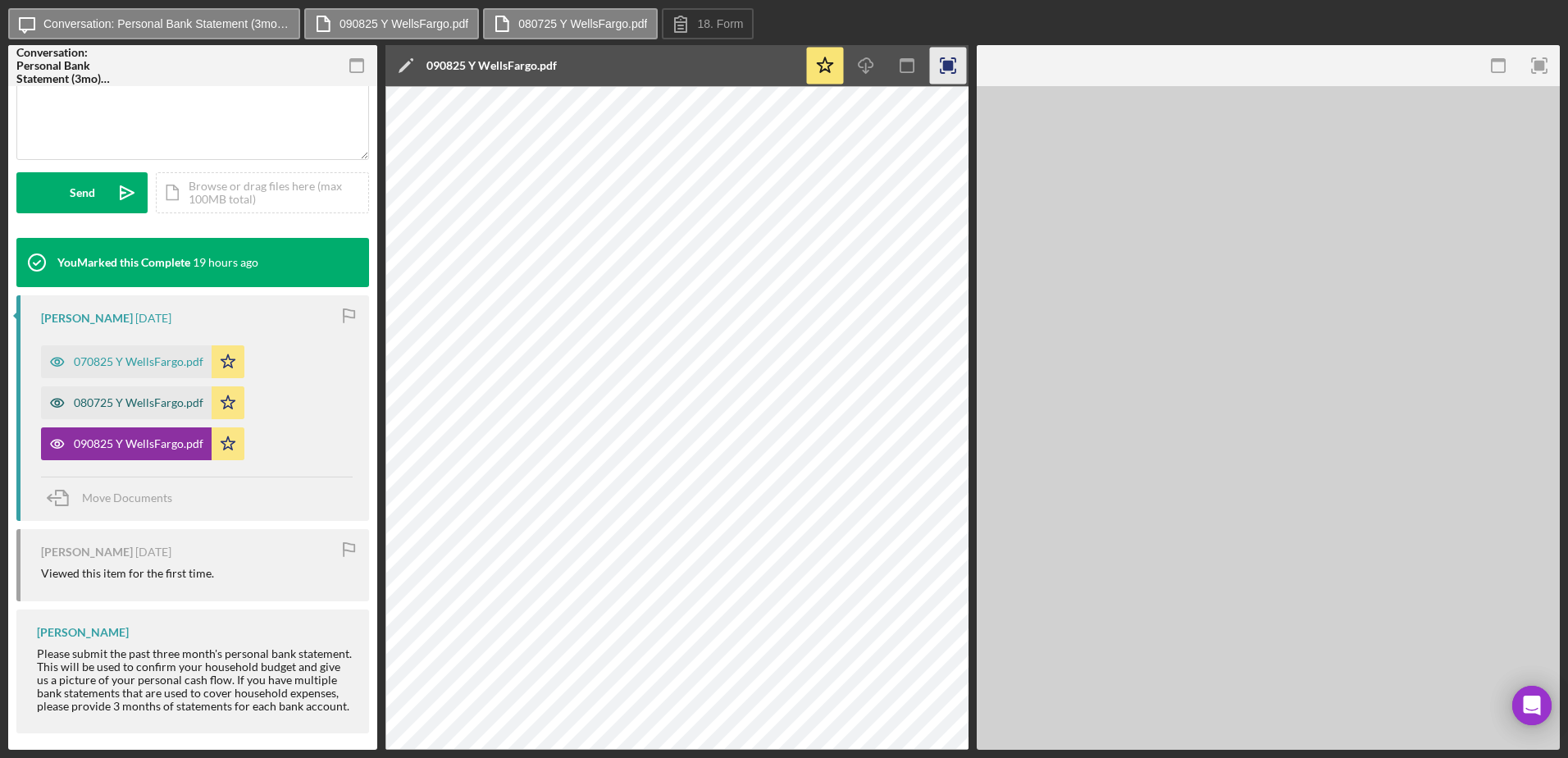
click at [183, 396] on div "080725 Y WellsFargo.pdf" at bounding box center [138, 403] width 129 height 13
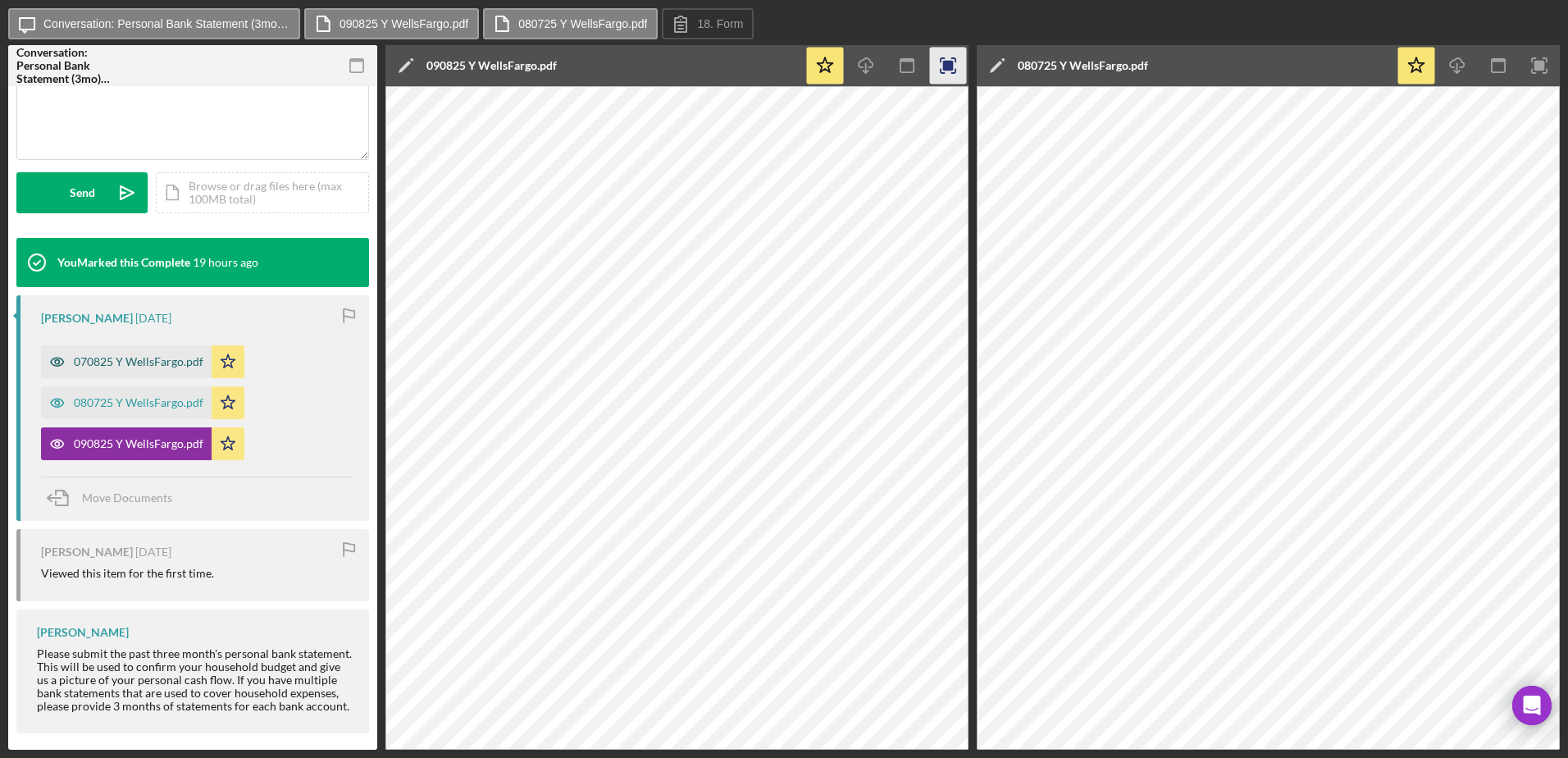
click at [191, 355] on div "070825 Y WellsFargo.pdf" at bounding box center [138, 362] width 129 height 13
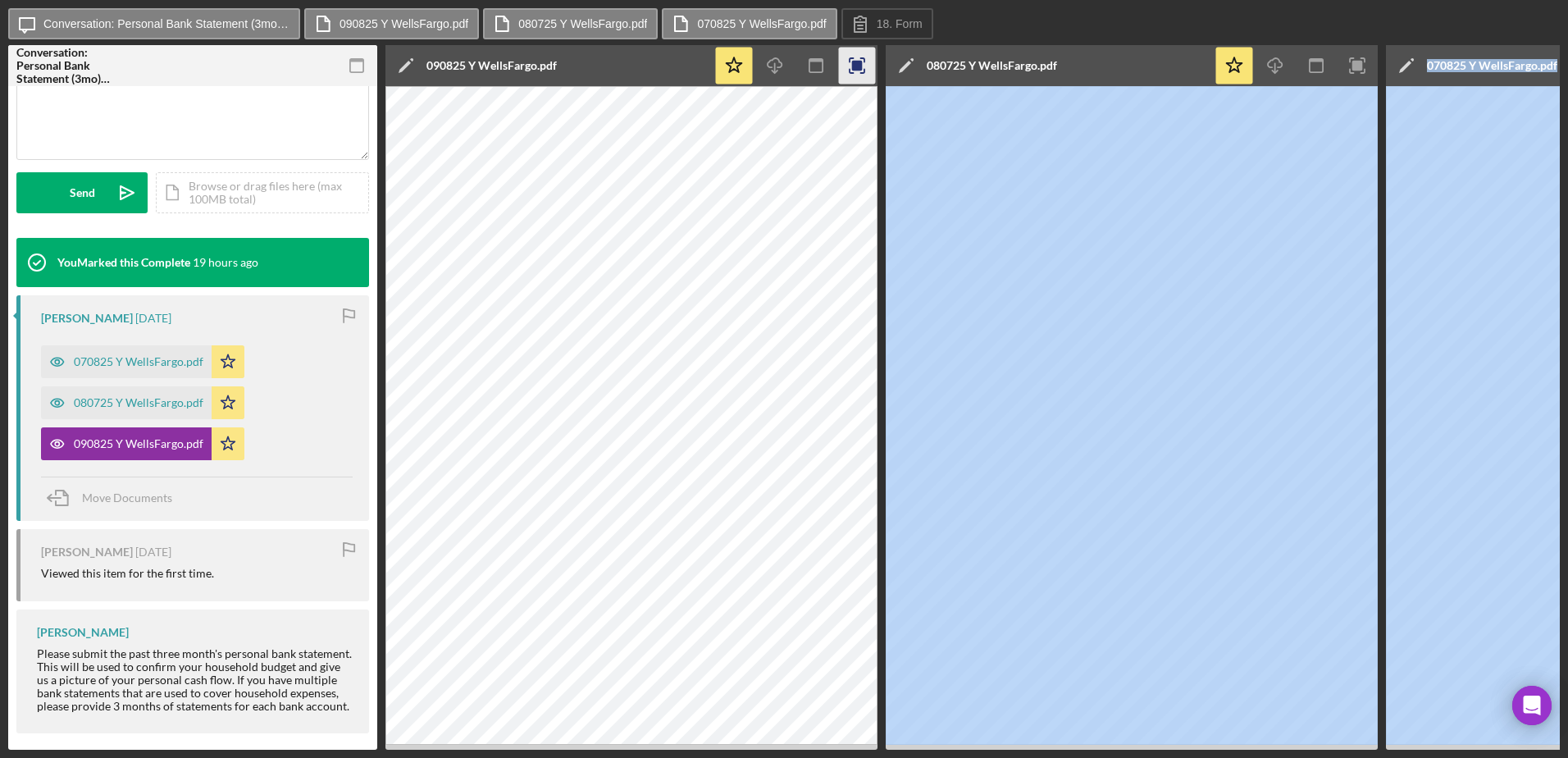
drag, startPoint x: 1288, startPoint y: 750, endPoint x: 1411, endPoint y: 749, distance: 123.0
click at [1411, 749] on div "Icon/Message Conversation: Personal Bank Statement (3mo) (Yazmin F.) 090825 Y W…" at bounding box center [784, 379] width 1568 height 758
drag, startPoint x: 1411, startPoint y: 749, endPoint x: 1304, endPoint y: 751, distance: 107.0
click at [1304, 751] on div "Icon/Message Conversation: Personal Bank Statement (3mo) (Yazmin F.) 090825 Y W…" at bounding box center [784, 379] width 1568 height 758
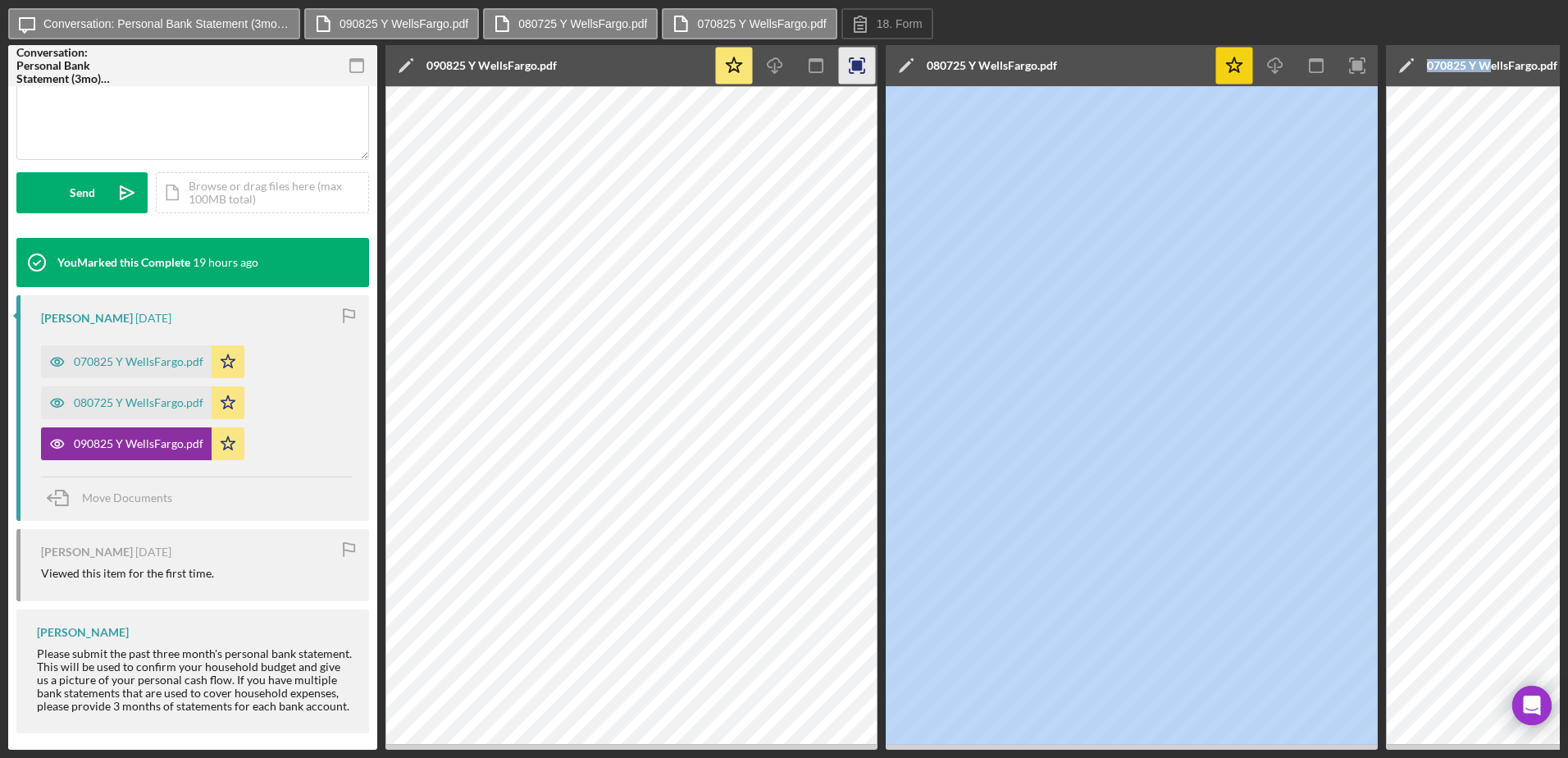
drag, startPoint x: 1490, startPoint y: 77, endPoint x: 1252, endPoint y: 79, distance: 238.0
click at [1252, 79] on div "Conversation: Personal Bank Statement (3mo) (Yazmin F.) Personal Bank Statement…" at bounding box center [784, 397] width 1552 height 704
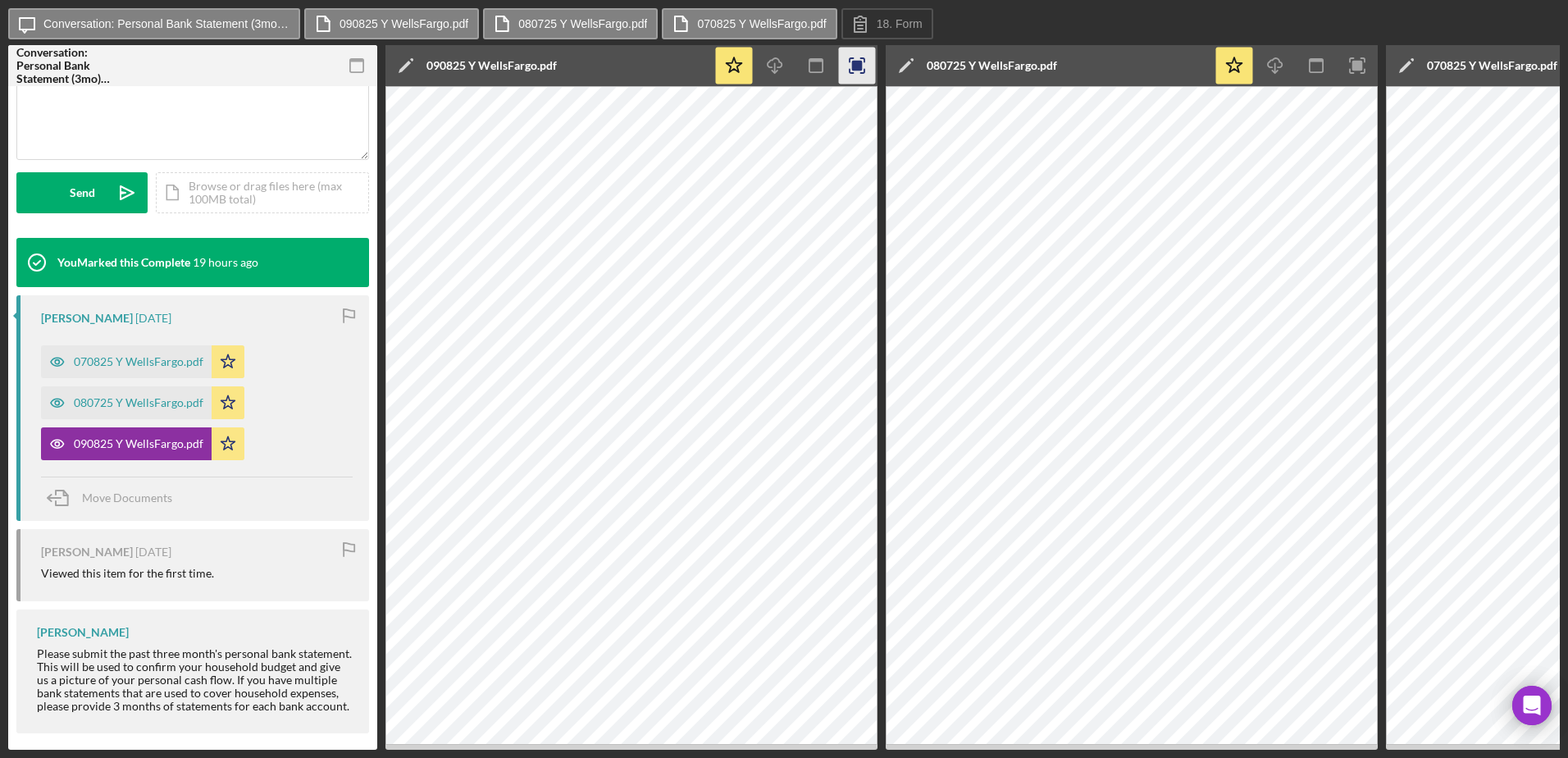
drag, startPoint x: 1252, startPoint y: 79, endPoint x: 1514, endPoint y: 72, distance: 262.1
click at [1514, 72] on div "070825 Y WellsFargo.pdf" at bounding box center [1492, 66] width 130 height 13
click at [821, 70] on icon "button" at bounding box center [816, 66] width 37 height 37
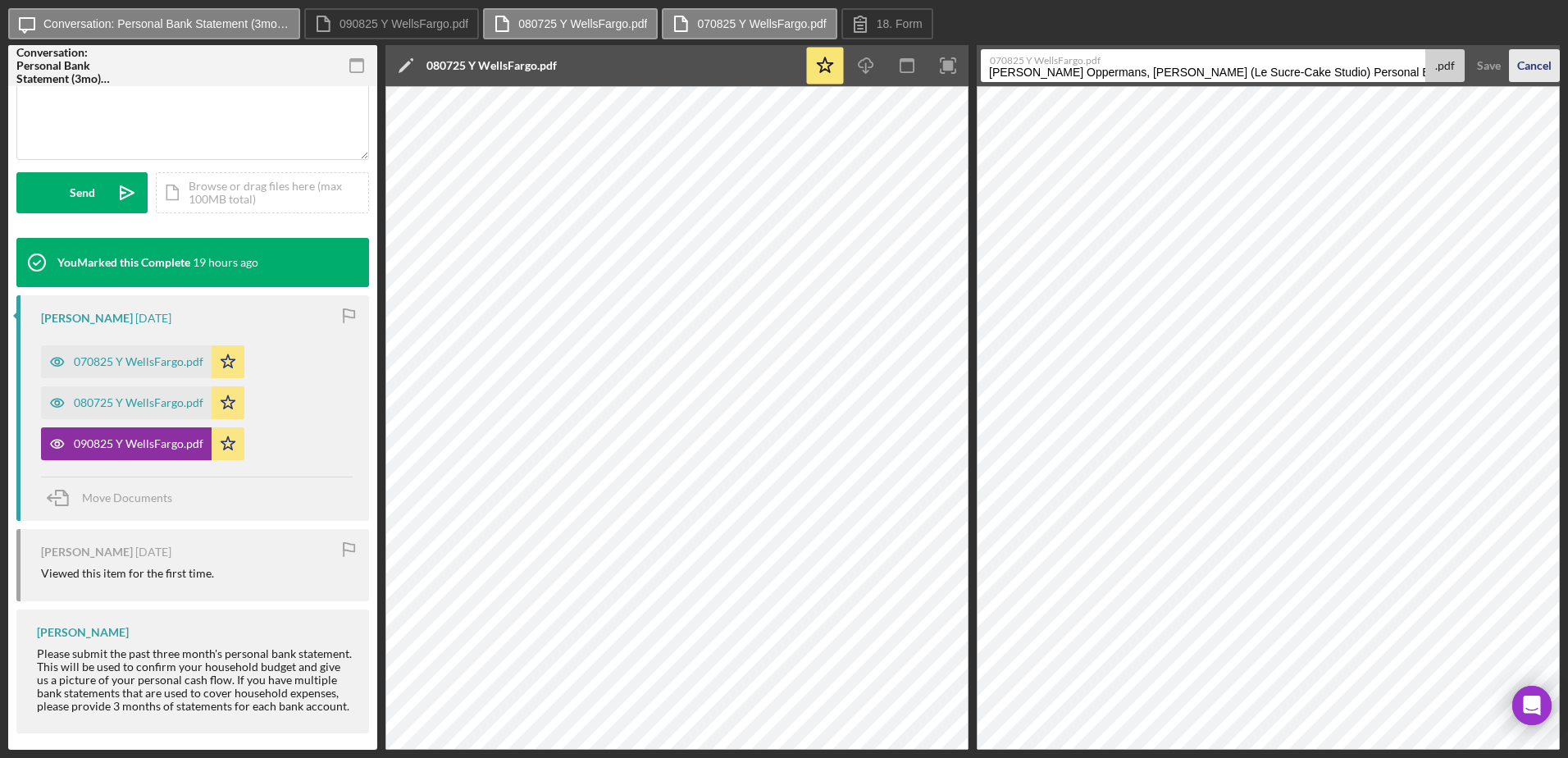
drag, startPoint x: 1519, startPoint y: 82, endPoint x: 1547, endPoint y: 63, distance: 33.8
click at [1547, 63] on div "Cancel" at bounding box center [1534, 66] width 35 height 33
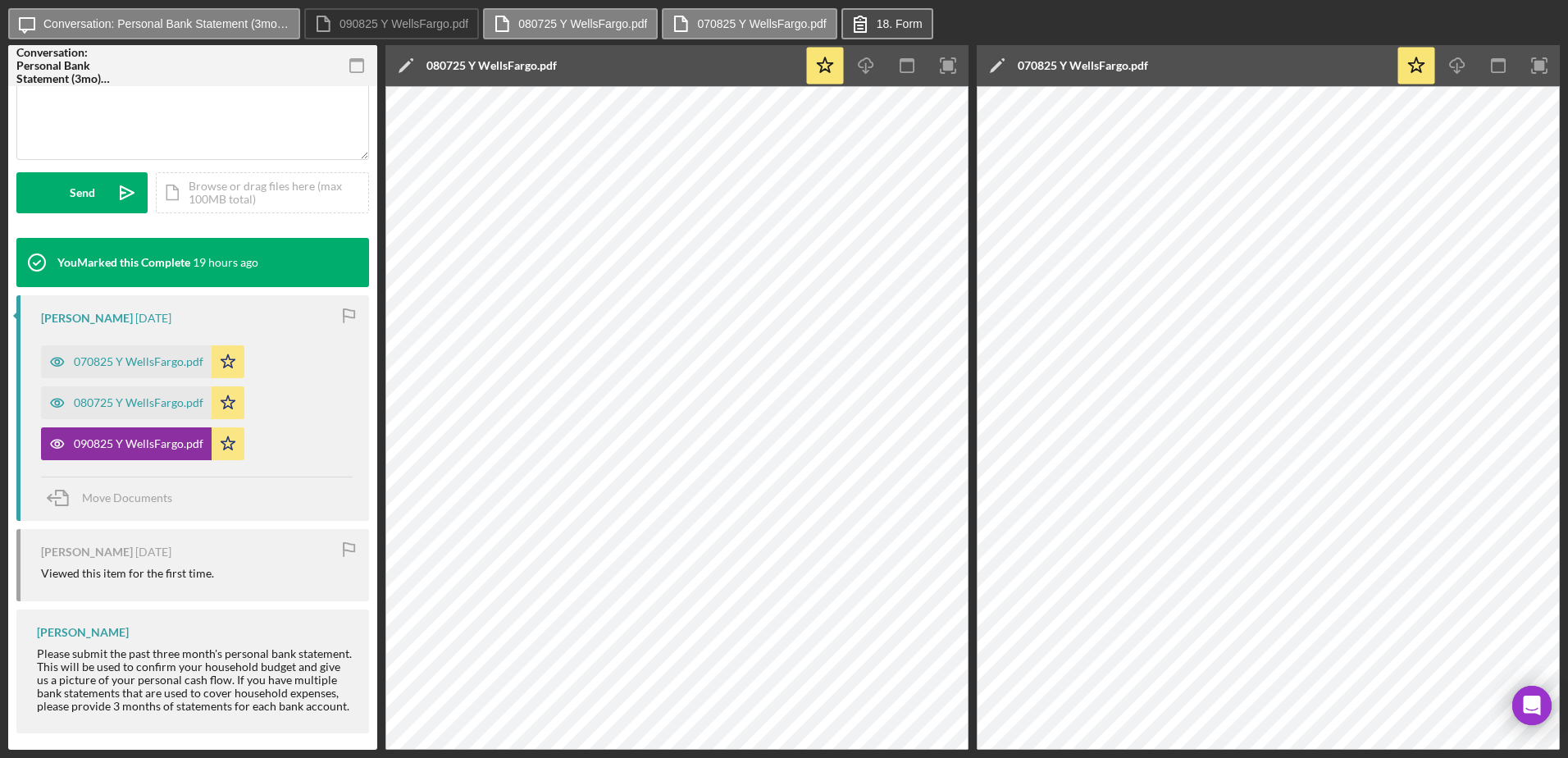
click at [882, 19] on label "18. Form" at bounding box center [900, 24] width 46 height 13
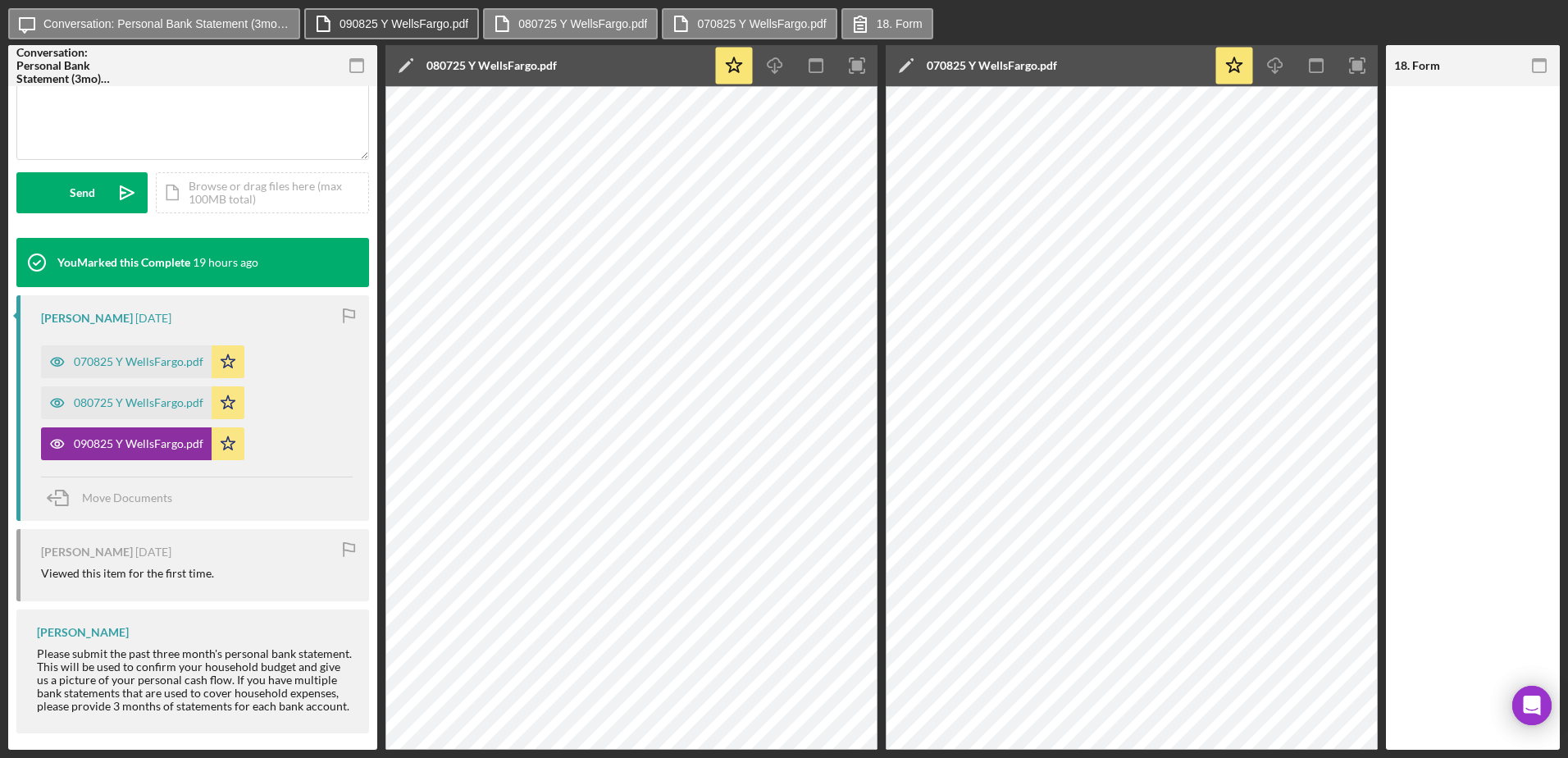
click at [349, 16] on button "090825 Y WellsFargo.pdf" at bounding box center [391, 24] width 175 height 31
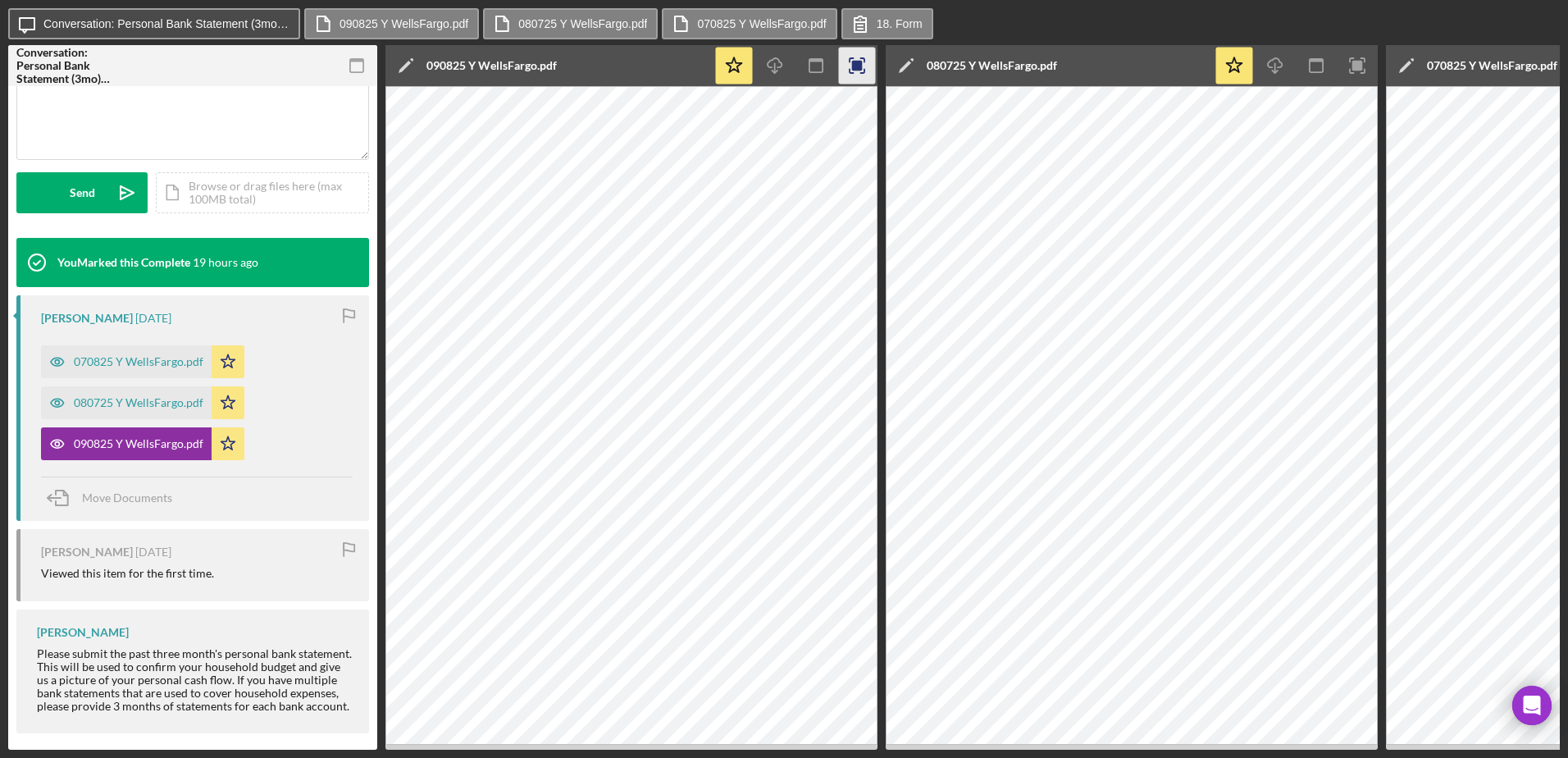
click at [274, 26] on label "Conversation: Personal Bank Statement (3mo) (Yazmin F.)" at bounding box center [166, 24] width 246 height 13
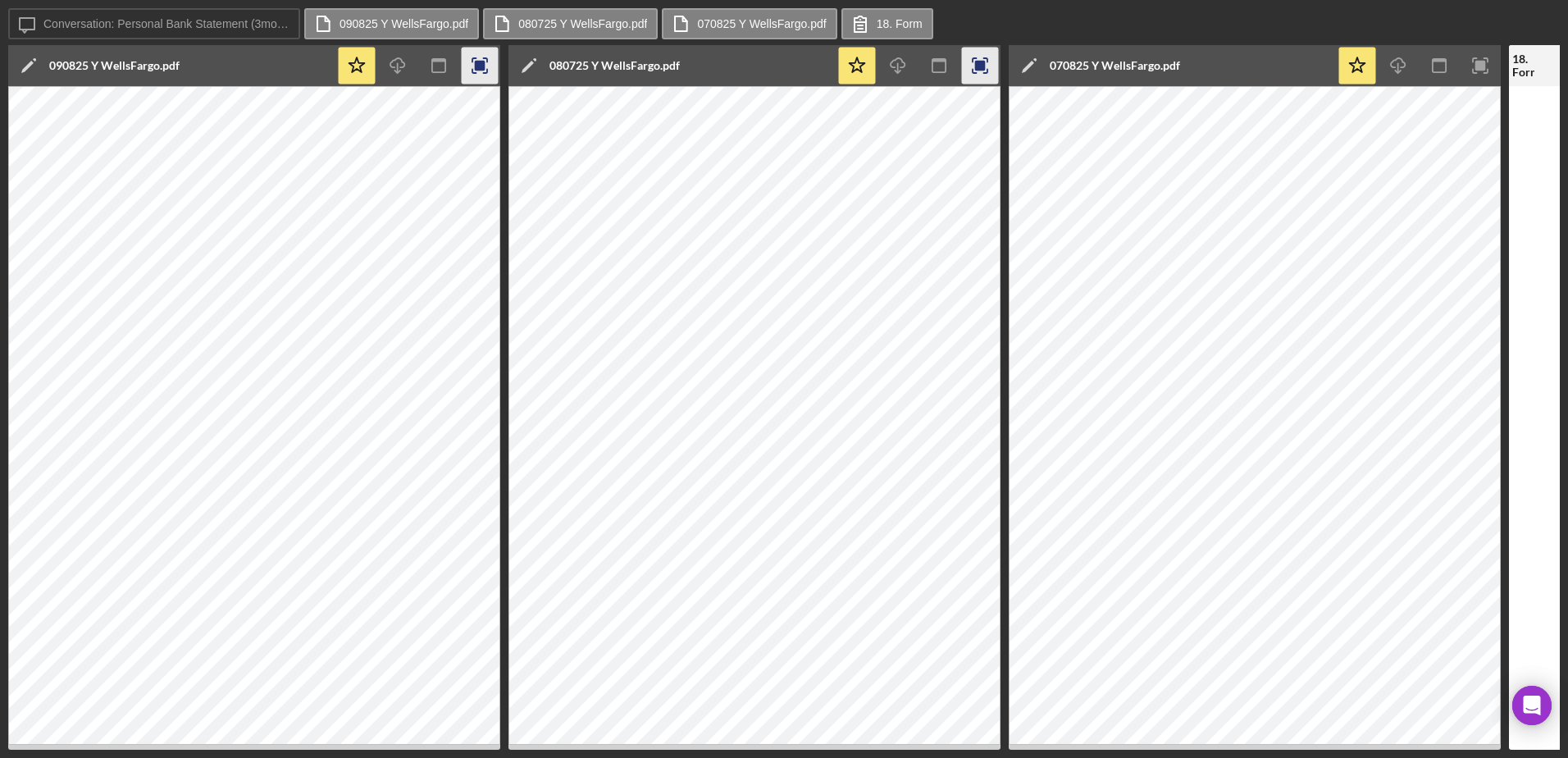
click at [987, 71] on icon "button" at bounding box center [980, 66] width 15 height 15
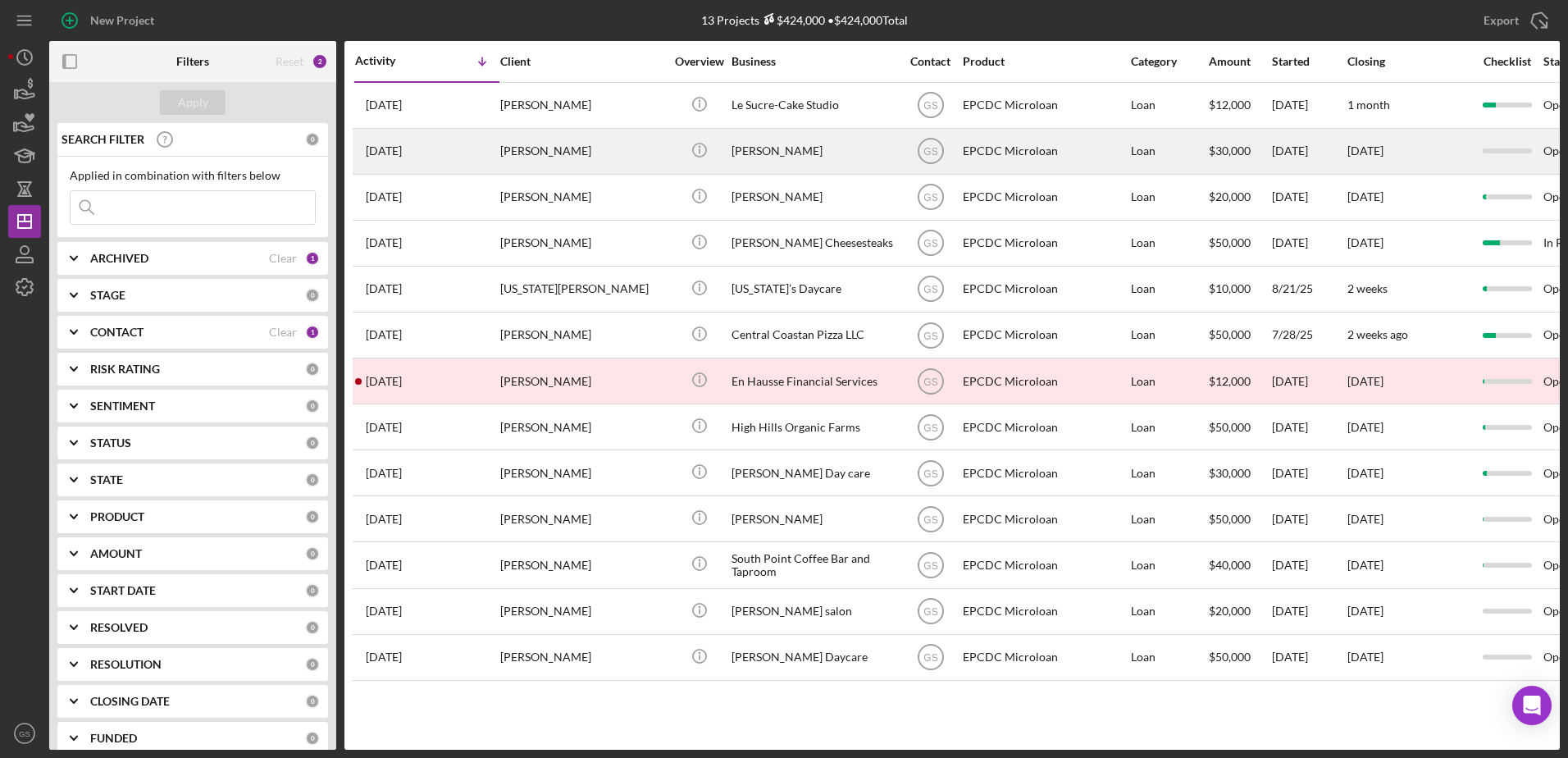
click at [637, 161] on div "[PERSON_NAME]" at bounding box center [582, 151] width 164 height 44
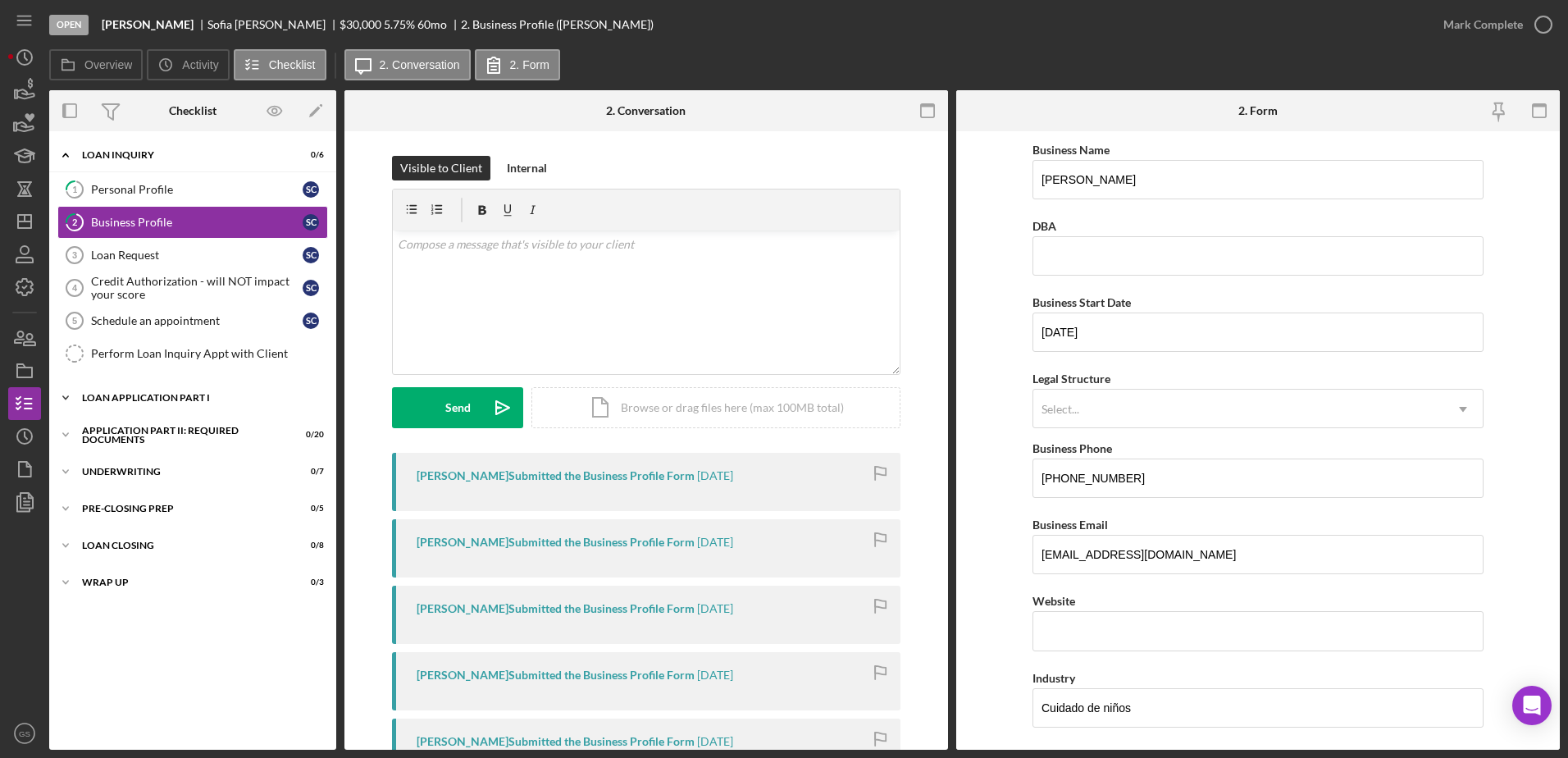
click at [164, 390] on div "Icon/Expander Loan Application Part I 0 / 6" at bounding box center [193, 398] width 287 height 33
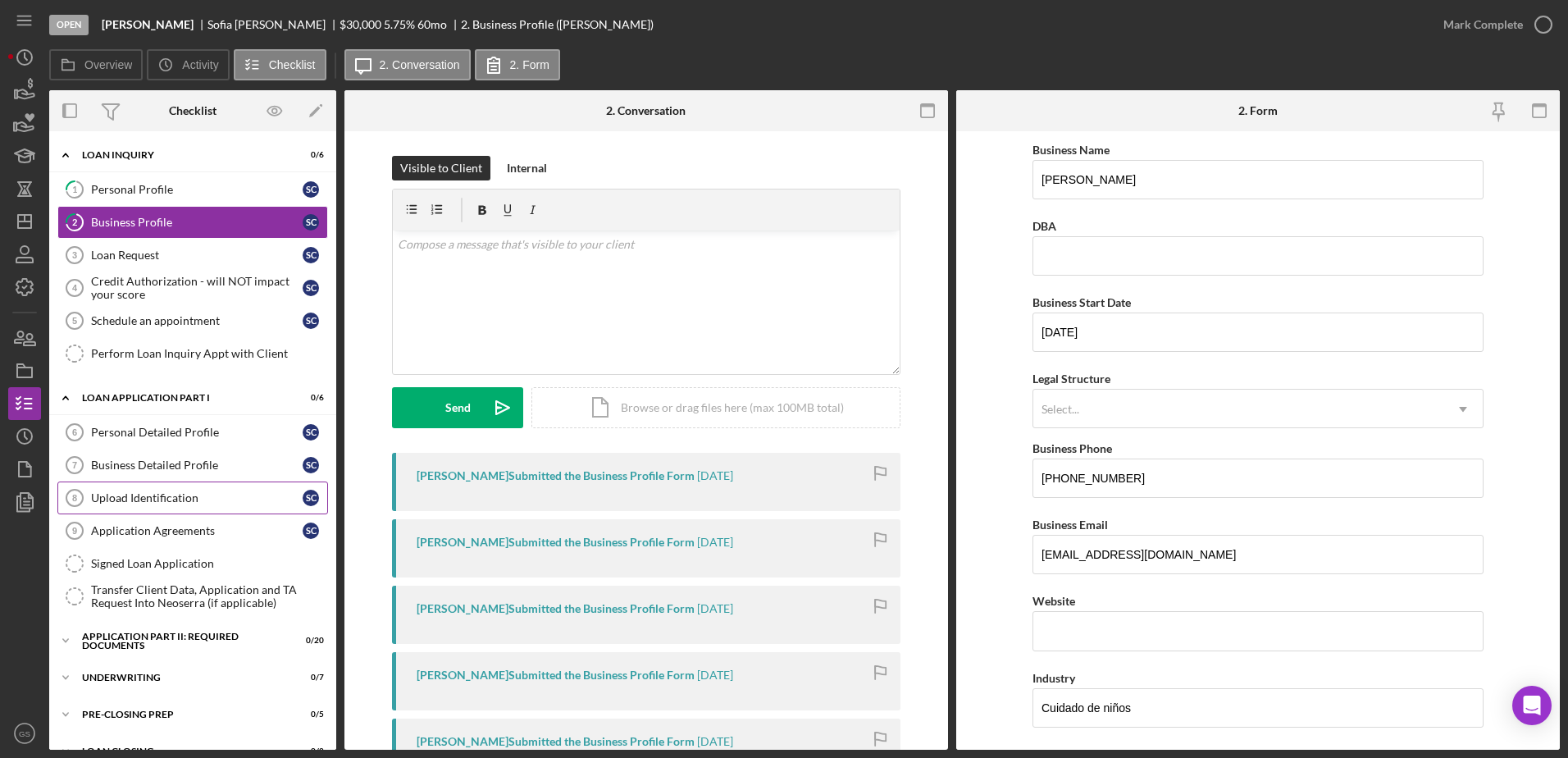
click at [168, 495] on div "Upload Identification" at bounding box center [196, 498] width 212 height 13
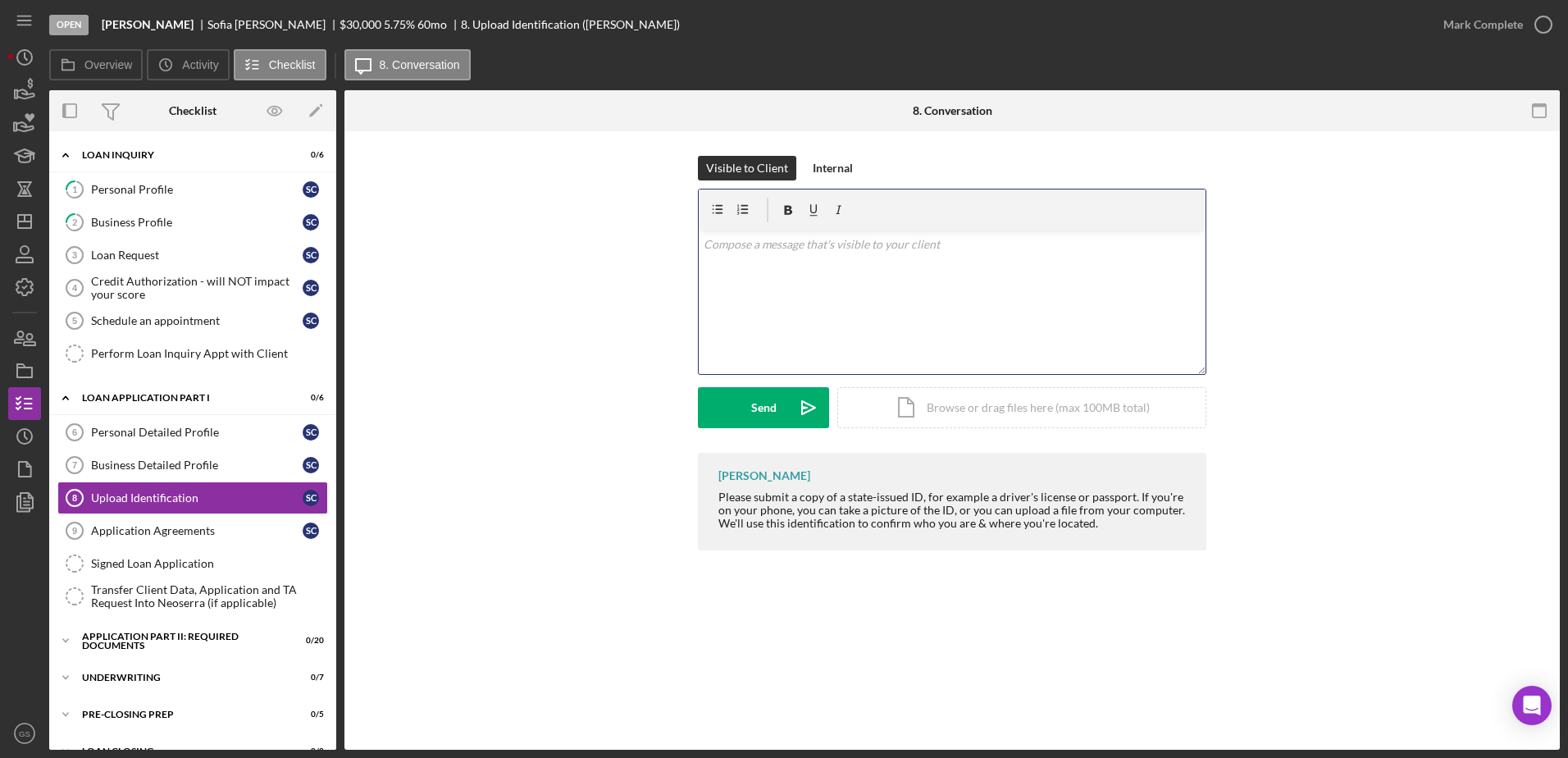
click at [876, 281] on div "v Color teal Color pink Remove color Add row above Add row below Add column bef…" at bounding box center [952, 302] width 507 height 143
click at [796, 263] on div "v Color teal Color pink Remove color Add row above Add row below Add column bef…" at bounding box center [952, 302] width 507 height 143
click at [767, 413] on div "Send" at bounding box center [764, 408] width 26 height 41
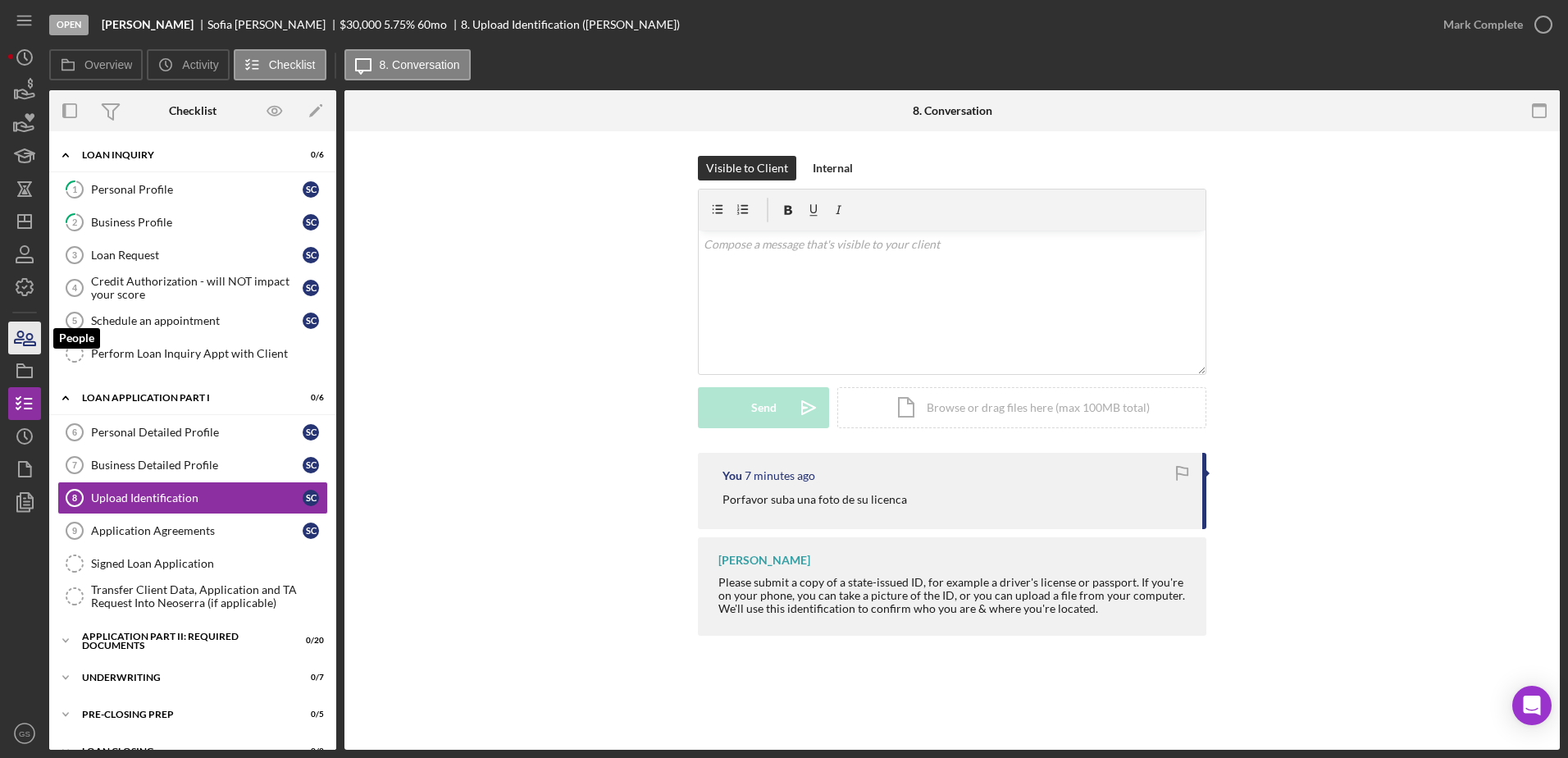
click at [33, 344] on icon "button" at bounding box center [30, 339] width 12 height 12
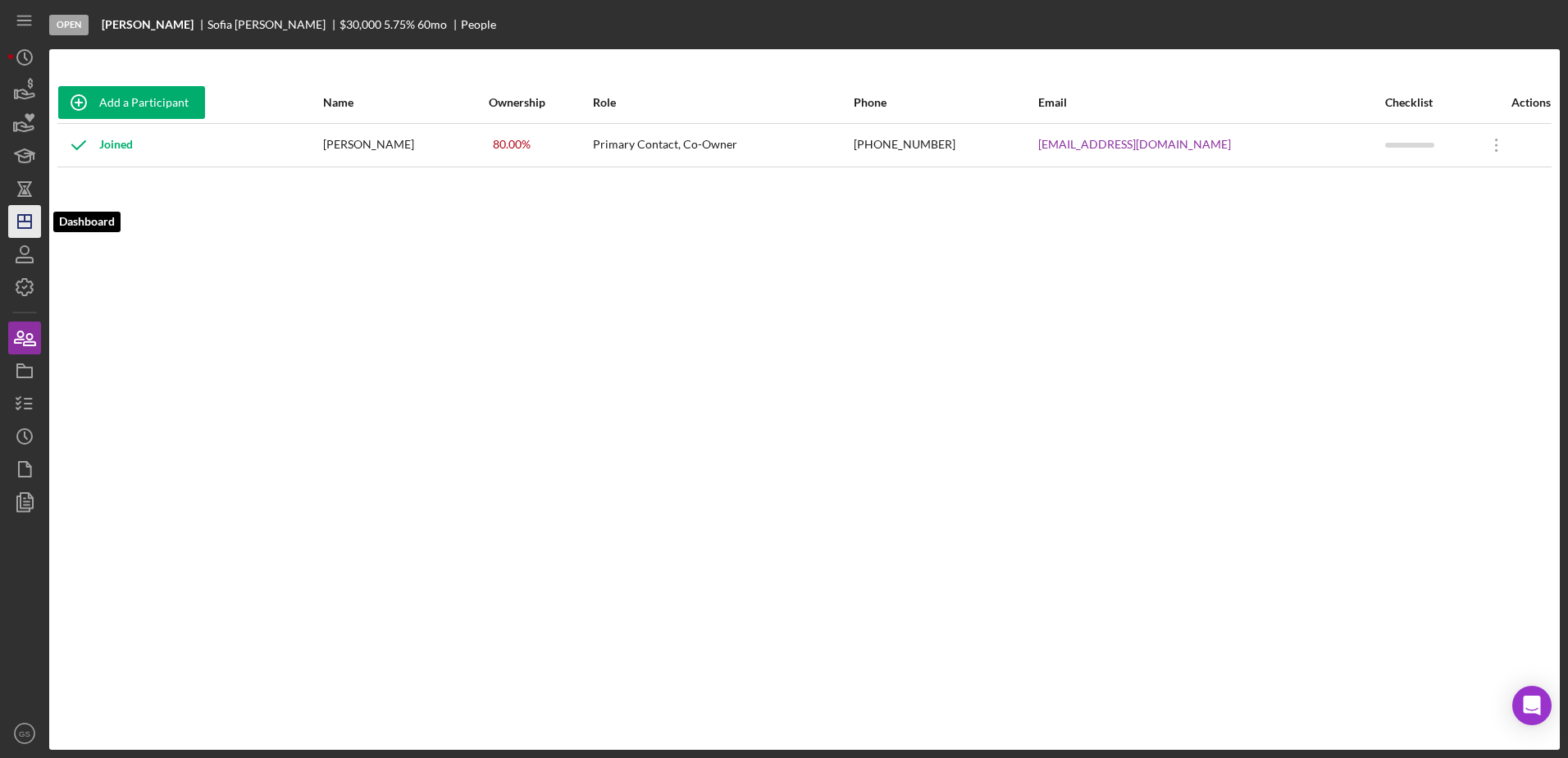
click at [22, 231] on icon "Icon/Dashboard" at bounding box center [25, 222] width 41 height 41
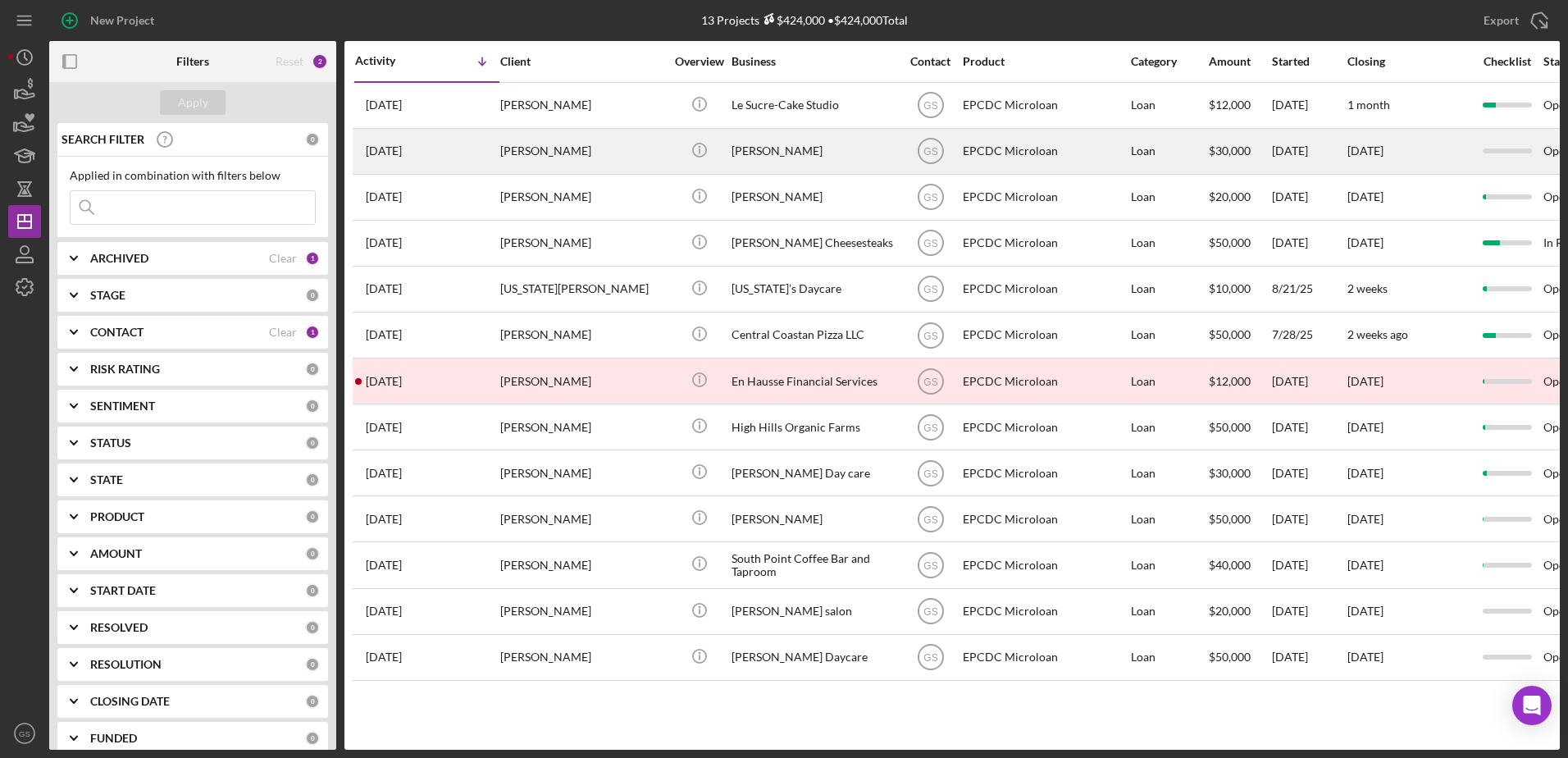
click at [592, 141] on div "[PERSON_NAME]" at bounding box center [582, 151] width 164 height 44
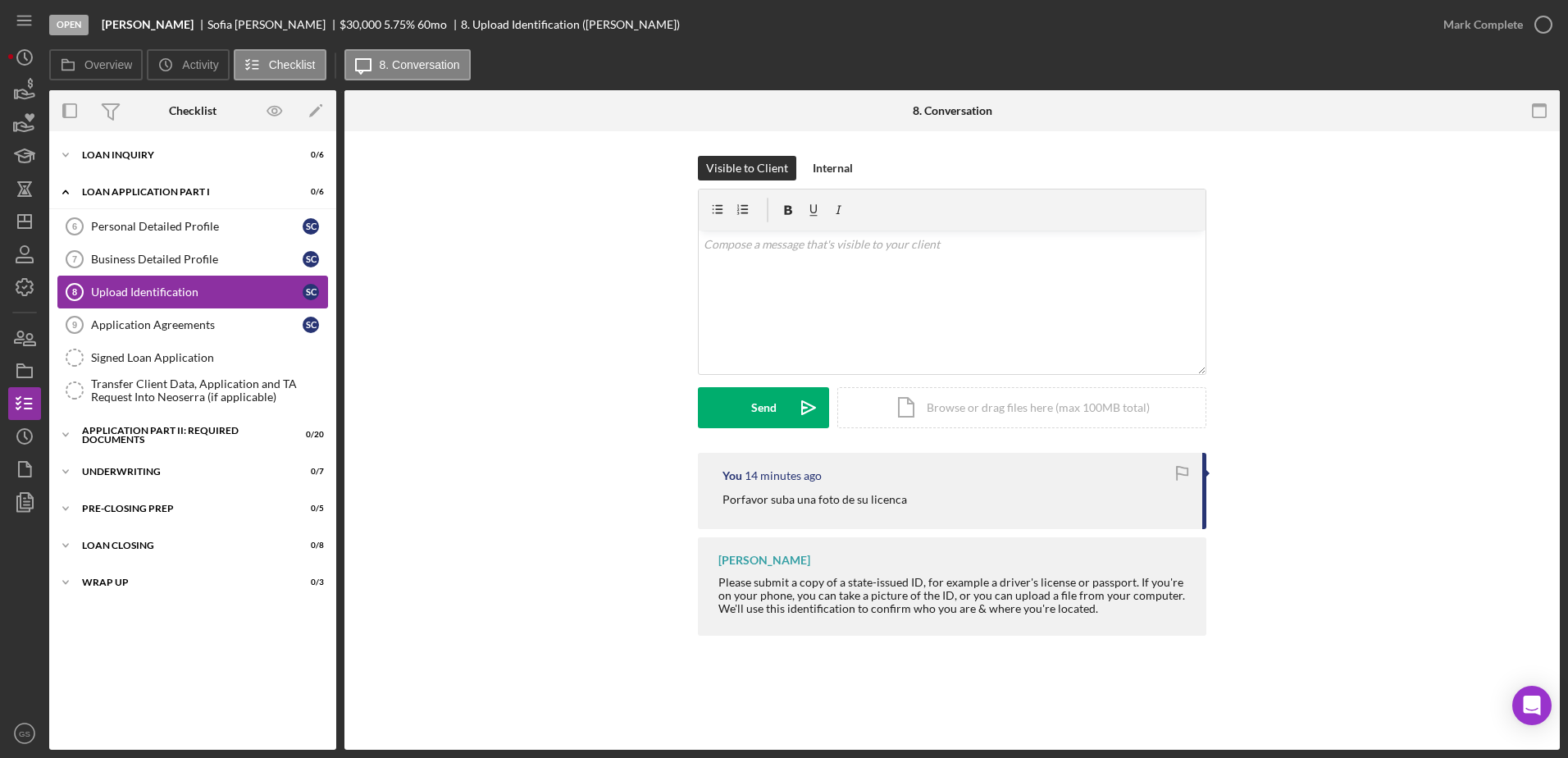
click at [199, 288] on div "Upload Identification" at bounding box center [196, 292] width 212 height 13
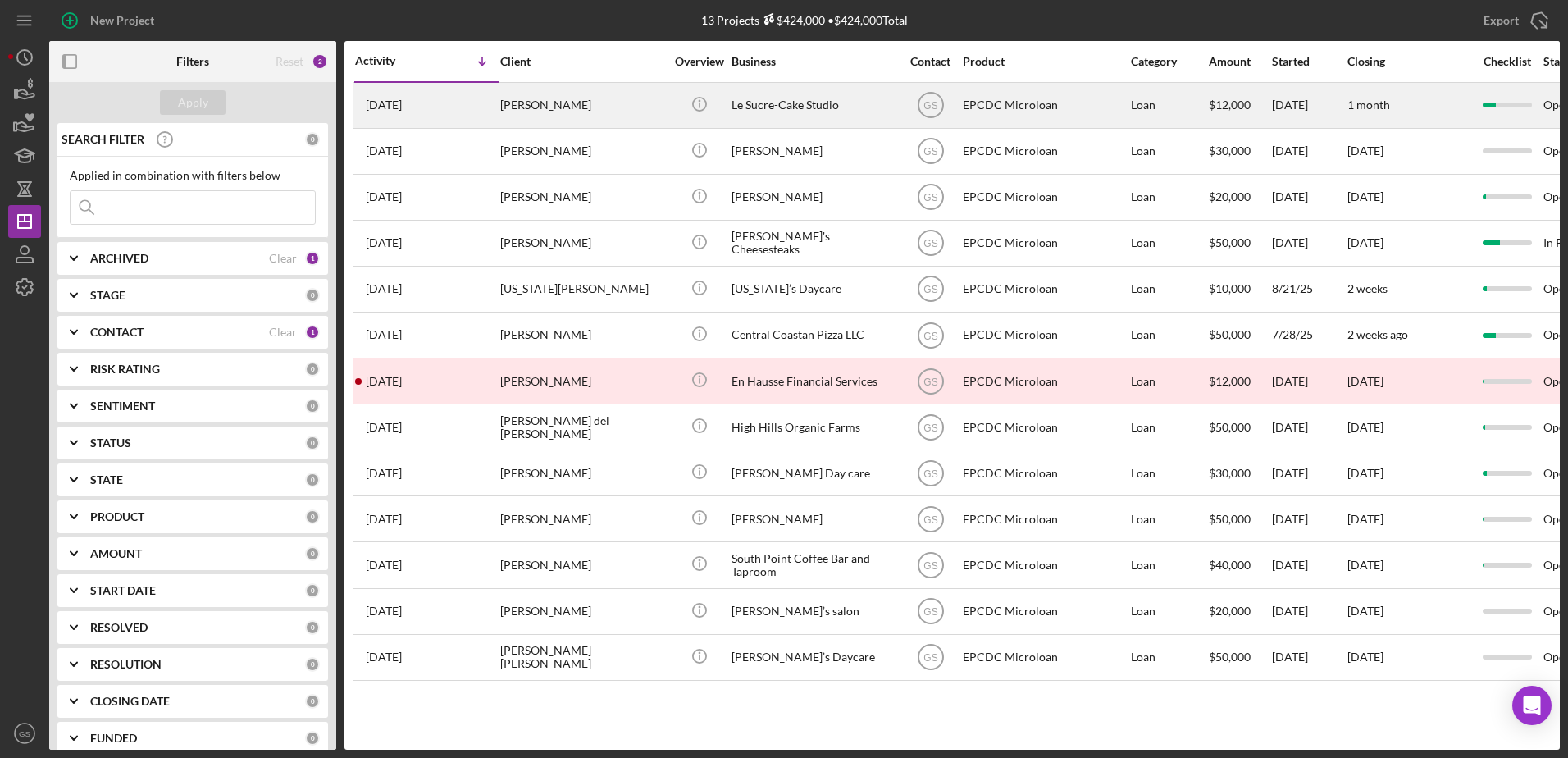
click at [582, 101] on div "[PERSON_NAME]" at bounding box center [582, 105] width 164 height 44
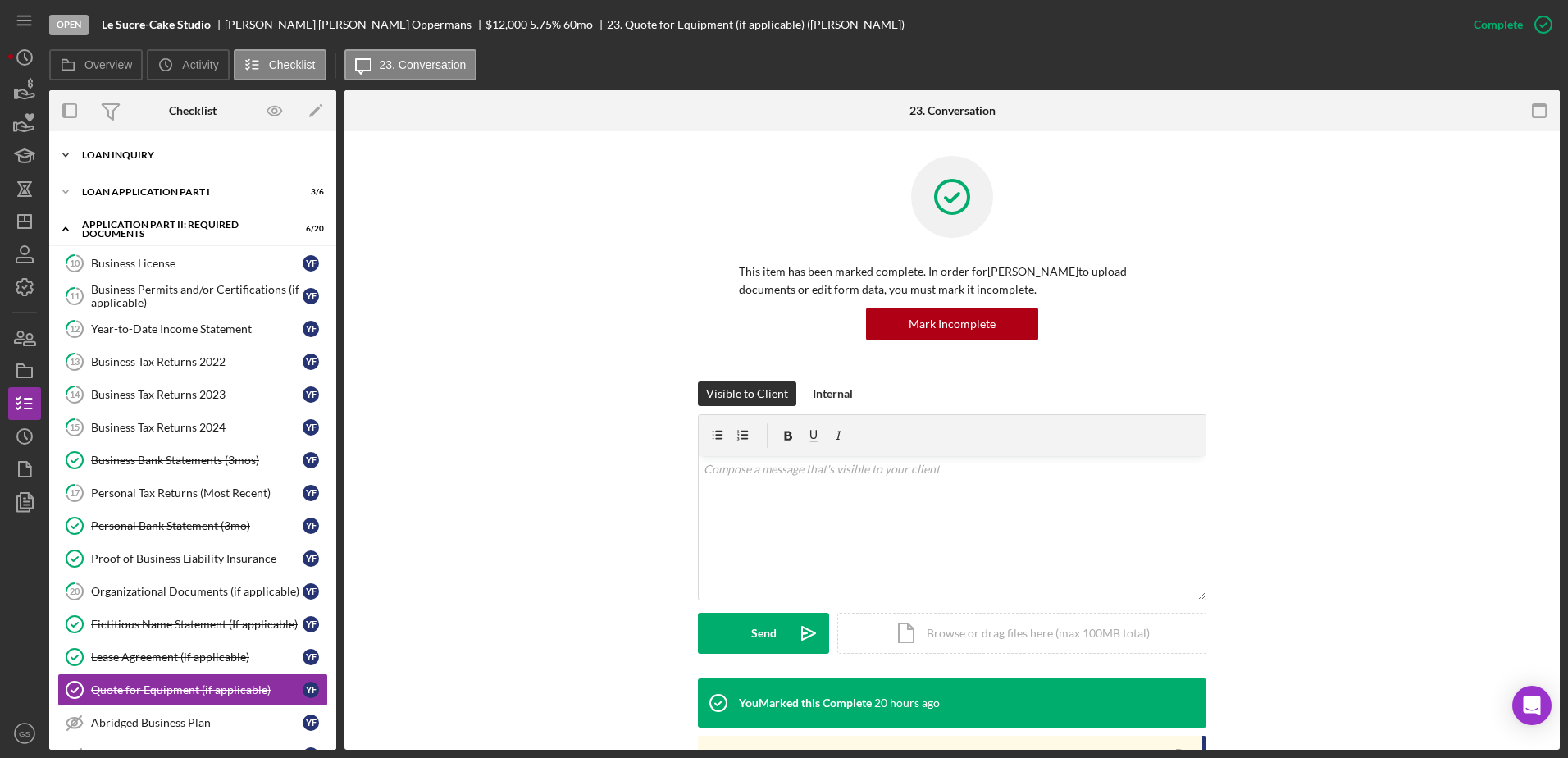
click at [204, 162] on div "Icon/Expander Loan Inquiry 6 / 6" at bounding box center [193, 155] width 287 height 33
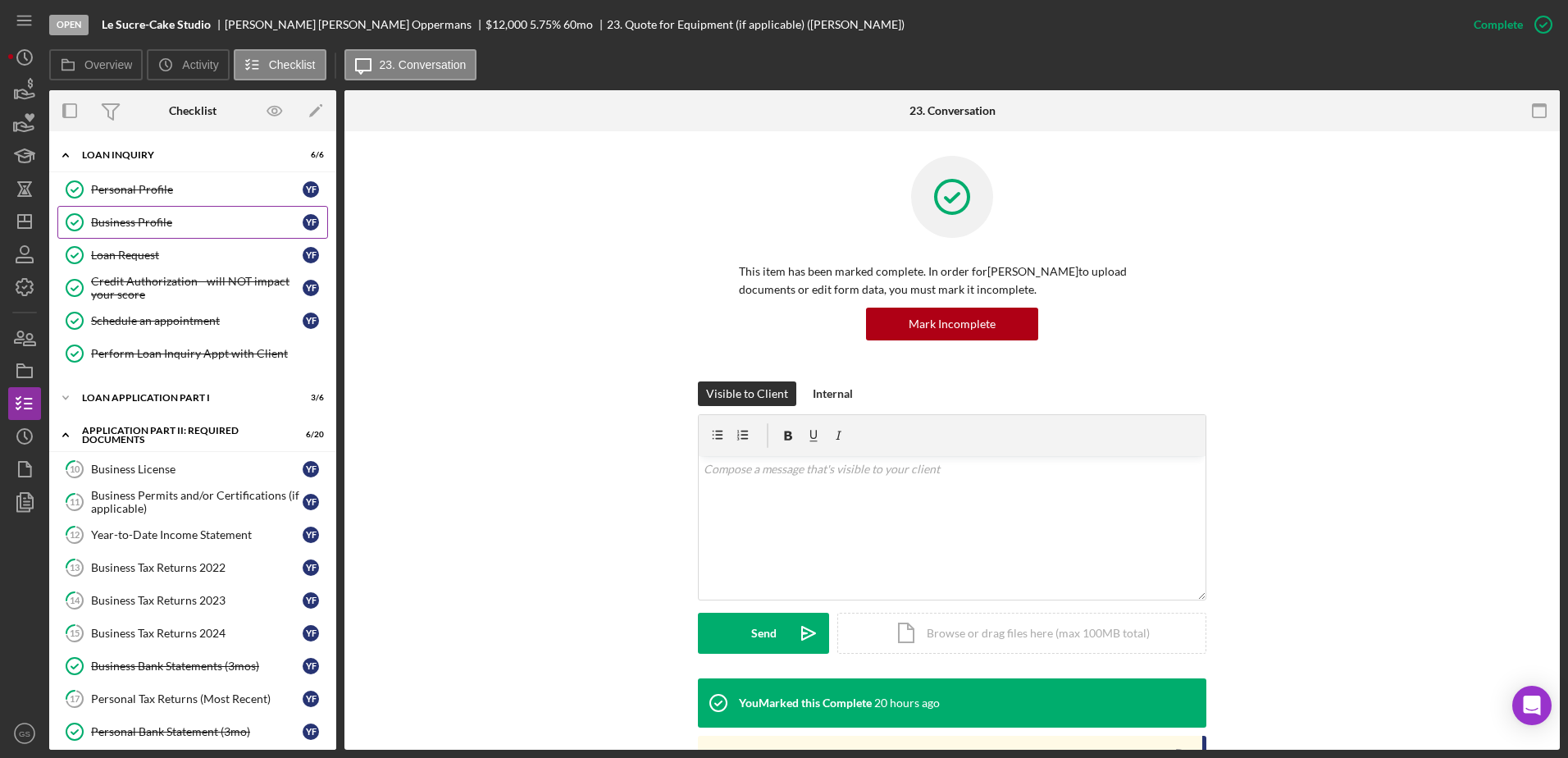
click at [204, 231] on link "Business Profile Business Profile Y F" at bounding box center [193, 222] width 270 height 33
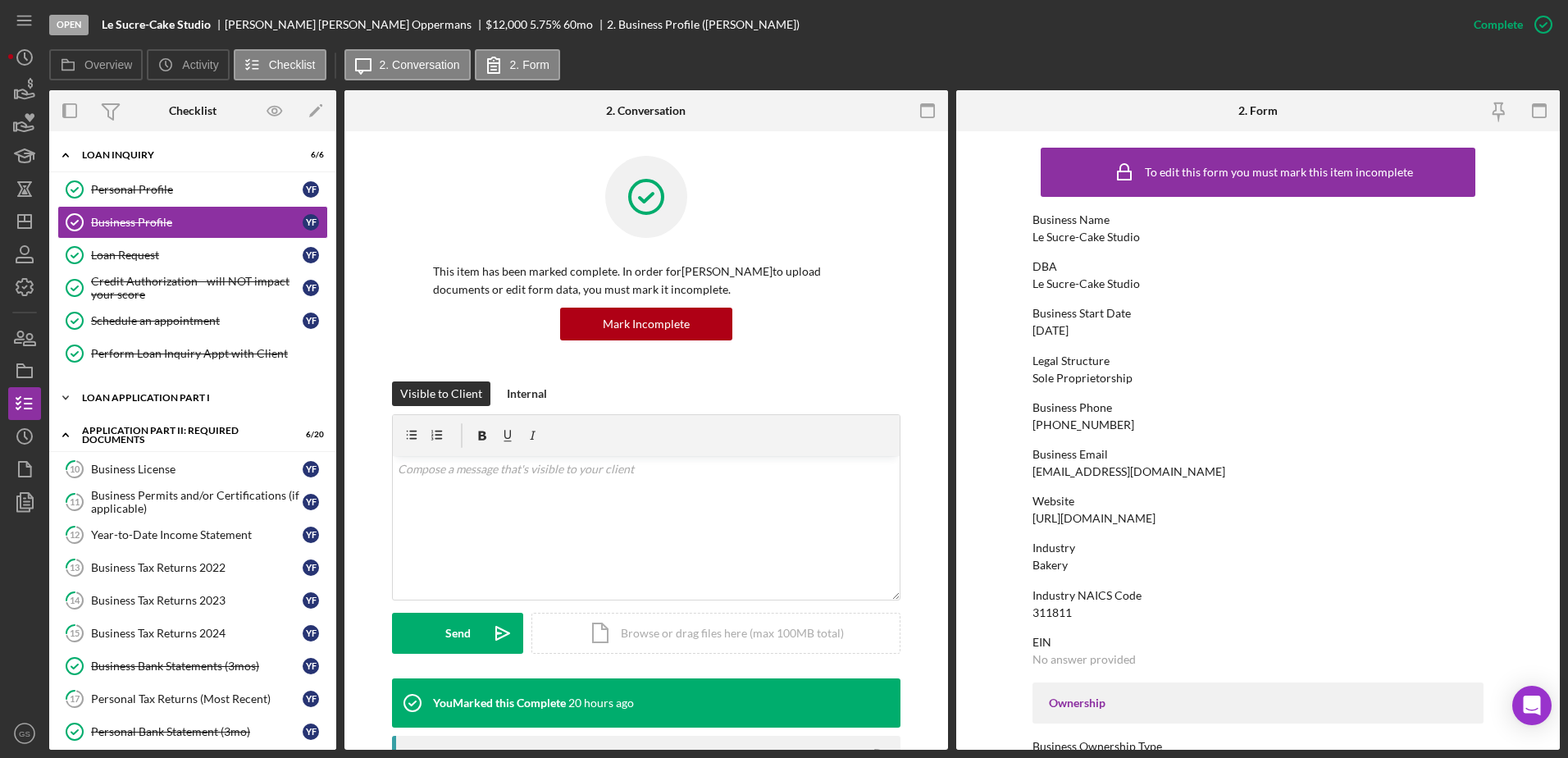
click at [236, 395] on div "Loan Application Part I" at bounding box center [199, 398] width 234 height 10
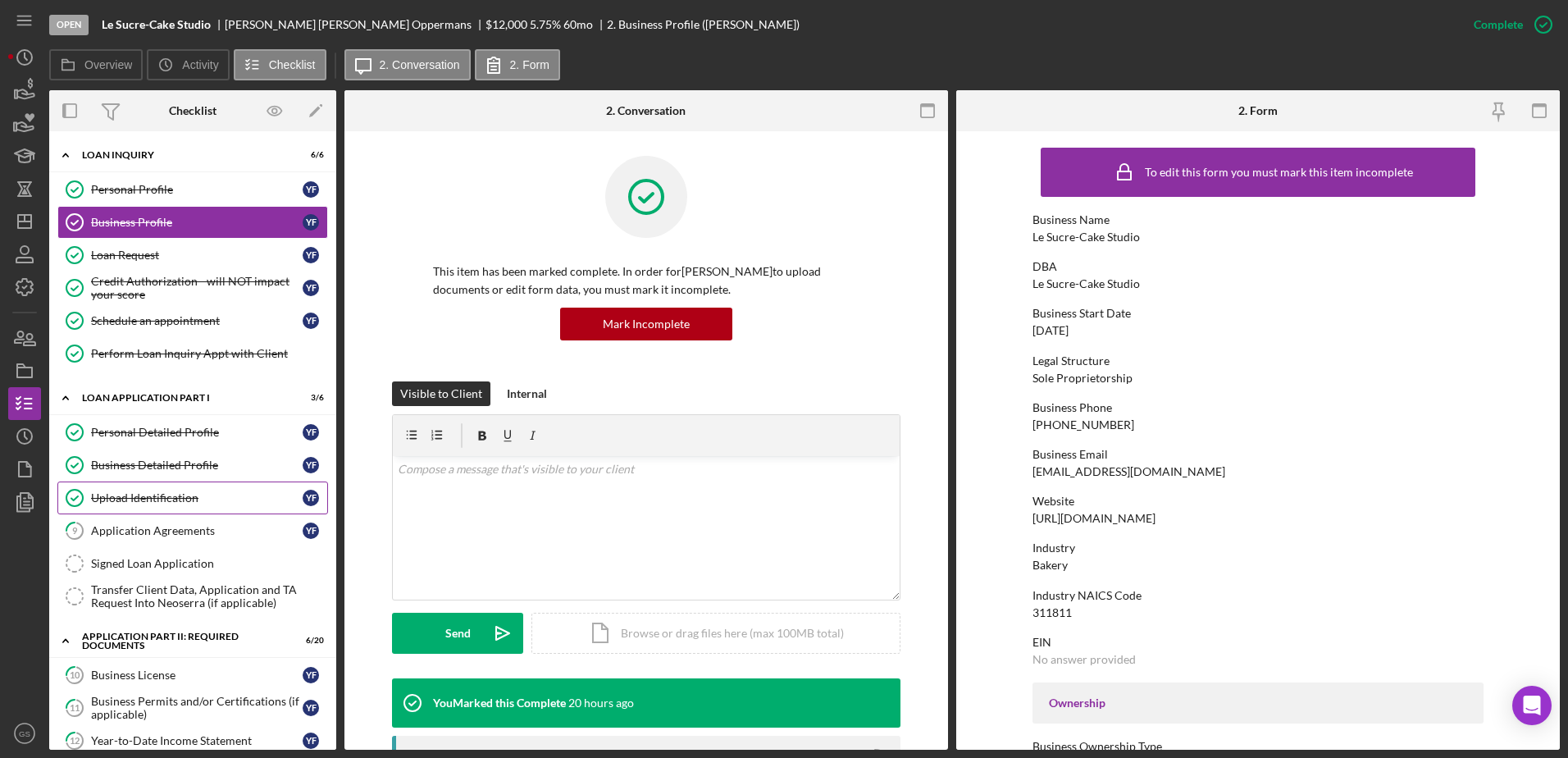
click at [218, 497] on div "Upload Identification" at bounding box center [196, 498] width 212 height 13
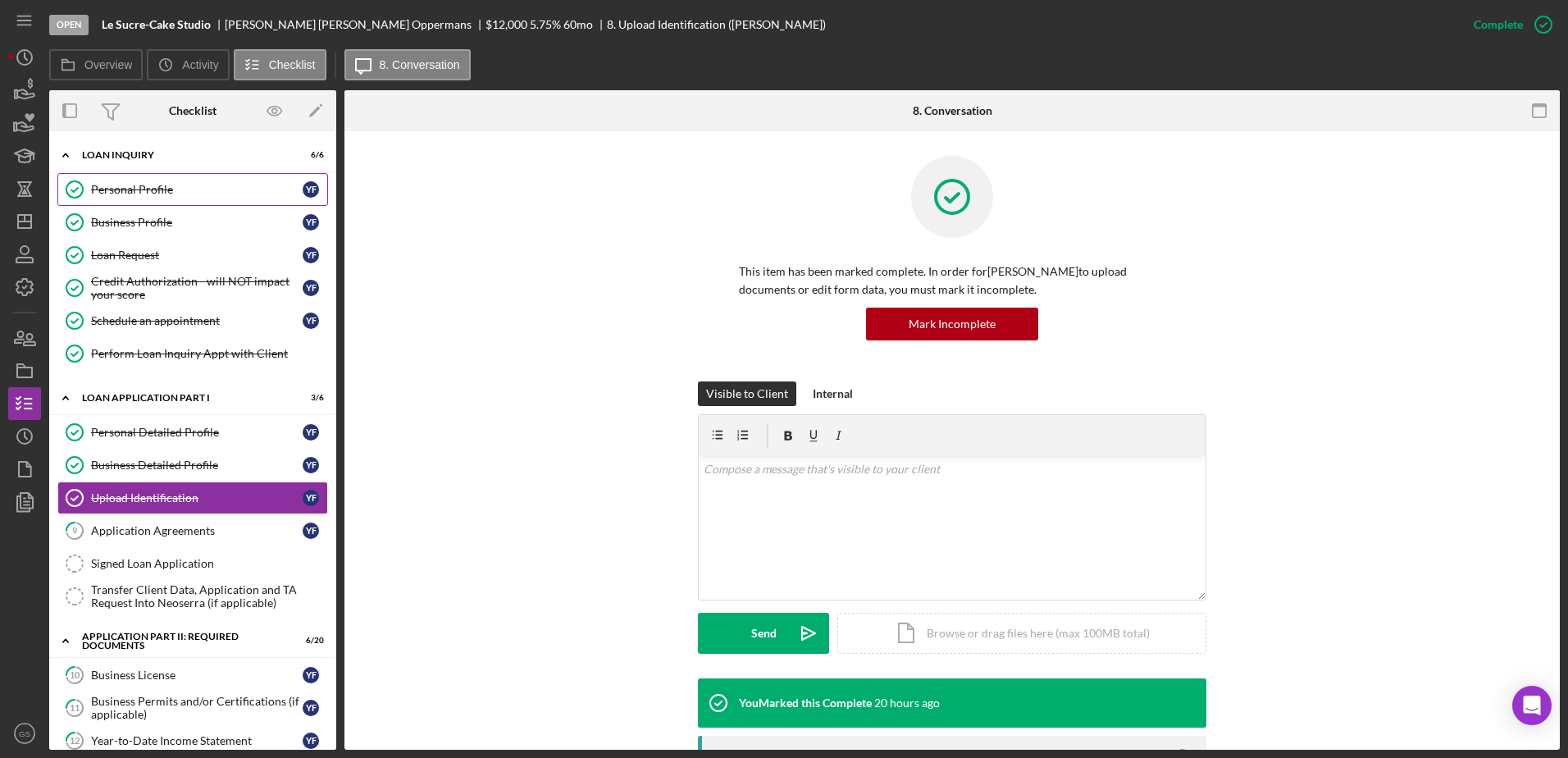
click at [167, 183] on div "Personal Profile" at bounding box center [196, 190] width 212 height 13
